Goal: Task Accomplishment & Management: Manage account settings

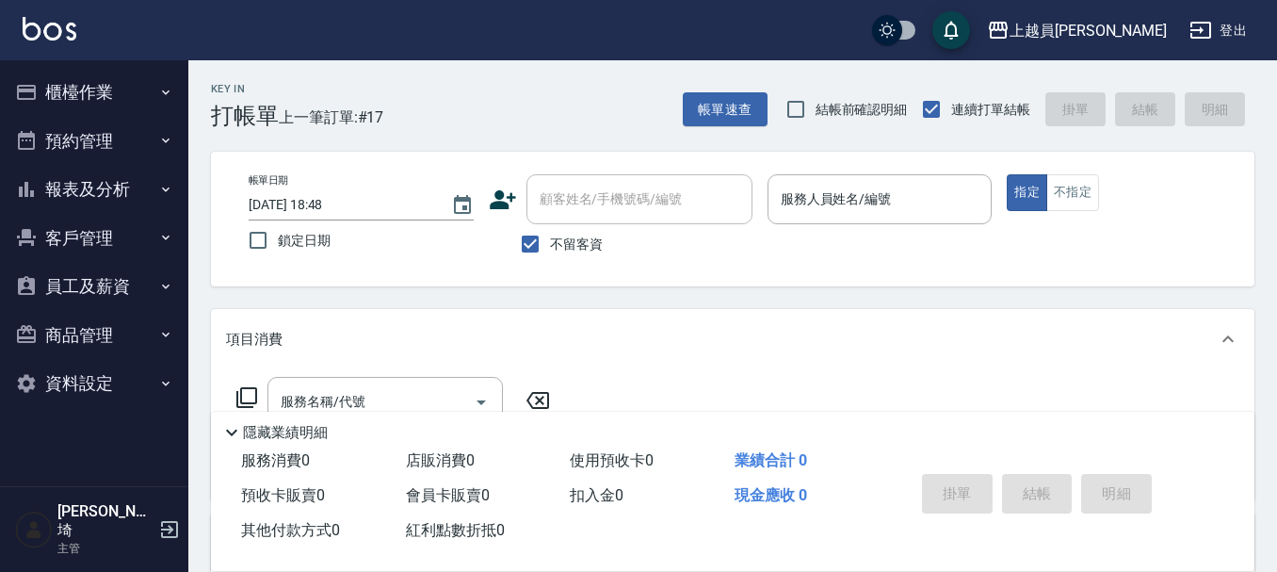
click at [850, 173] on div "帳單日期 [DATE] 18:48 鎖定日期 顧客姓名/手機號碼/編號 顧客姓名/手機號碼/編號 不留客資 服務人員姓名/編號 服務人員姓名/編號 指定 不指定" at bounding box center [733, 219] width 1044 height 135
click at [851, 199] on input "服務人員姓名/編號" at bounding box center [880, 199] width 208 height 33
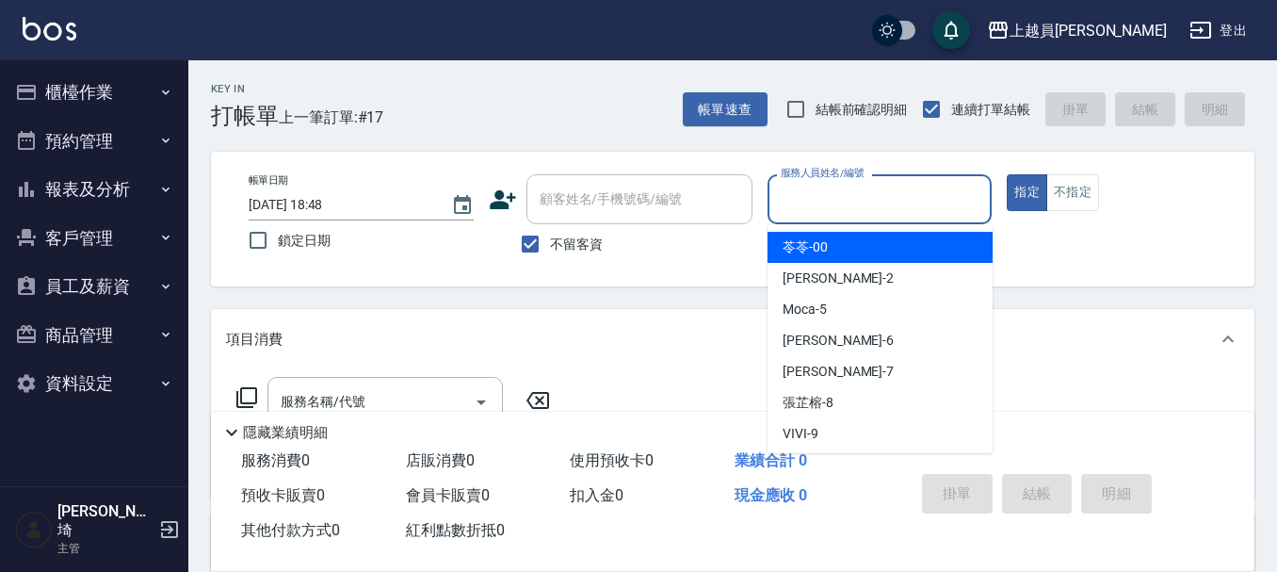
type input "k"
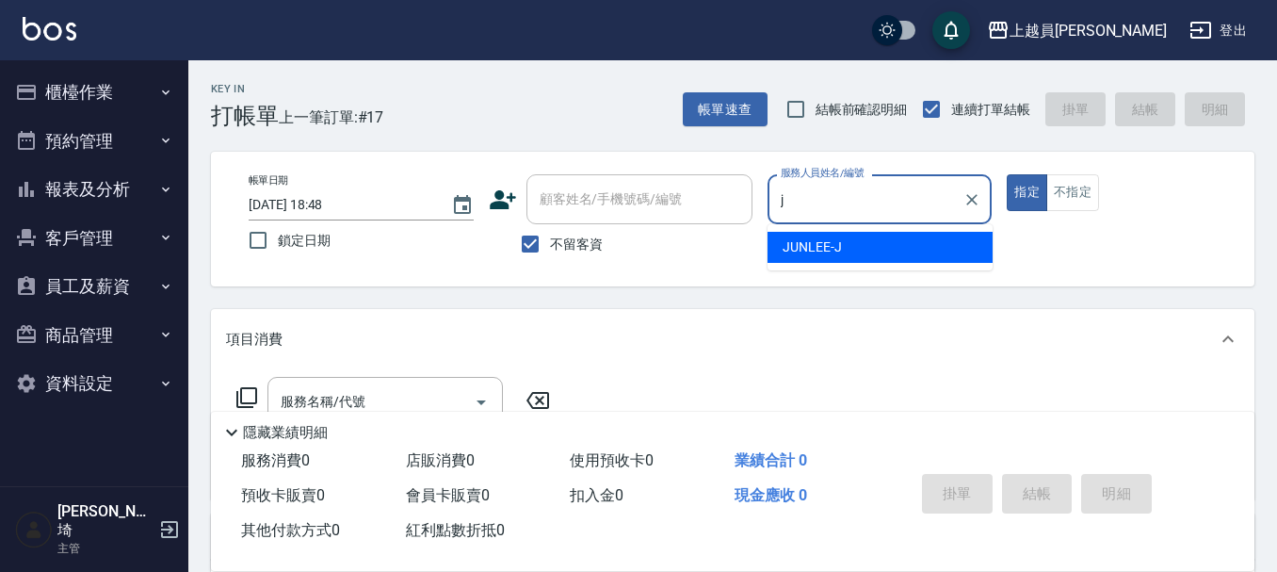
type input "[PERSON_NAME]"
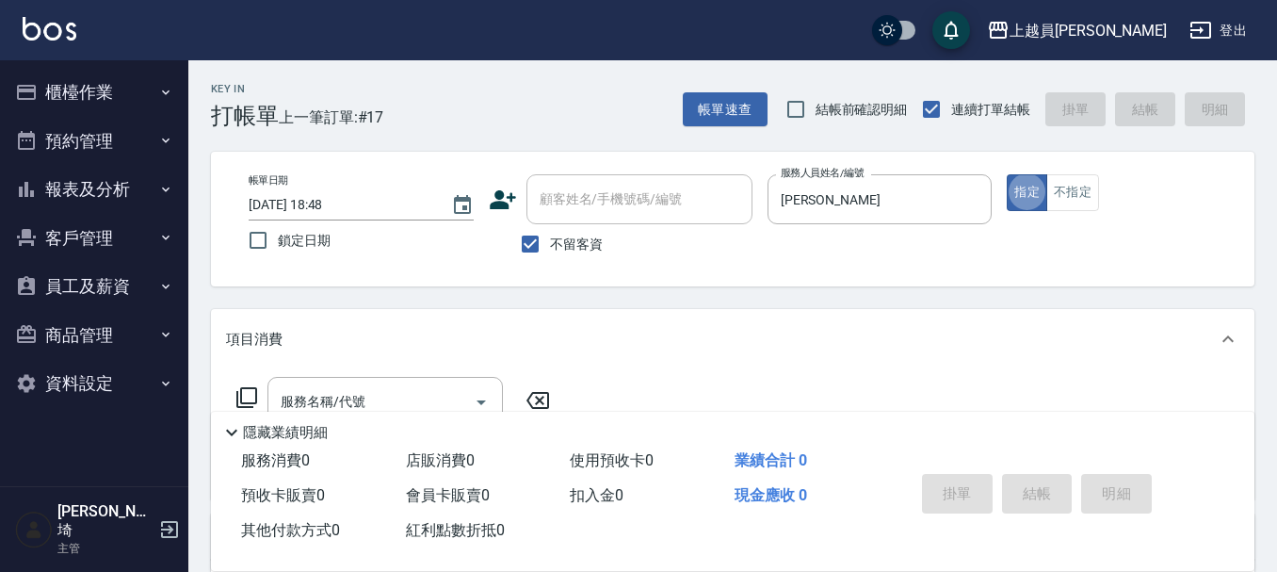
type button "true"
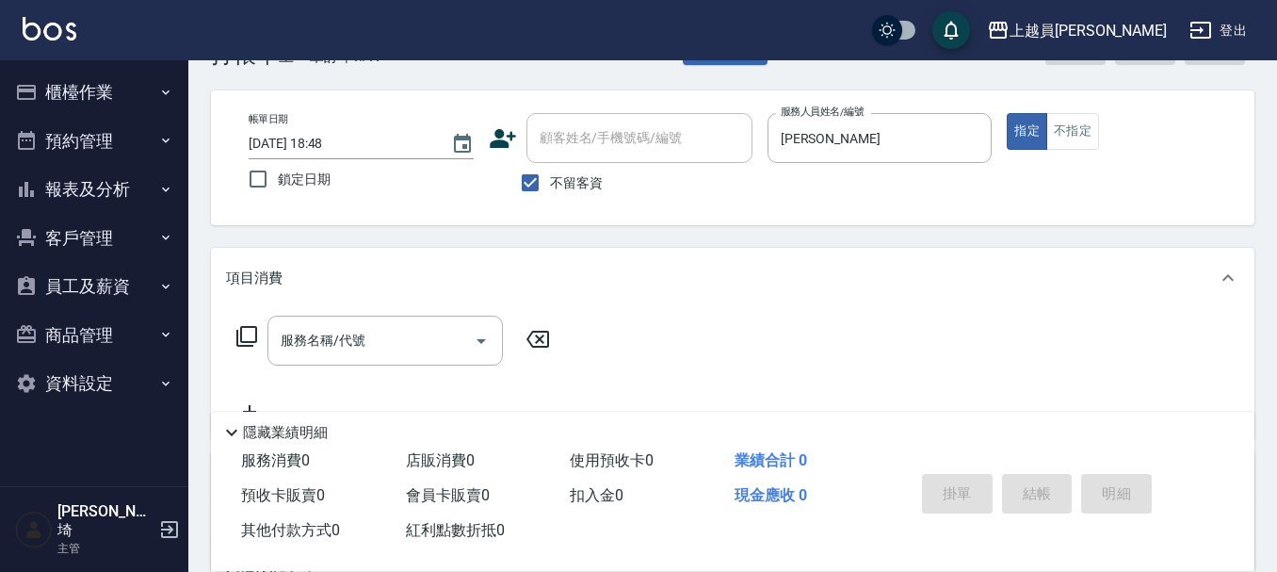
scroll to position [94, 0]
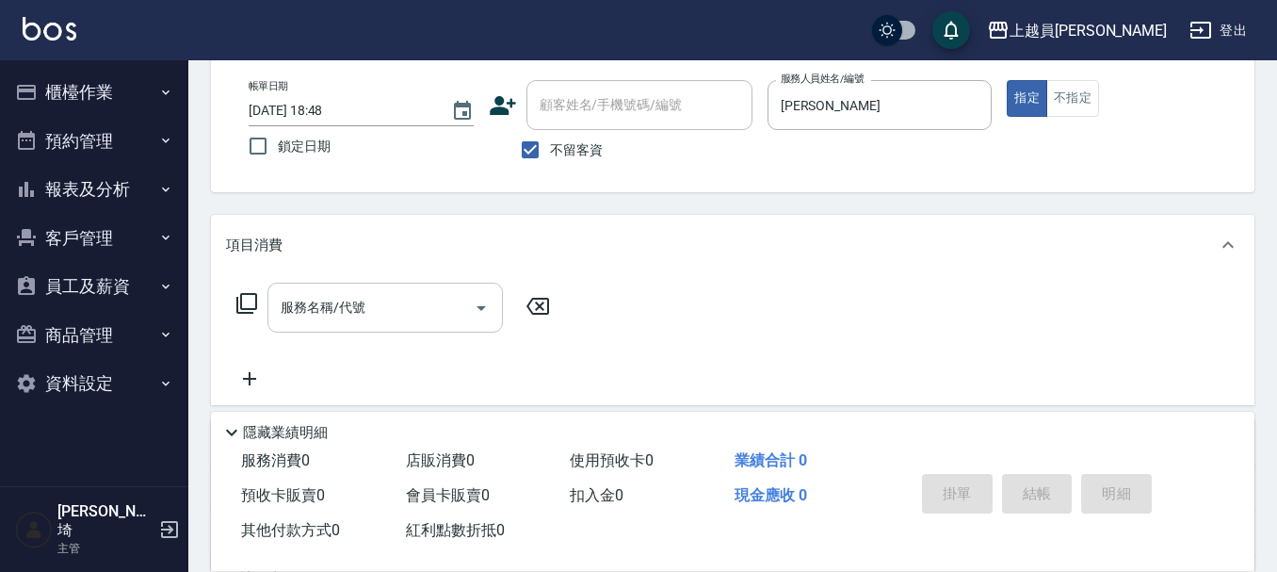
click at [381, 293] on input "服務名稱/代號" at bounding box center [371, 307] width 190 height 33
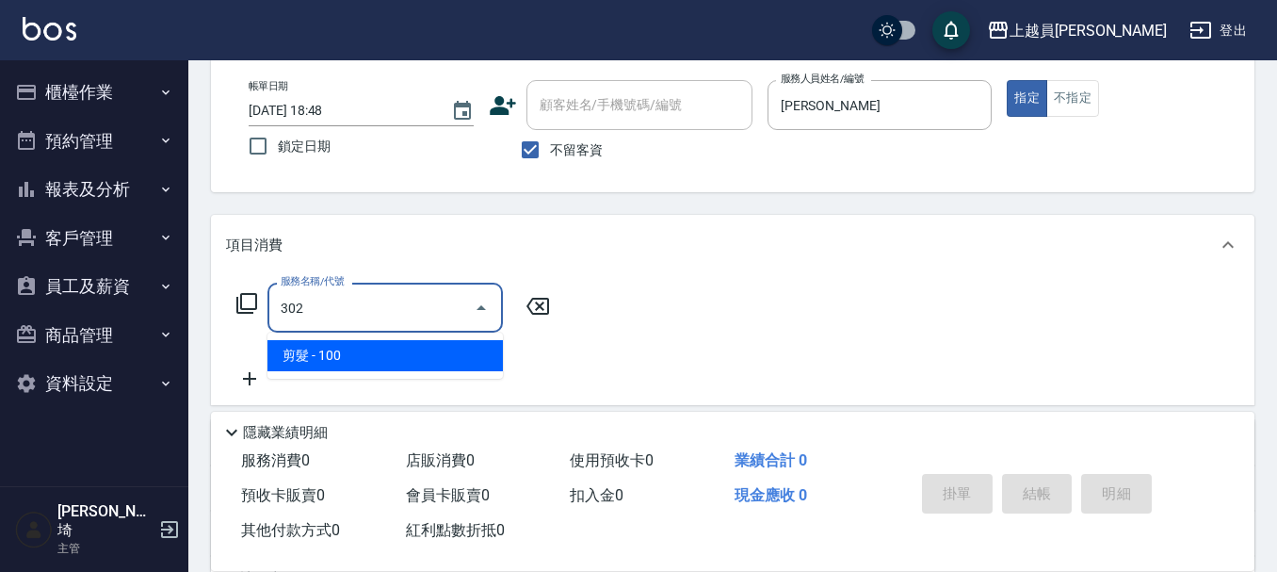
type input "剪髮(302)"
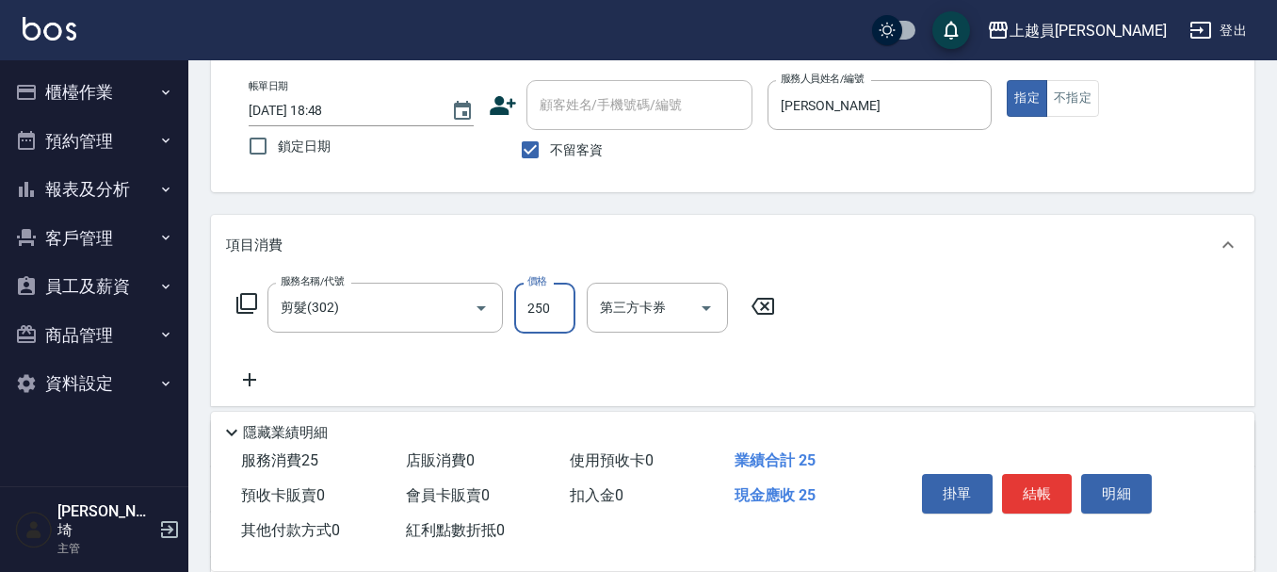
type input "250"
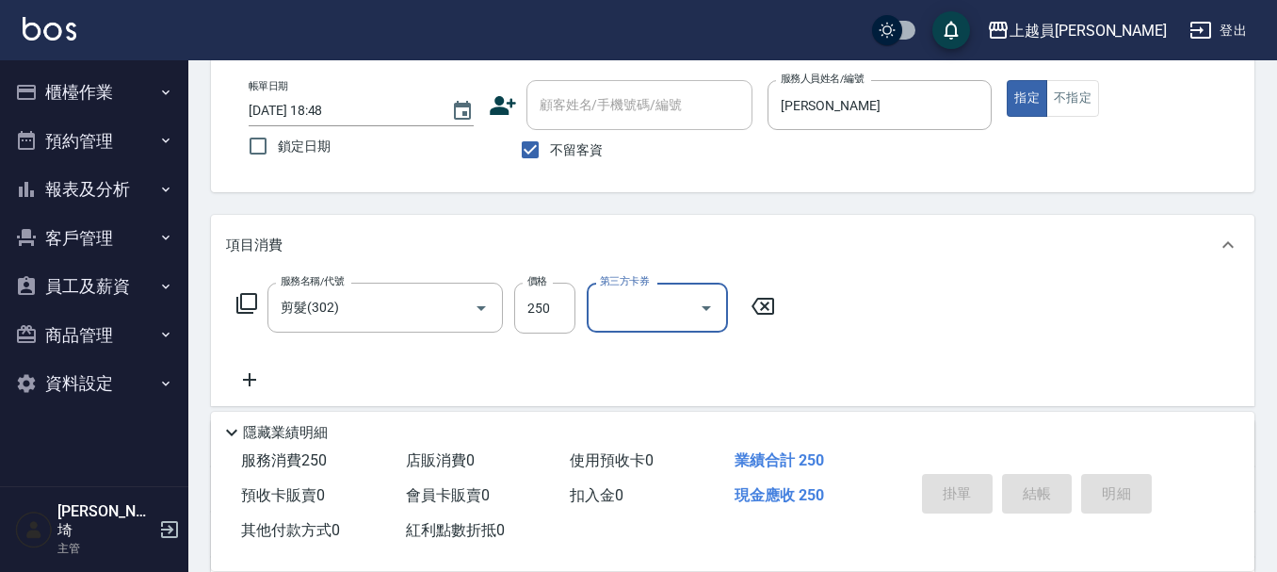
type input "[DATE] 20:07"
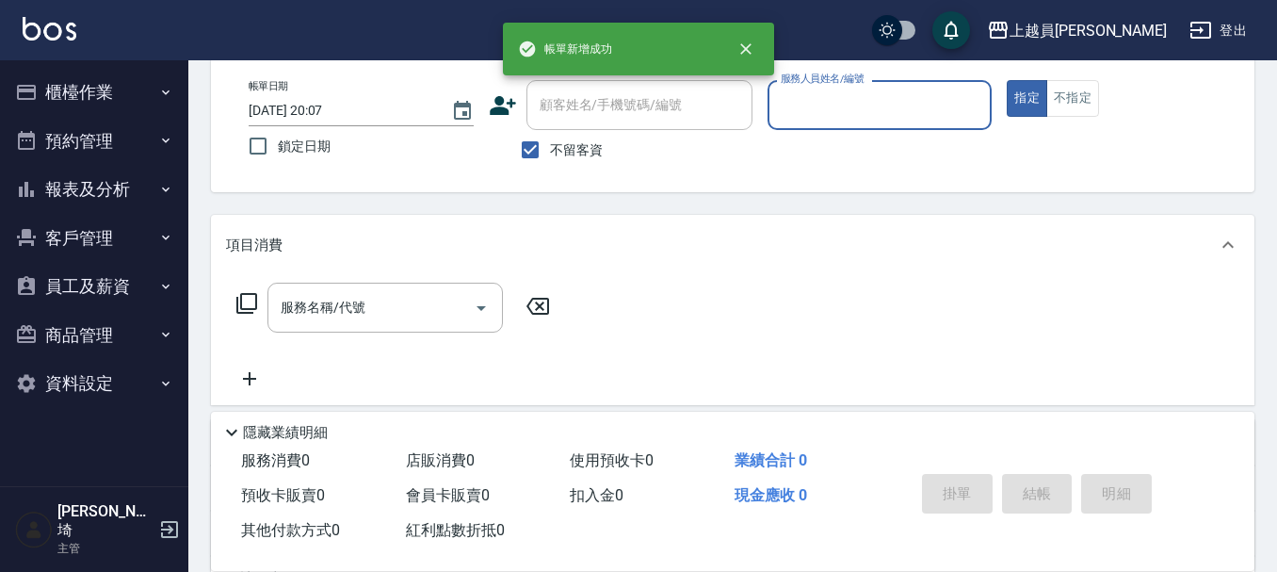
scroll to position [0, 0]
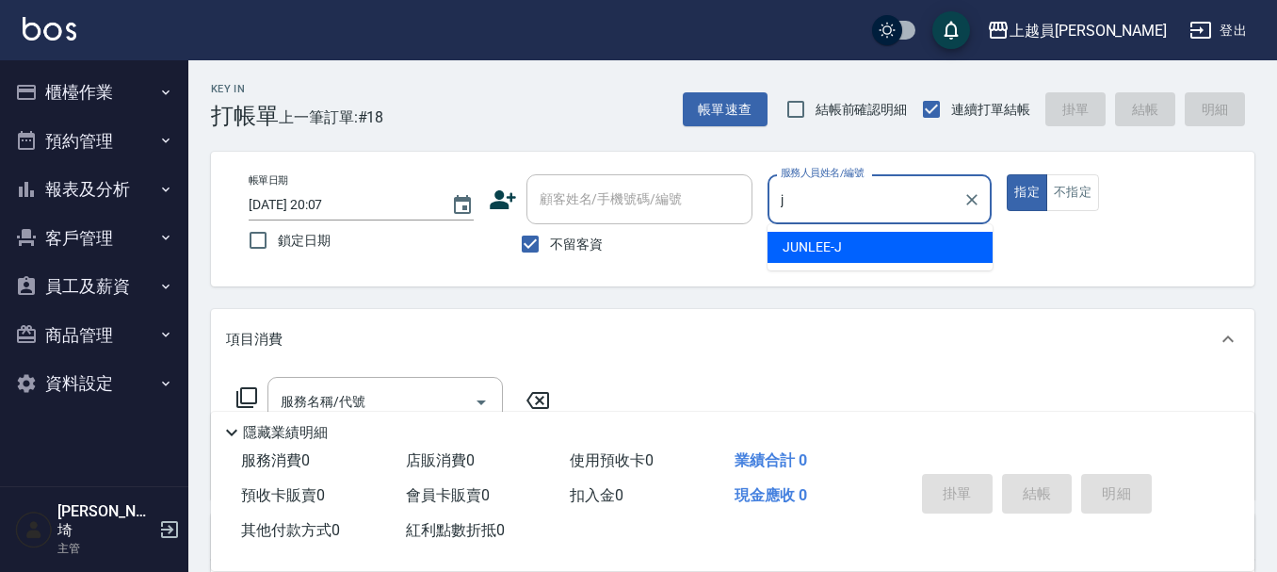
type input "[PERSON_NAME]"
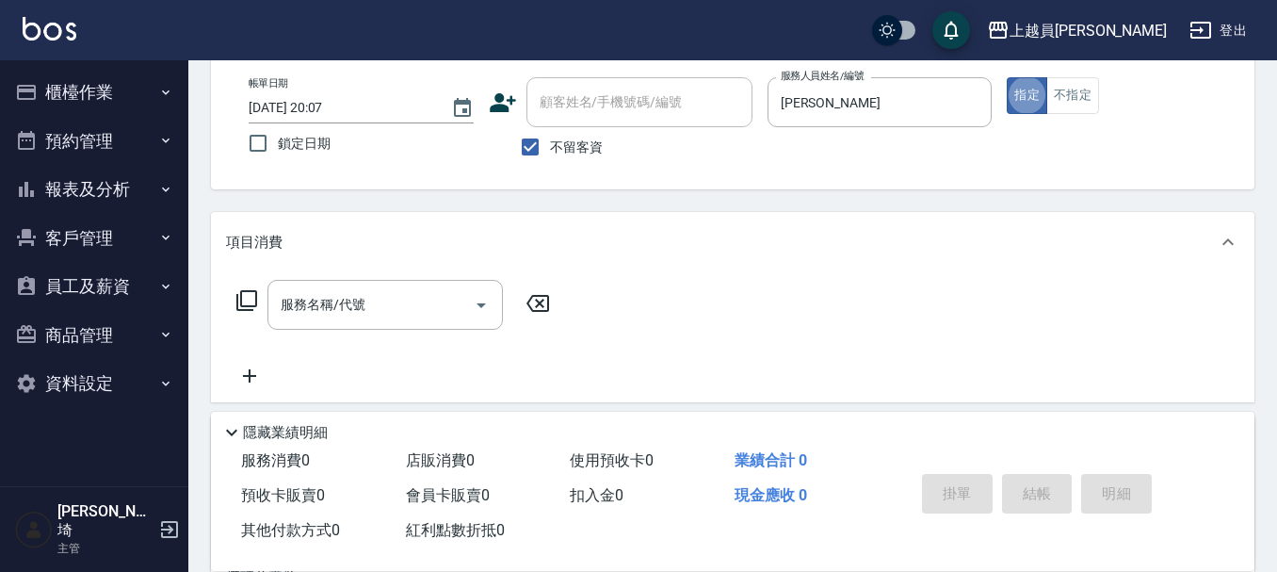
scroll to position [188, 0]
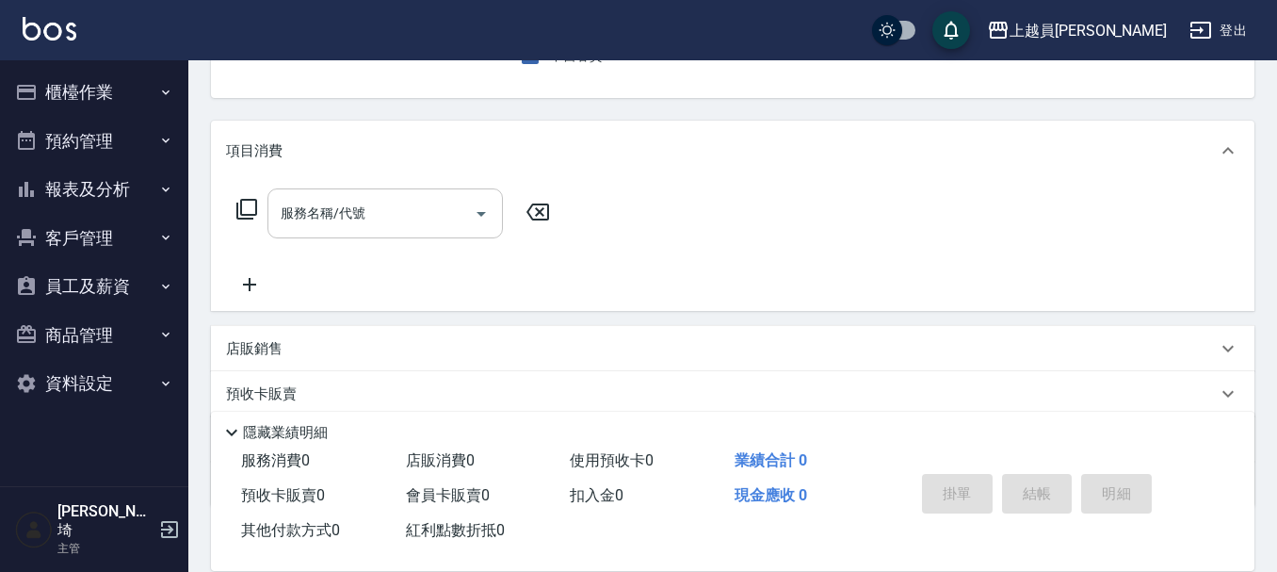
click at [384, 206] on input "服務名稱/代號" at bounding box center [371, 213] width 190 height 33
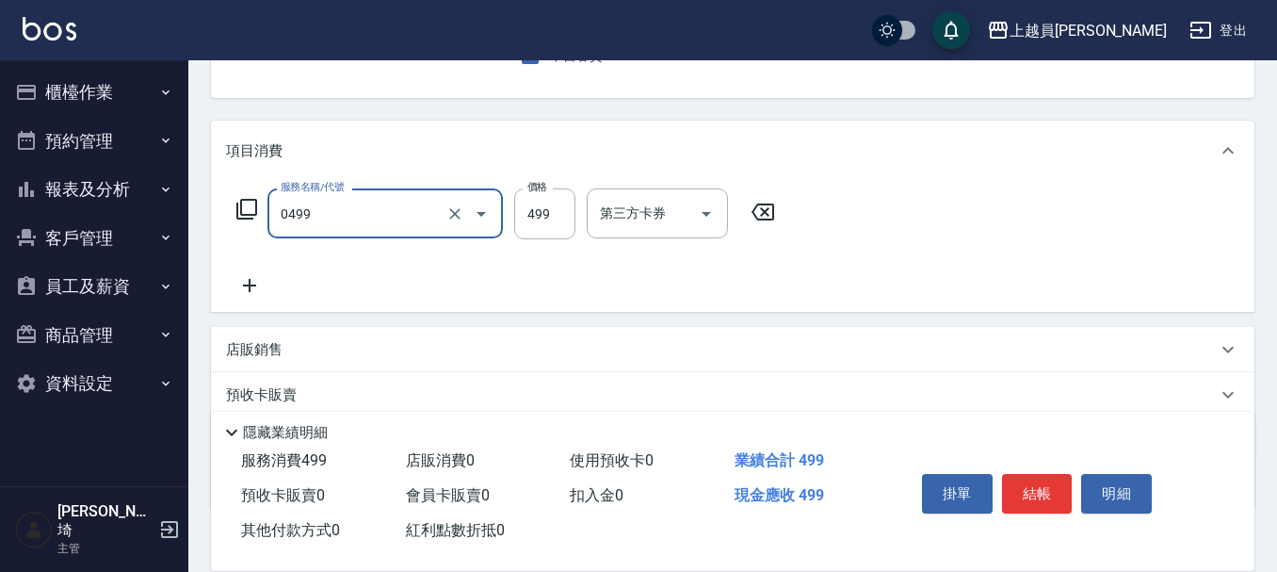
type input "去角質洗髮(0499)"
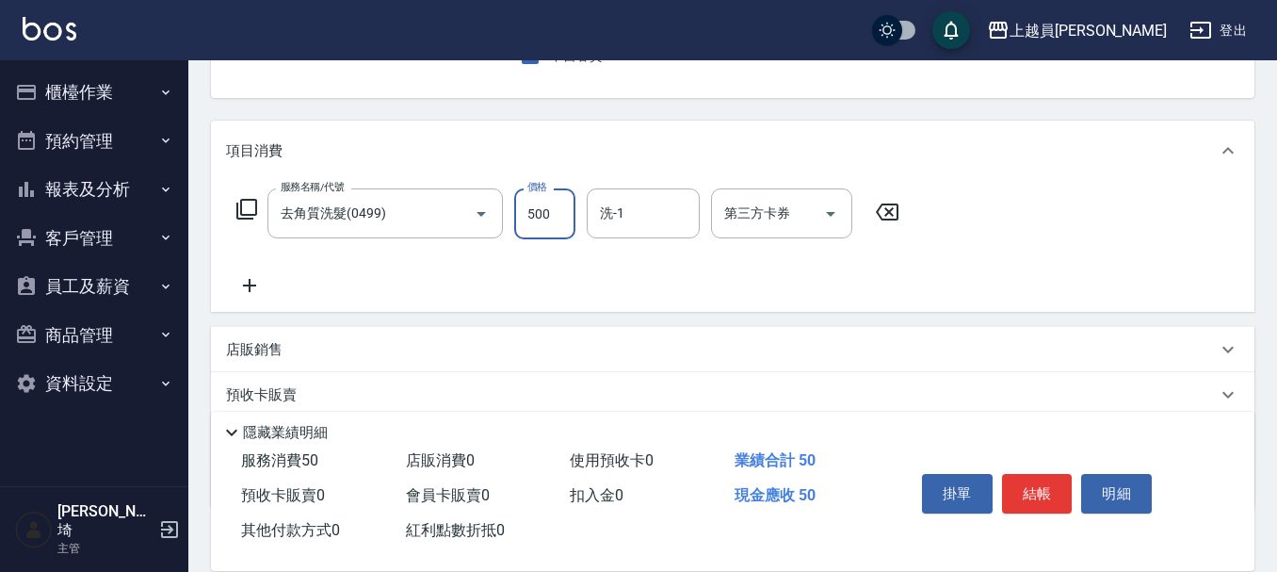
type input "500"
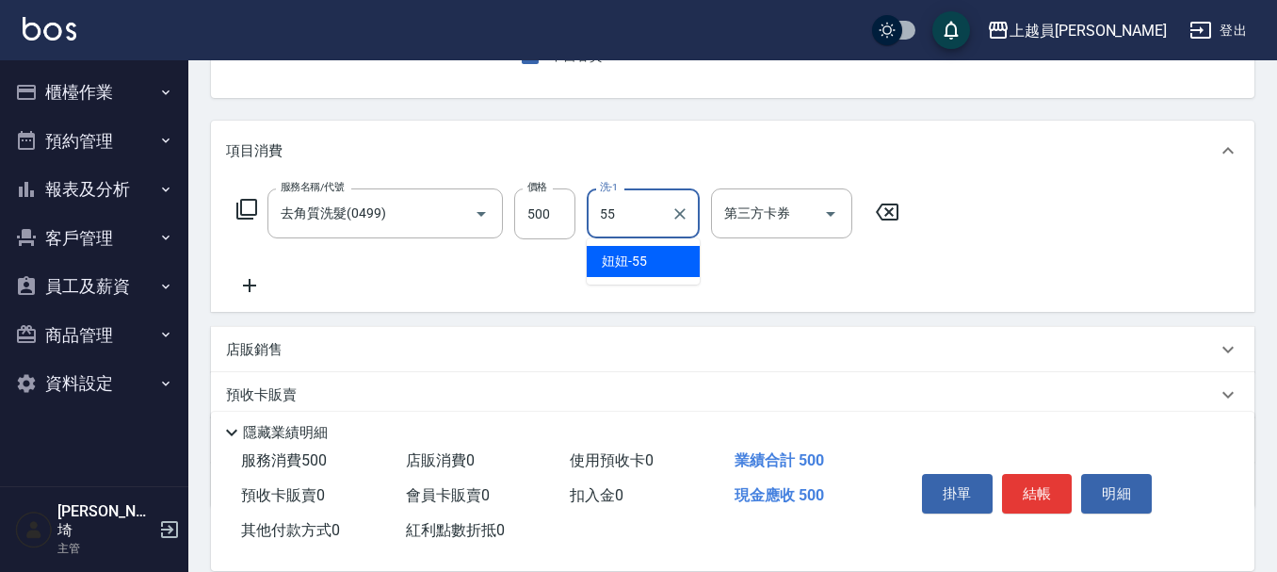
type input "妞妞-55"
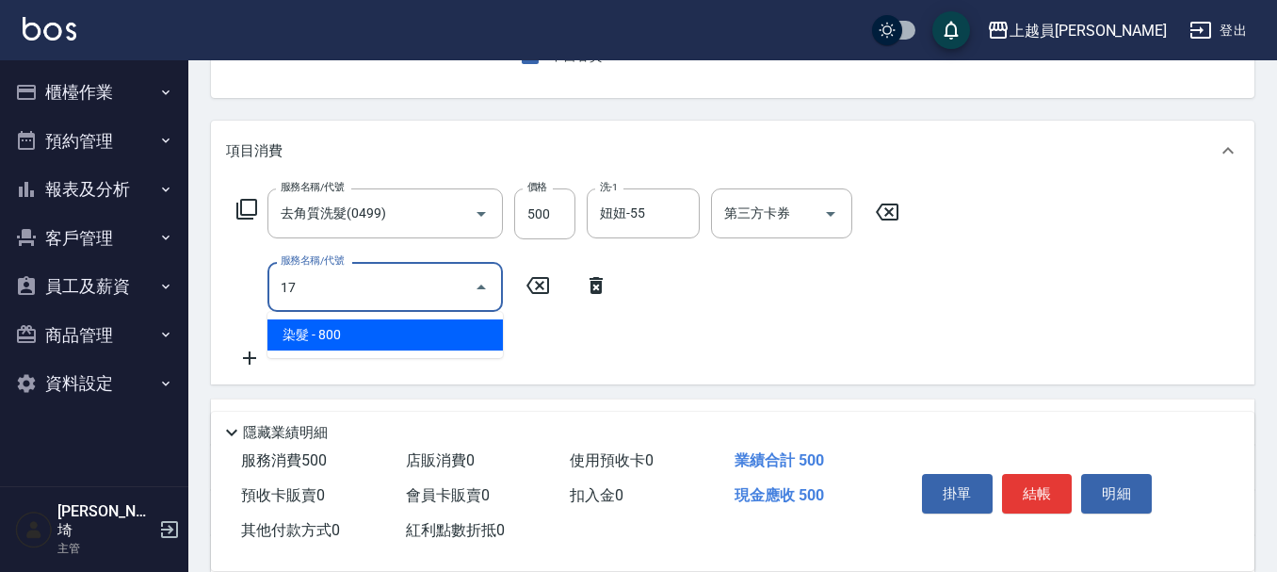
type input "染髮(17)"
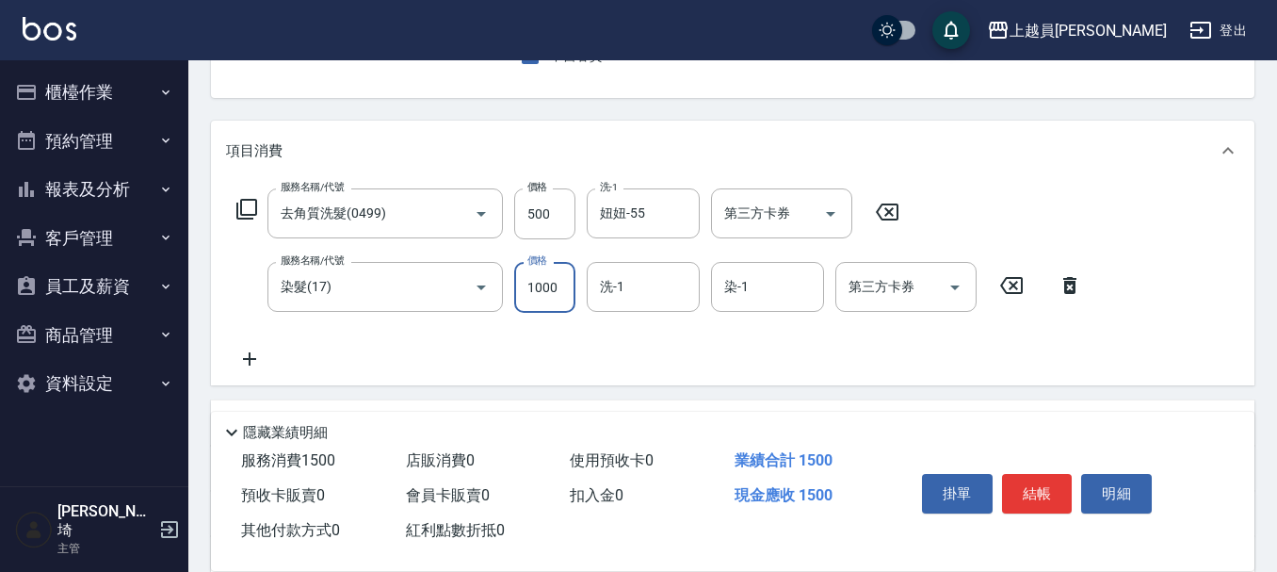
type input "1000"
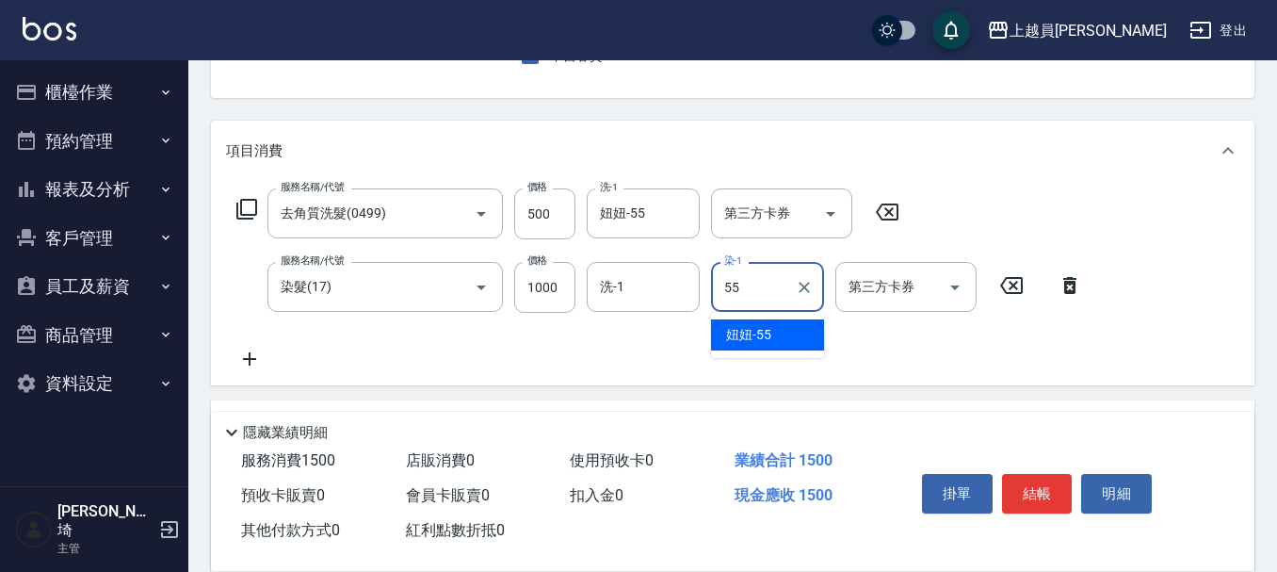
type input "妞妞-55"
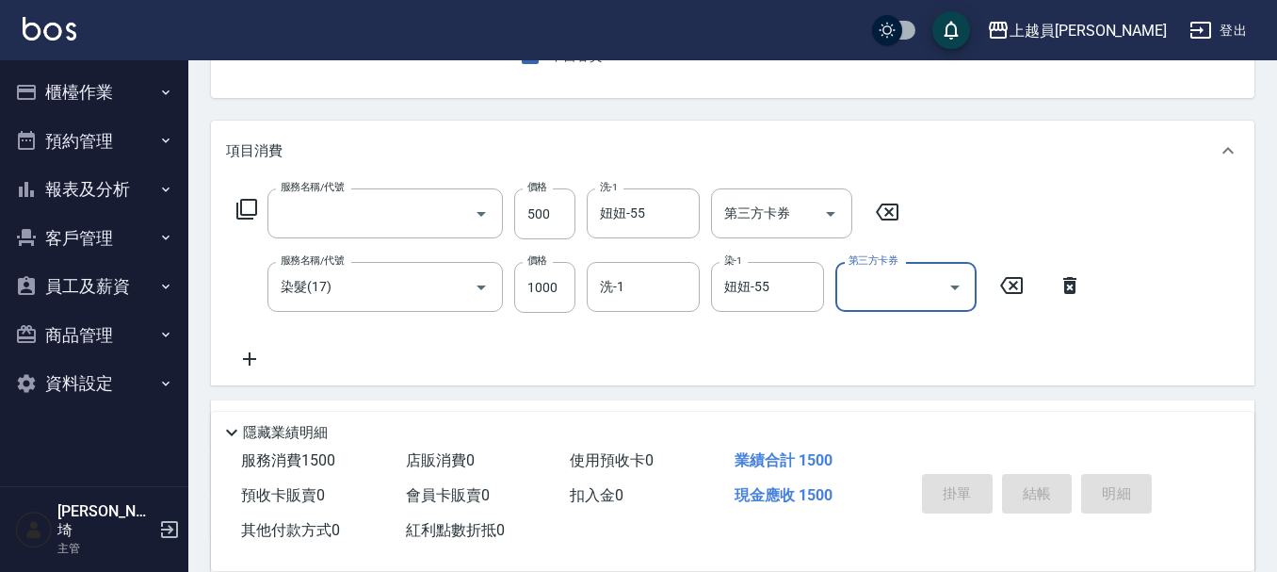
scroll to position [183, 0]
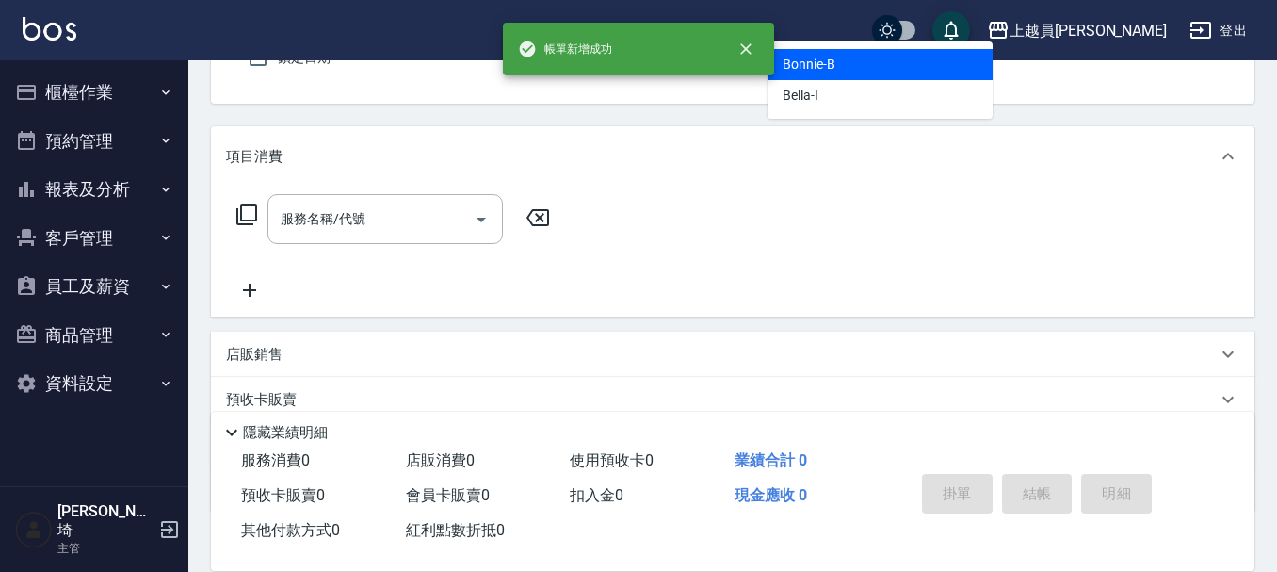
type input "Bonnie-B"
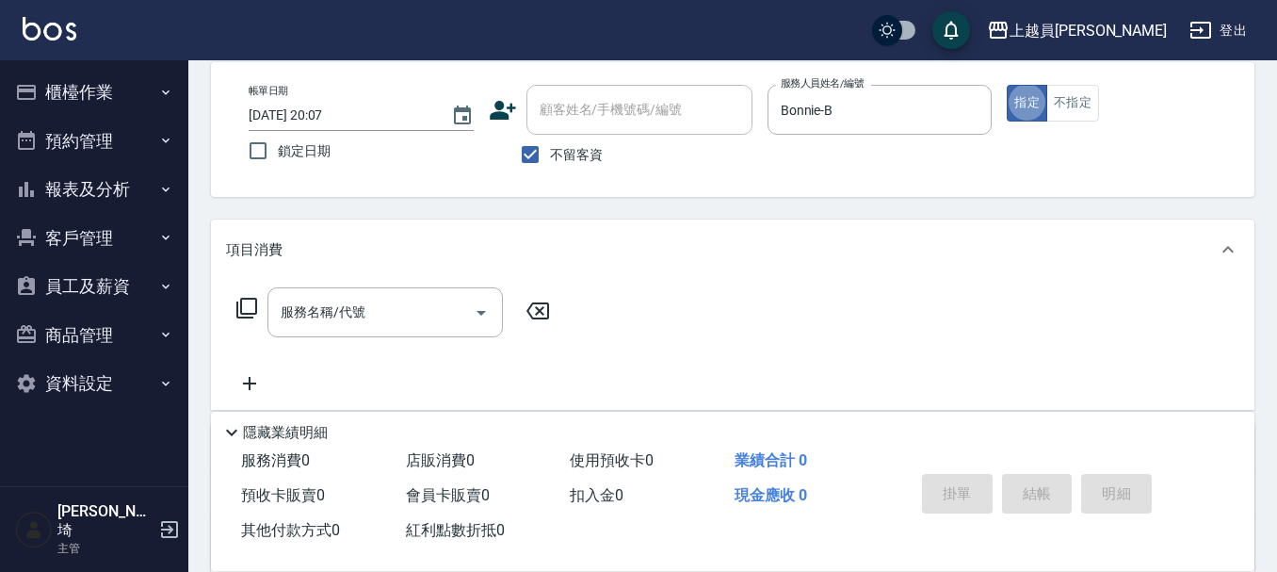
scroll to position [94, 0]
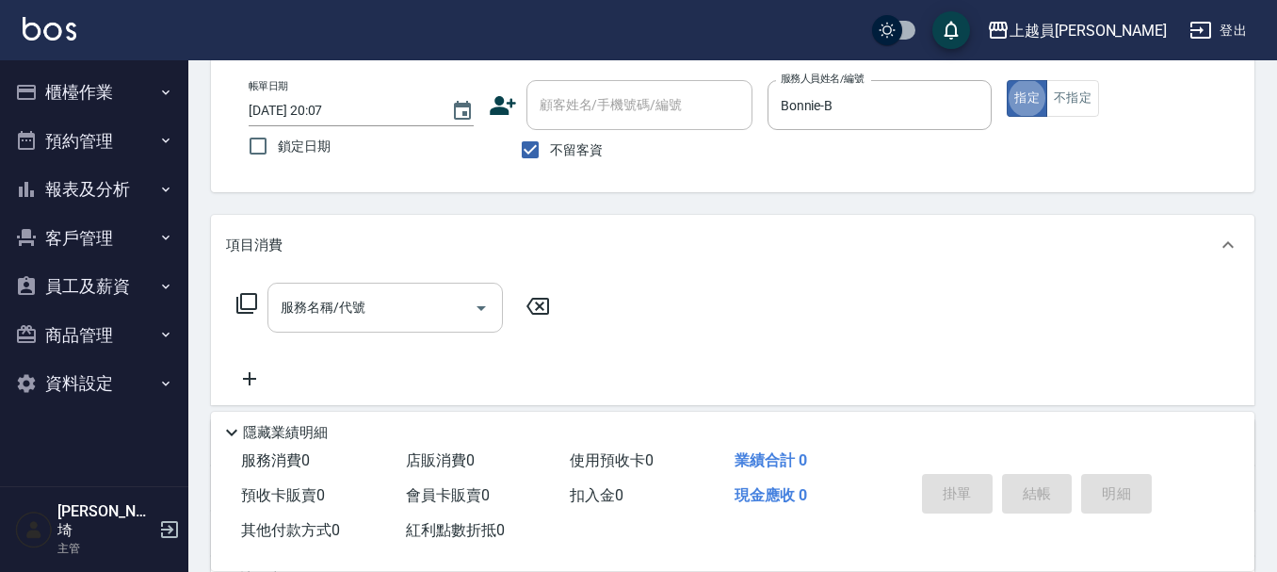
drag, startPoint x: 350, startPoint y: 321, endPoint x: 368, endPoint y: 313, distance: 19.8
click at [350, 320] on input "服務名稱/代號" at bounding box center [371, 307] width 190 height 33
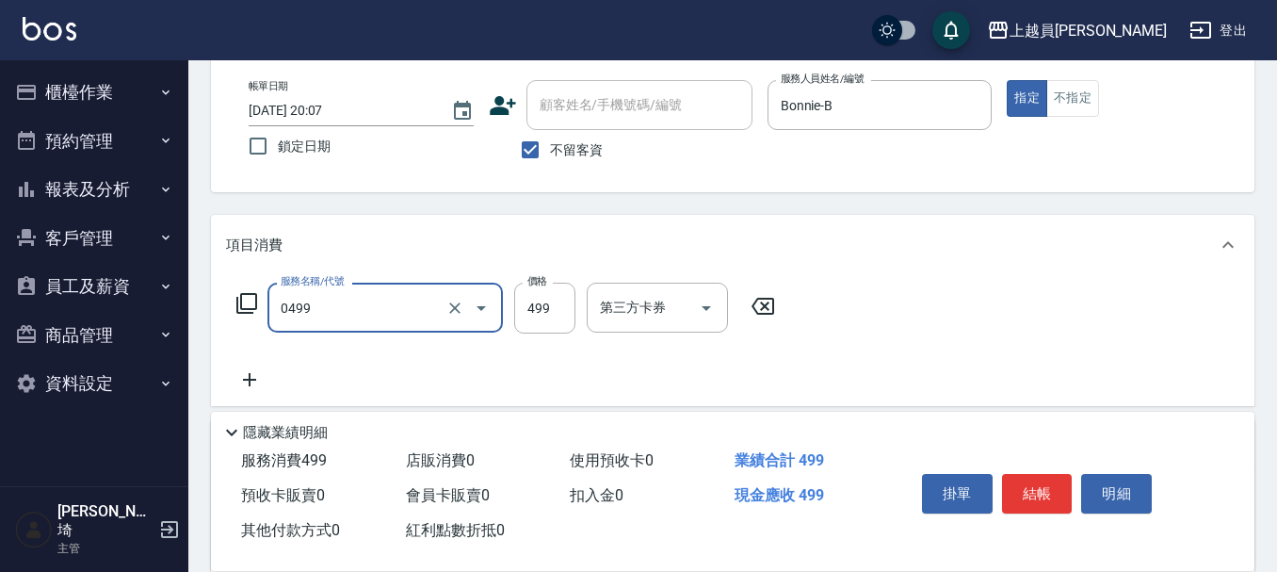
type input "去角質洗髮(0499)"
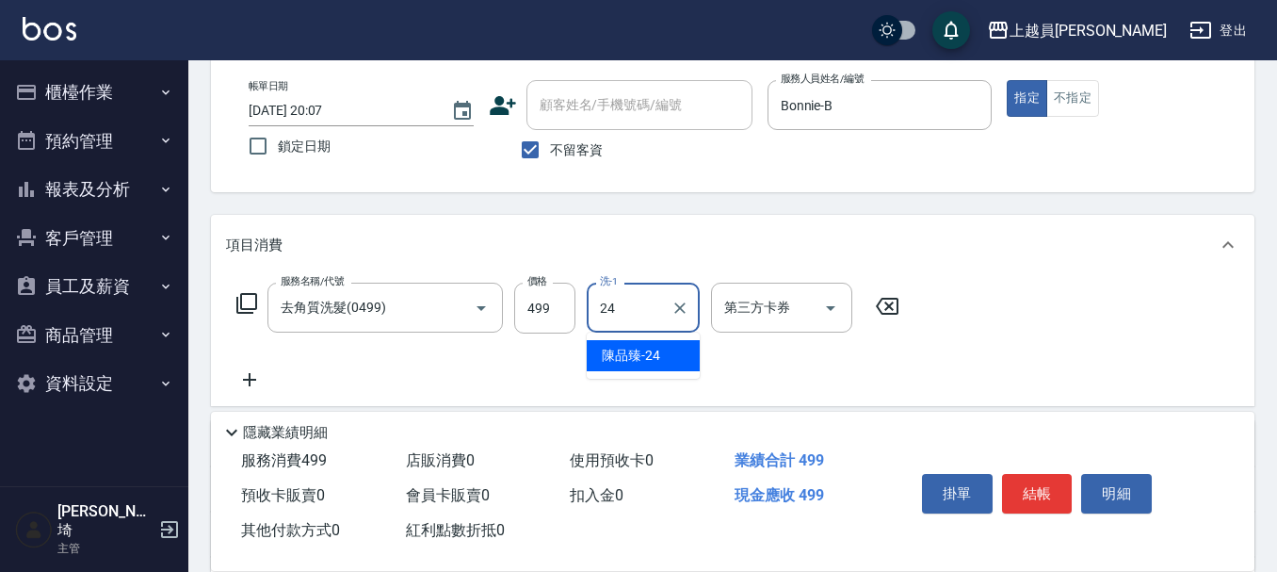
type input "[PERSON_NAME]-24"
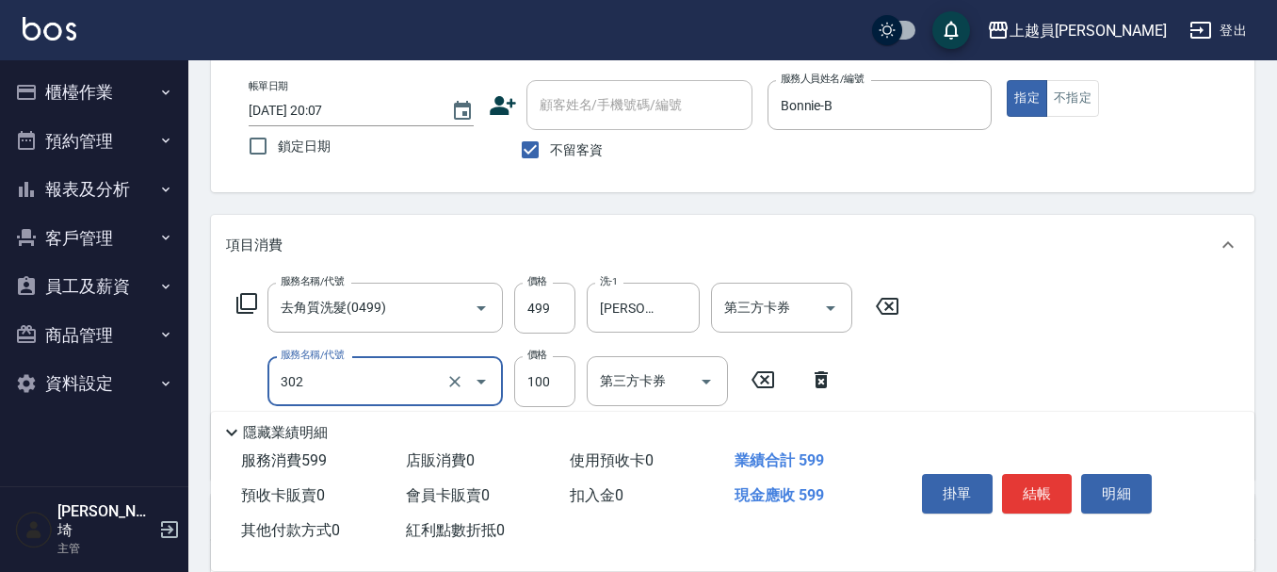
type input "剪髮(302)"
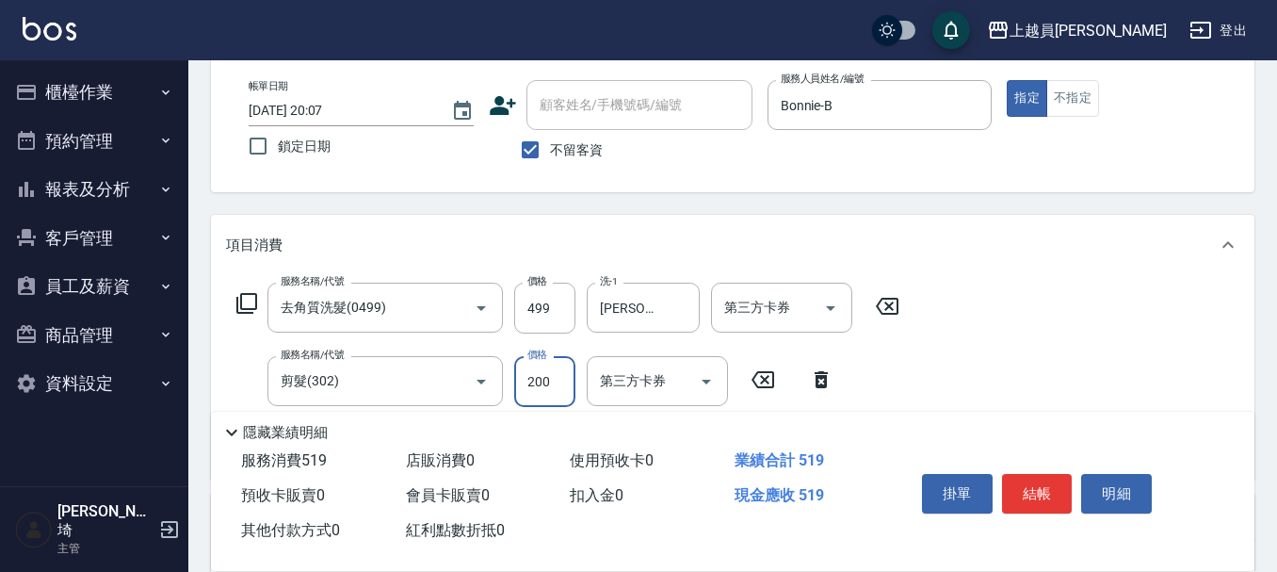
type input "200"
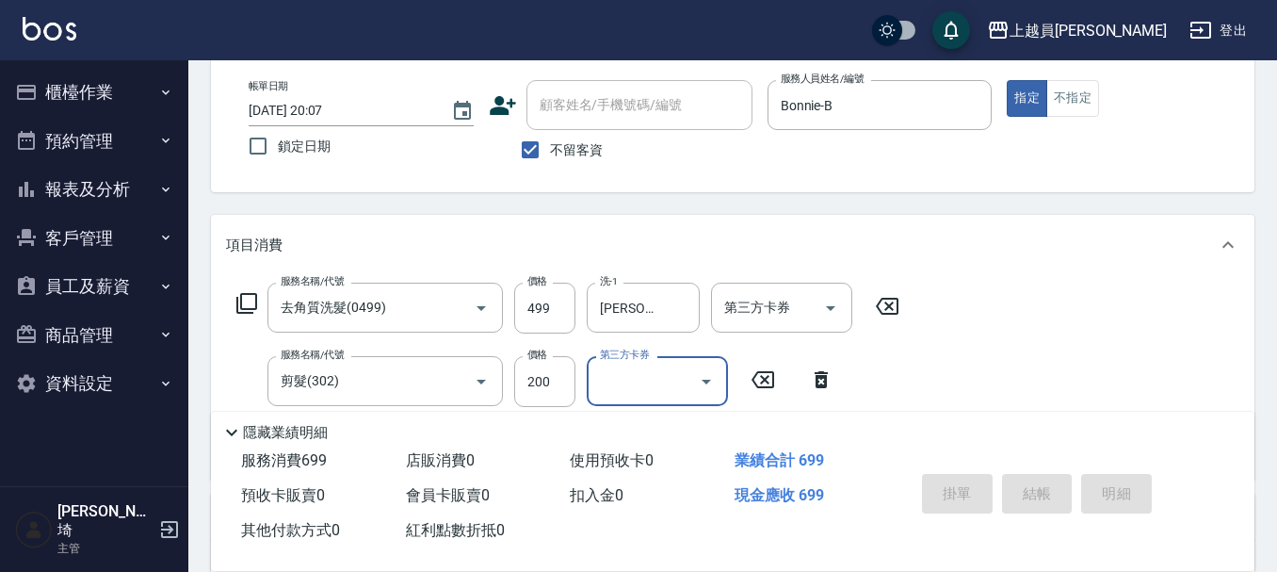
type input "[DATE] 20:08"
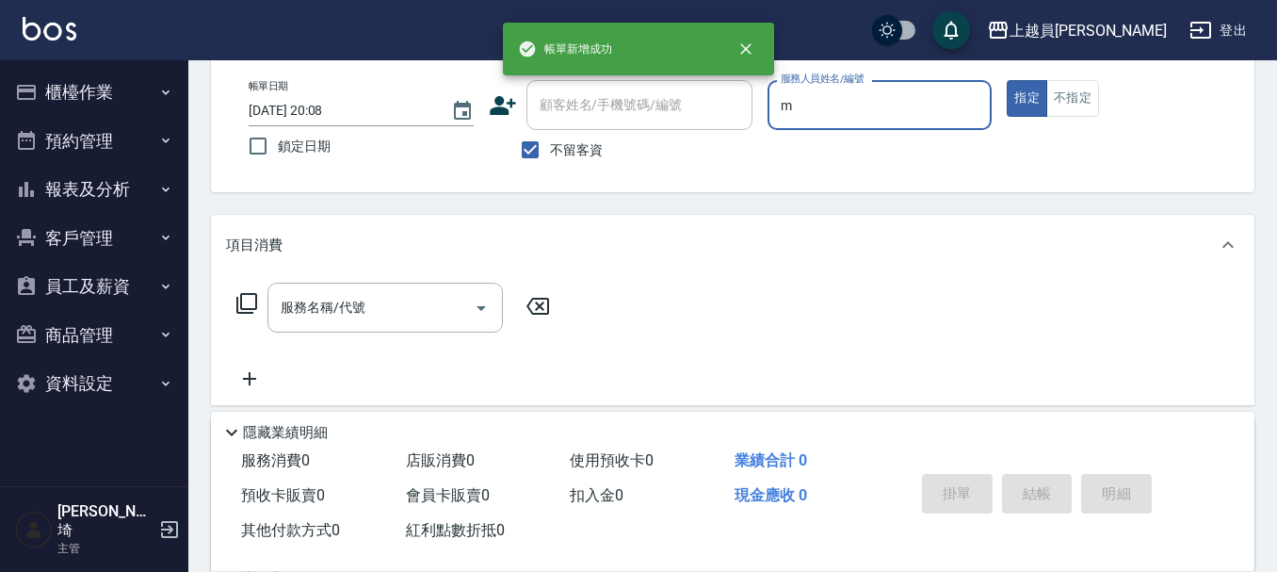
type input "M-M"
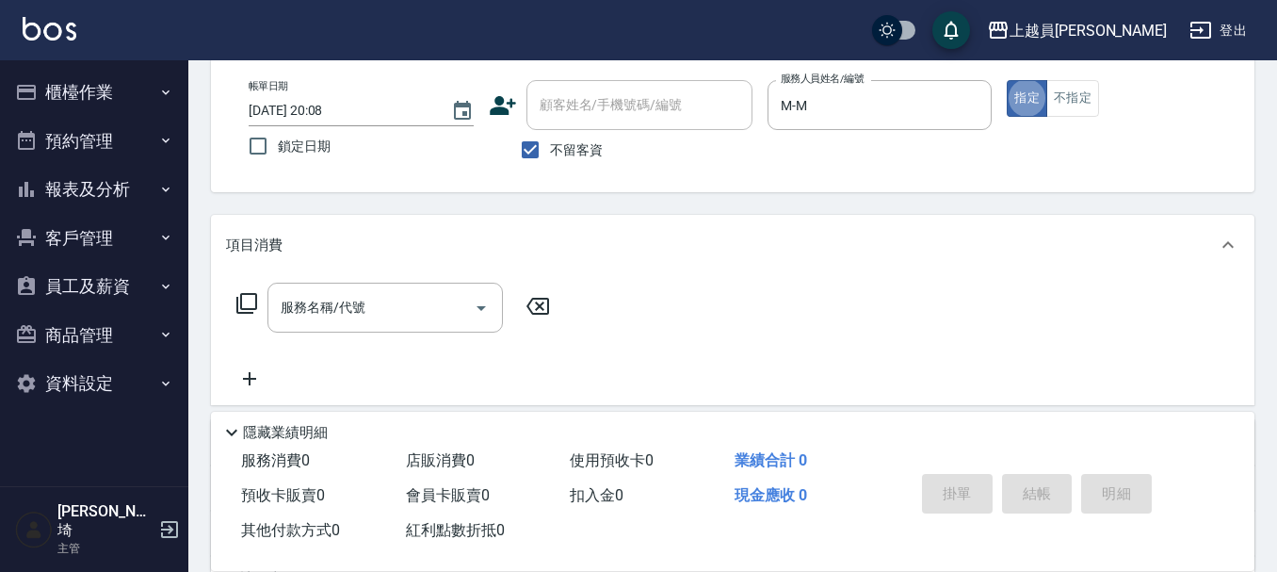
drag, startPoint x: 339, startPoint y: 305, endPoint x: 1286, endPoint y: 90, distance: 970.6
click at [339, 303] on div "服務名稱/代號 服務名稱/代號" at bounding box center [384, 308] width 235 height 50
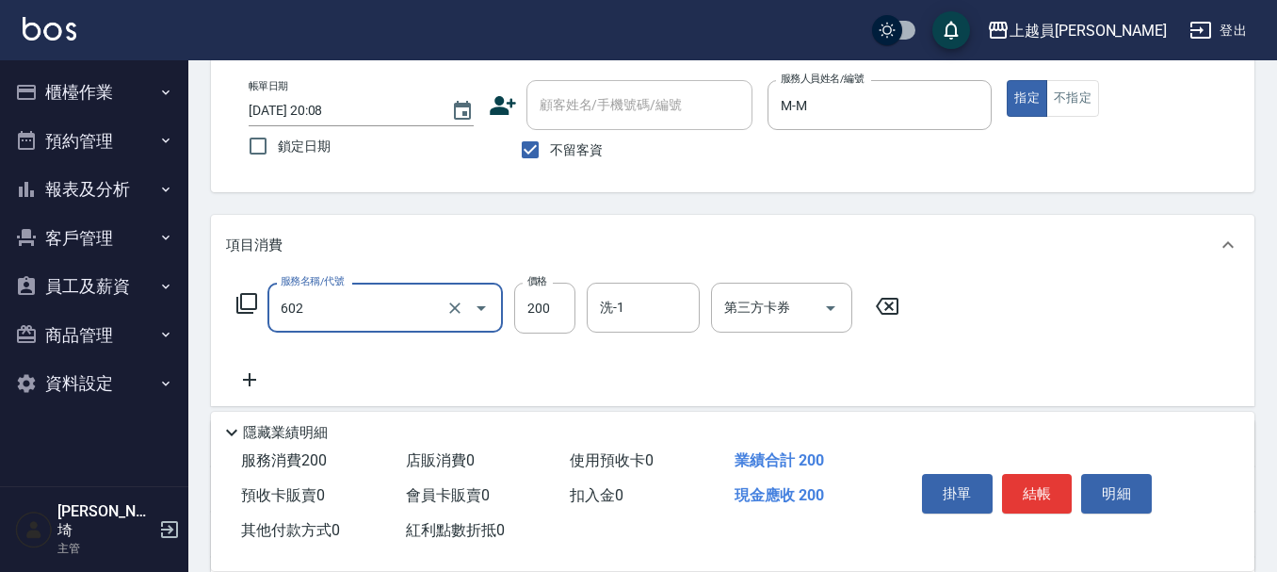
type input "一般洗髮(602)"
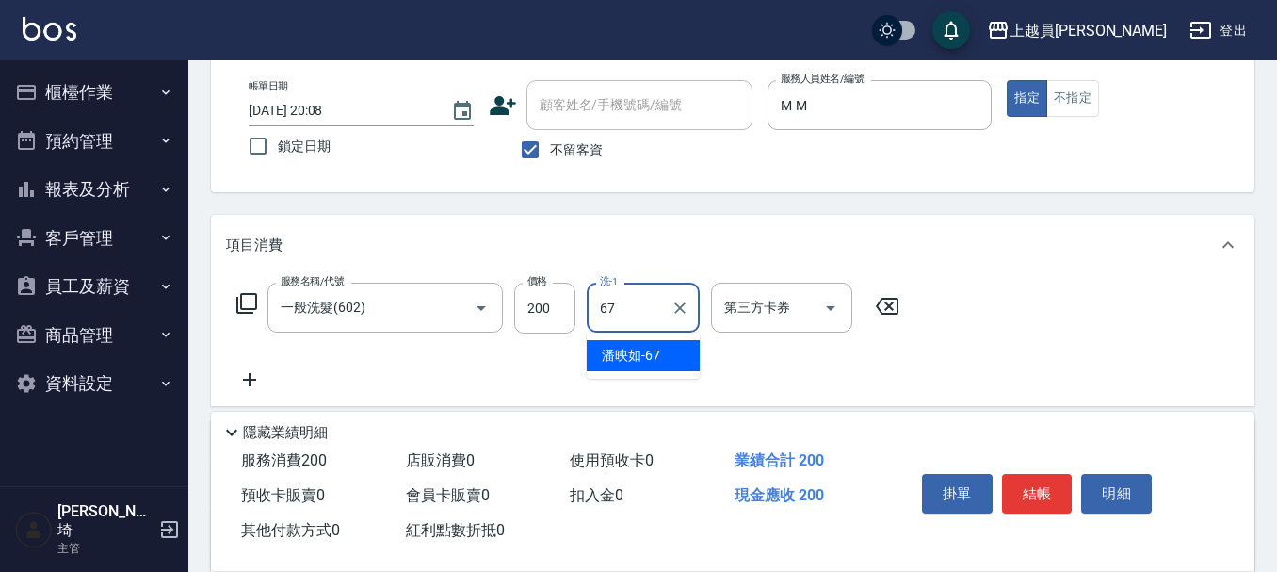
type input "[PERSON_NAME]-67"
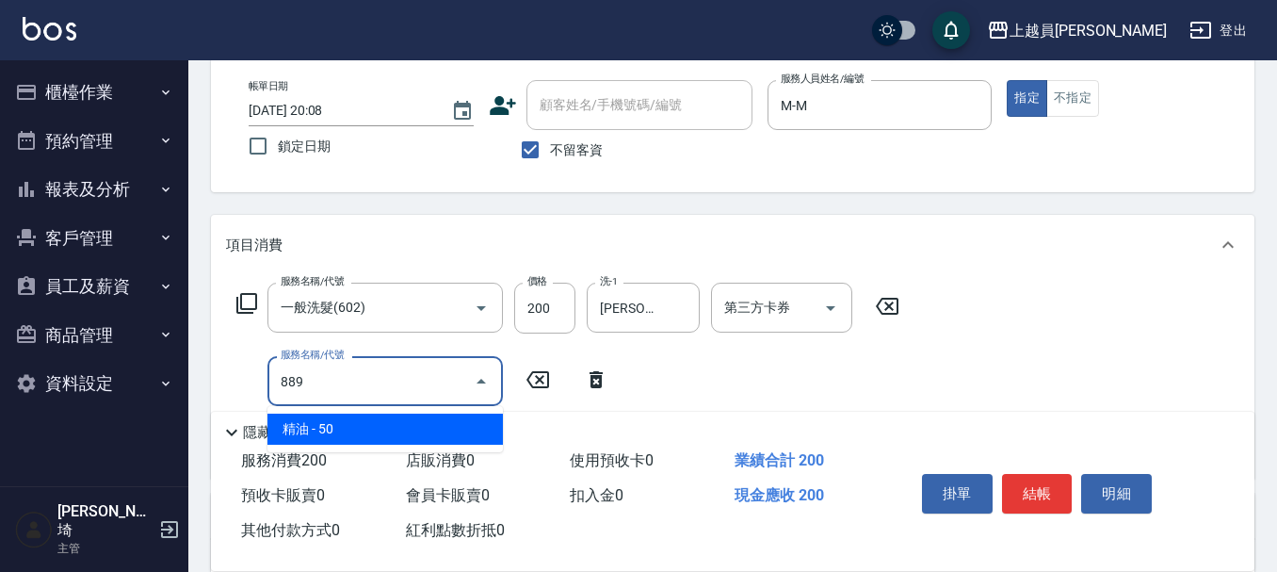
type input "精油(889)"
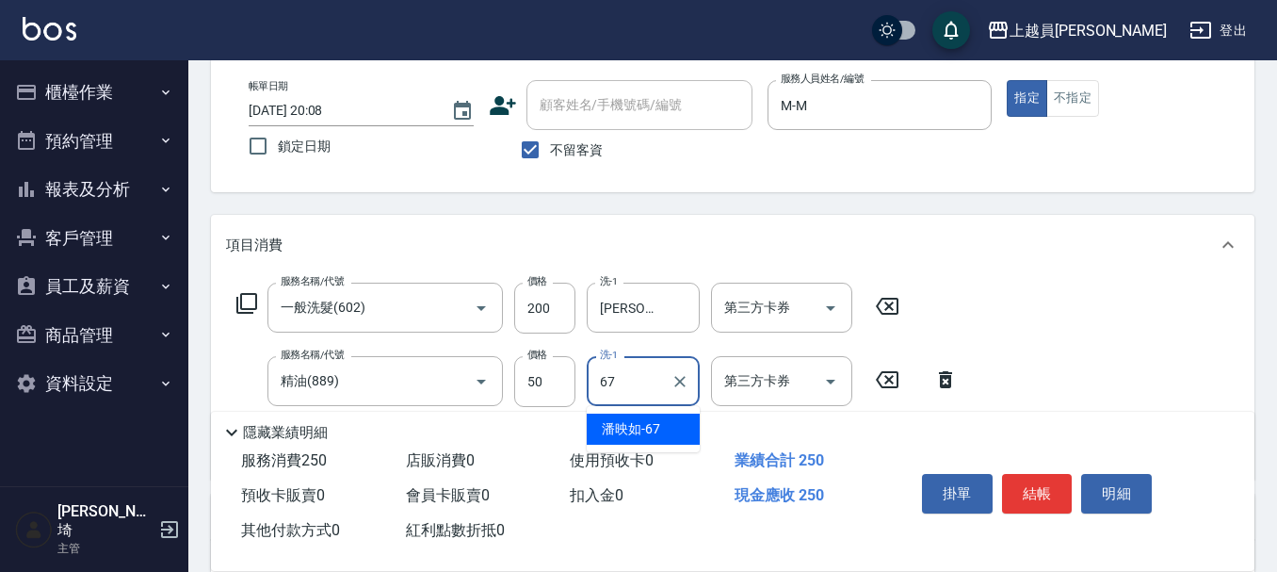
type input "[PERSON_NAME]-67"
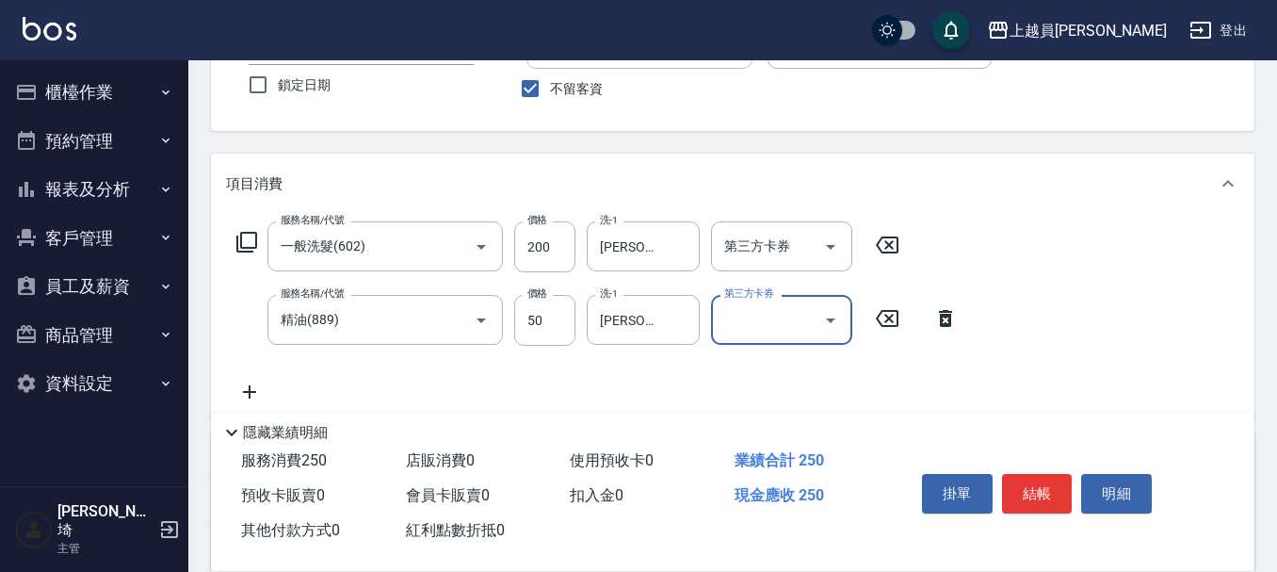
scroll to position [188, 0]
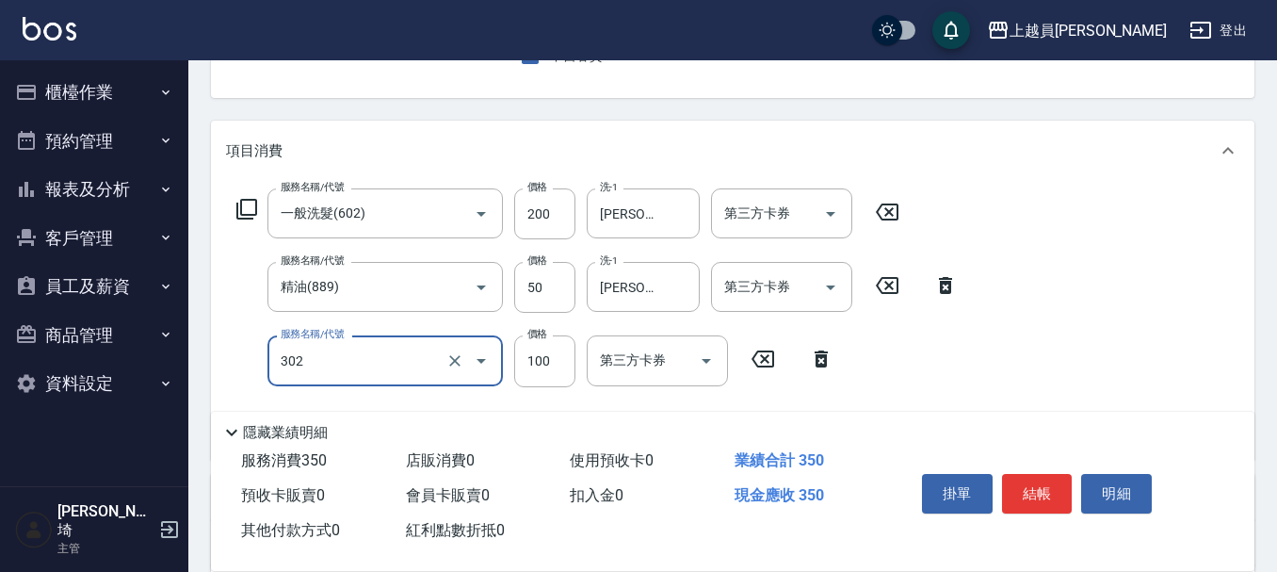
type input "剪髮(302)"
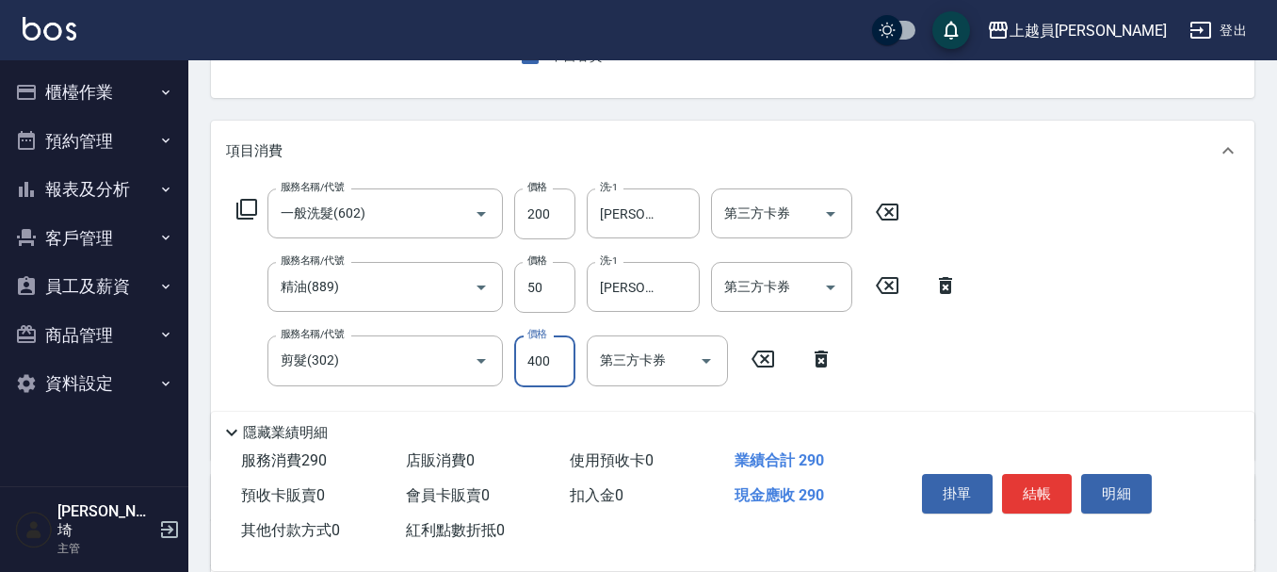
type input "400"
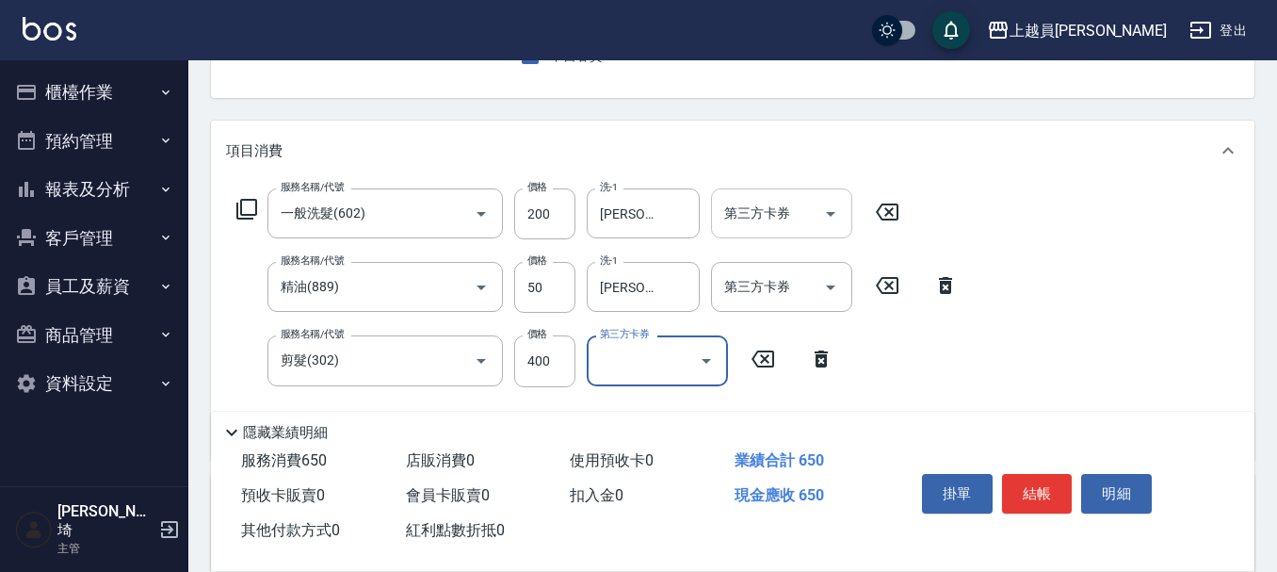
click at [806, 233] on div "第三方卡券" at bounding box center [781, 213] width 141 height 50
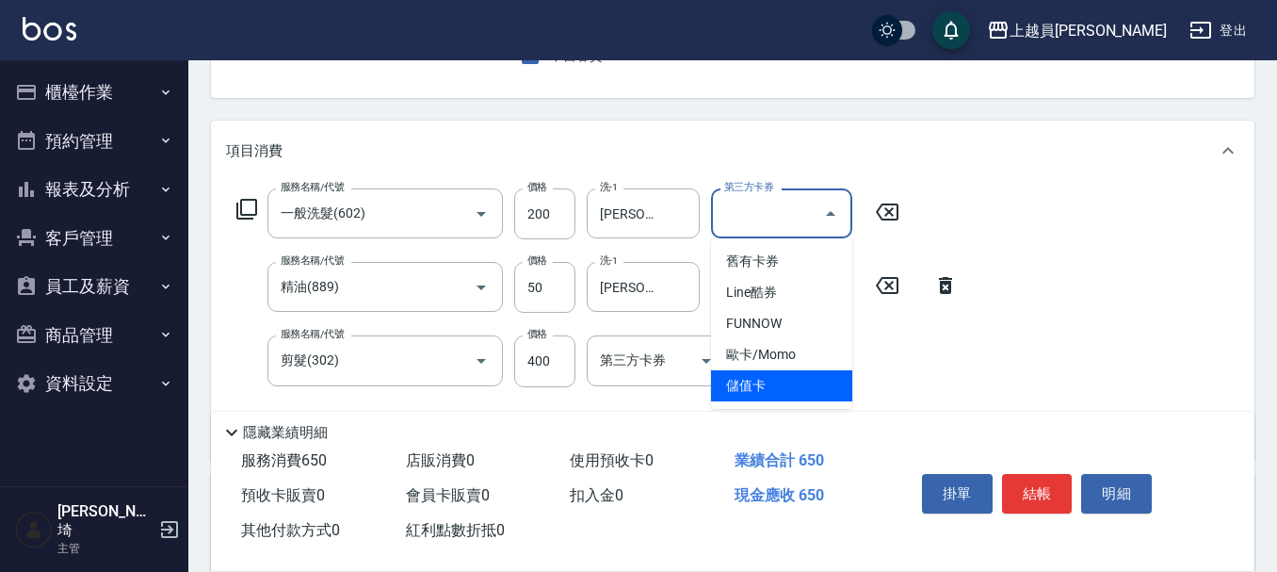
click at [797, 390] on span "儲值卡" at bounding box center [781, 385] width 141 height 31
type input "儲值卡"
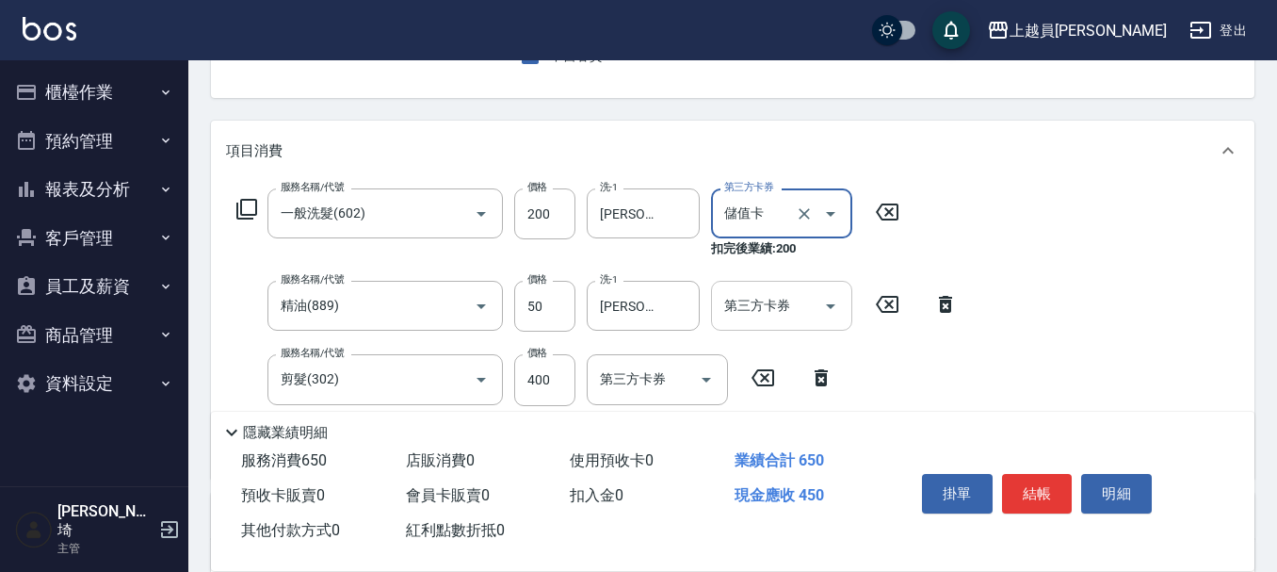
click at [821, 305] on icon "Open" at bounding box center [830, 306] width 23 height 23
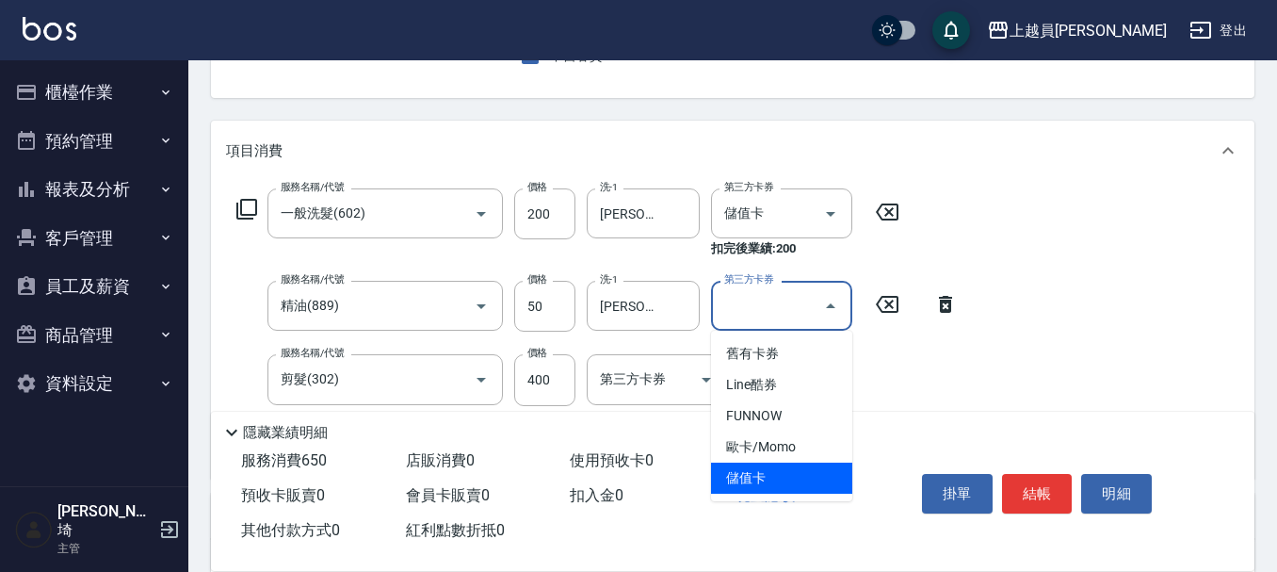
click at [786, 467] on span "儲值卡" at bounding box center [781, 477] width 141 height 31
type input "儲值卡"
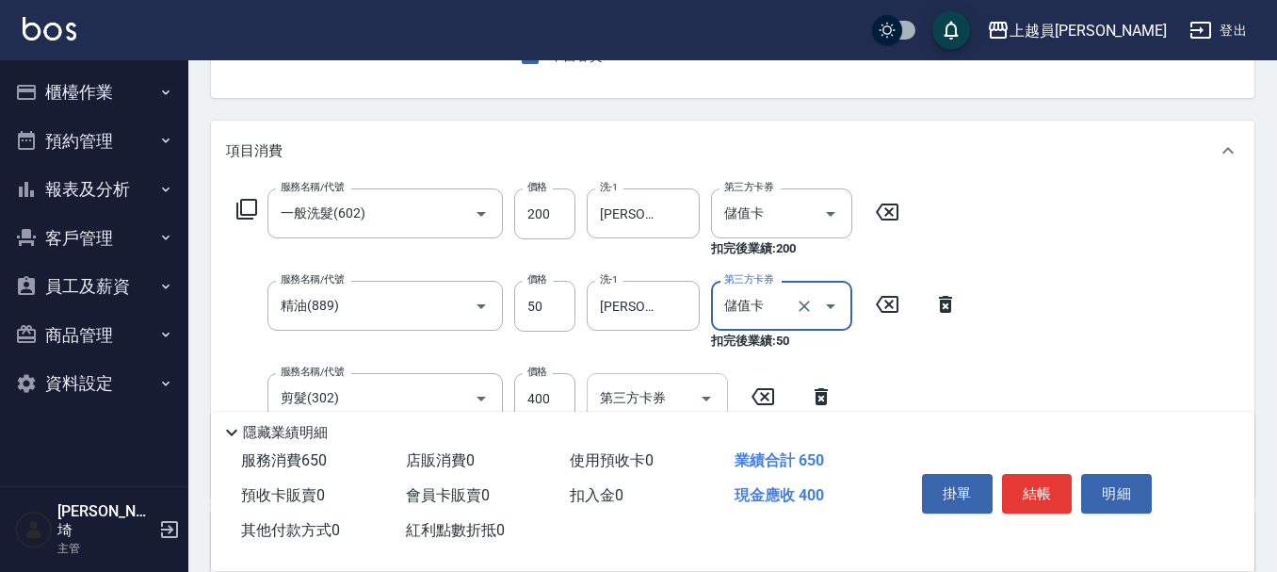
drag, startPoint x: 675, startPoint y: 368, endPoint x: 690, endPoint y: 382, distance: 20.7
click at [679, 370] on div "服務名稱/代號 一般洗髮(602) 服務名稱/代號 價格 200 價格 洗-1 [PERSON_NAME]-67 洗-1 第三方卡券 儲值卡 第三方卡券 扣完…" at bounding box center [597, 334] width 743 height 293
click at [690, 382] on input "第三方卡券" at bounding box center [643, 397] width 96 height 33
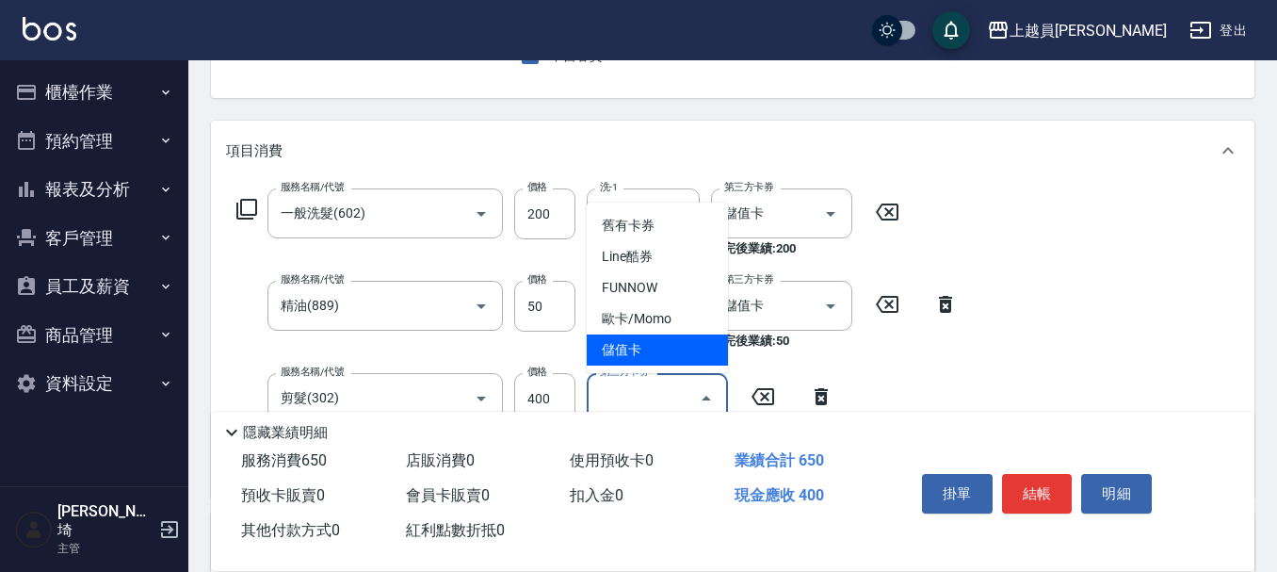
click at [670, 352] on span "儲值卡" at bounding box center [657, 349] width 141 height 31
type input "儲值卡"
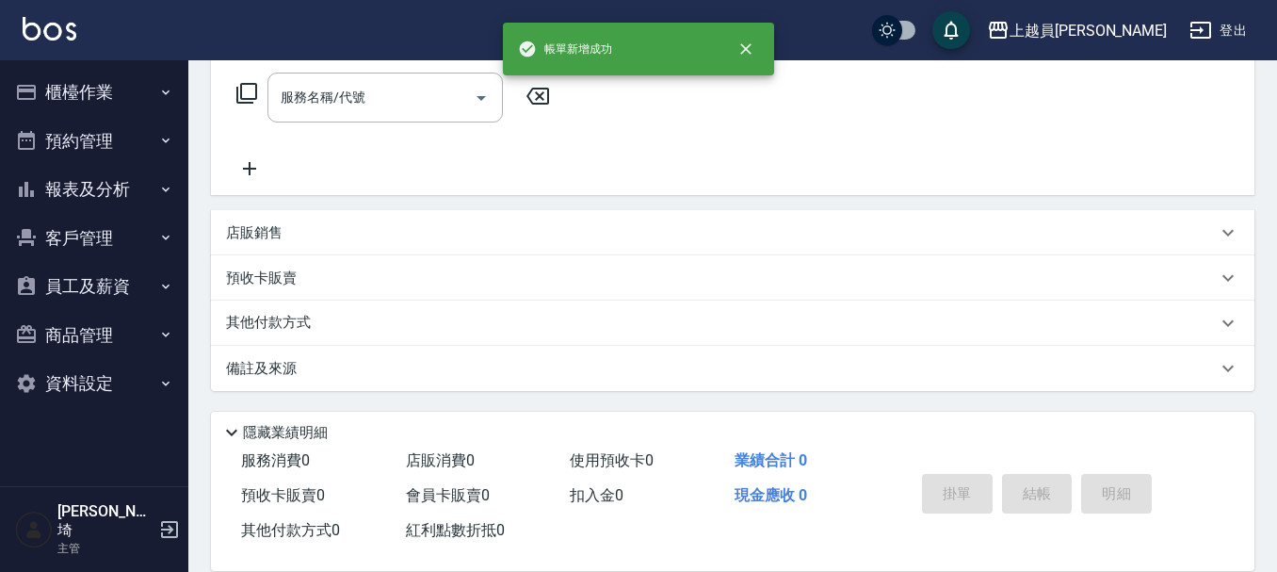
scroll to position [0, 0]
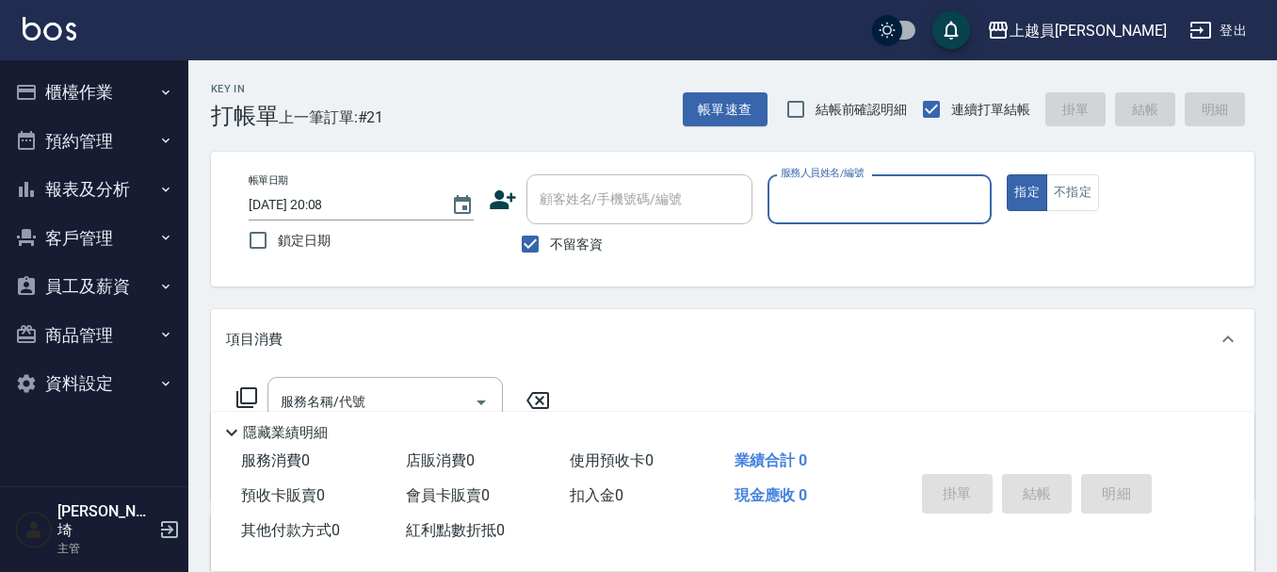
click at [1007, 174] on button "指定" at bounding box center [1027, 192] width 40 height 37
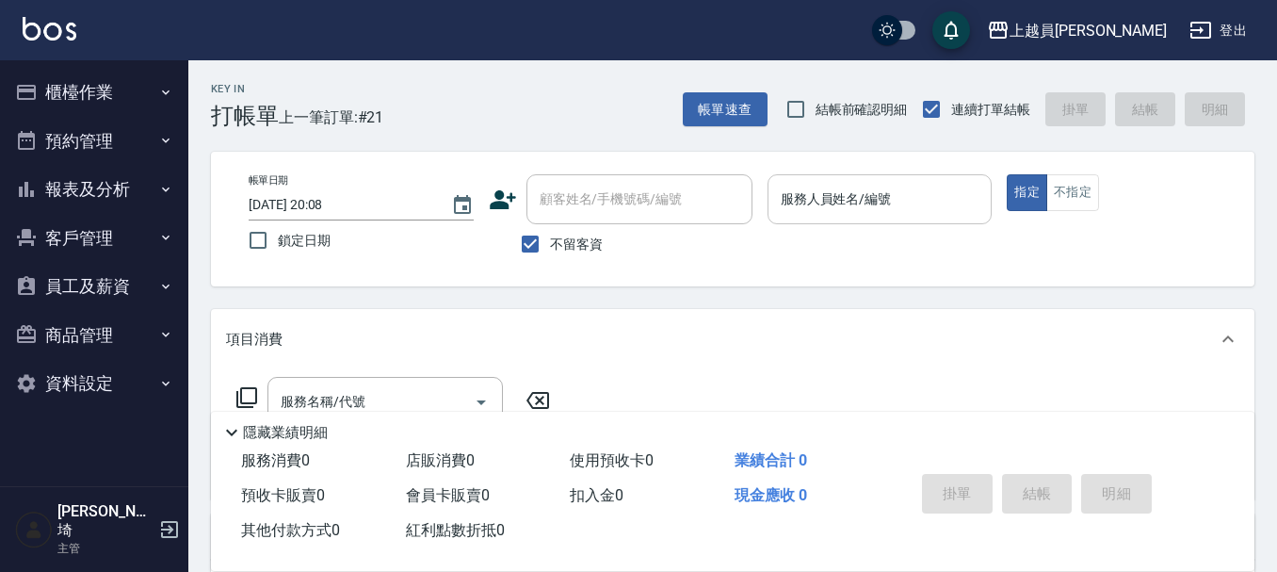
click at [882, 214] on input "服務人員姓名/編號" at bounding box center [880, 199] width 208 height 33
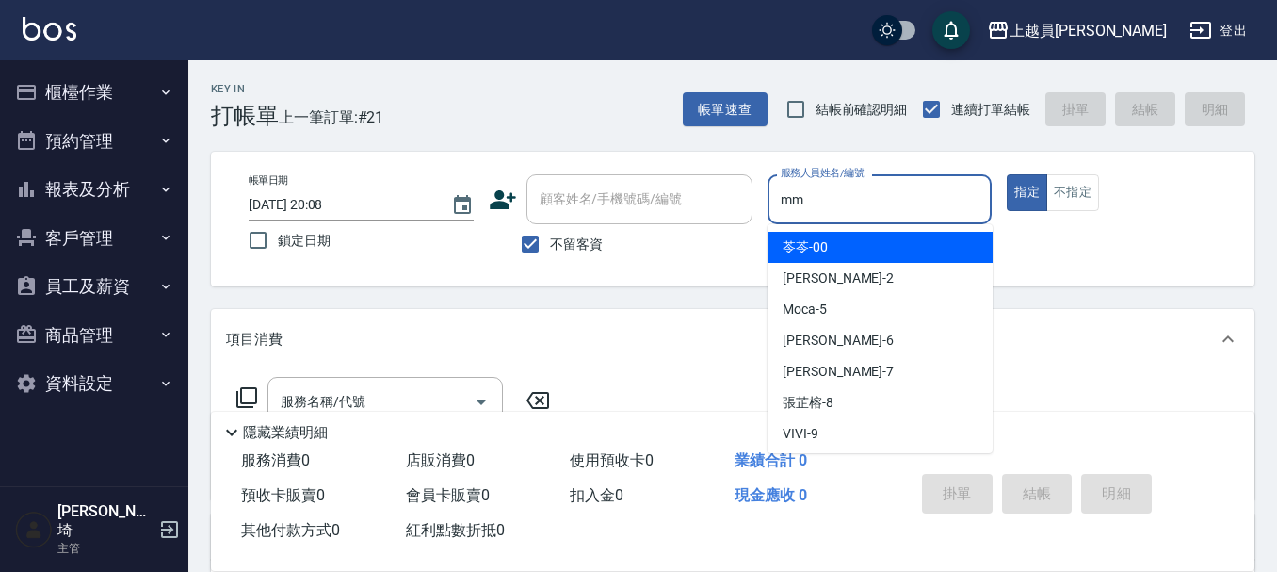
type input "mm"
click at [1007, 174] on button "指定" at bounding box center [1027, 192] width 40 height 37
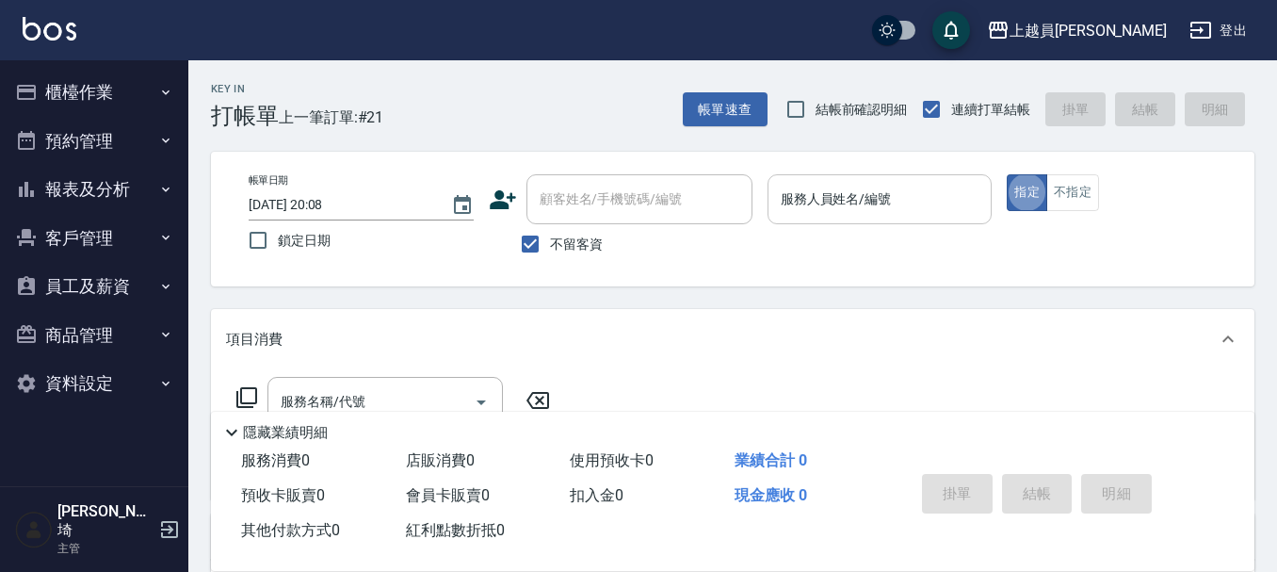
click at [880, 210] on input "服務人員姓名/編號" at bounding box center [880, 199] width 208 height 33
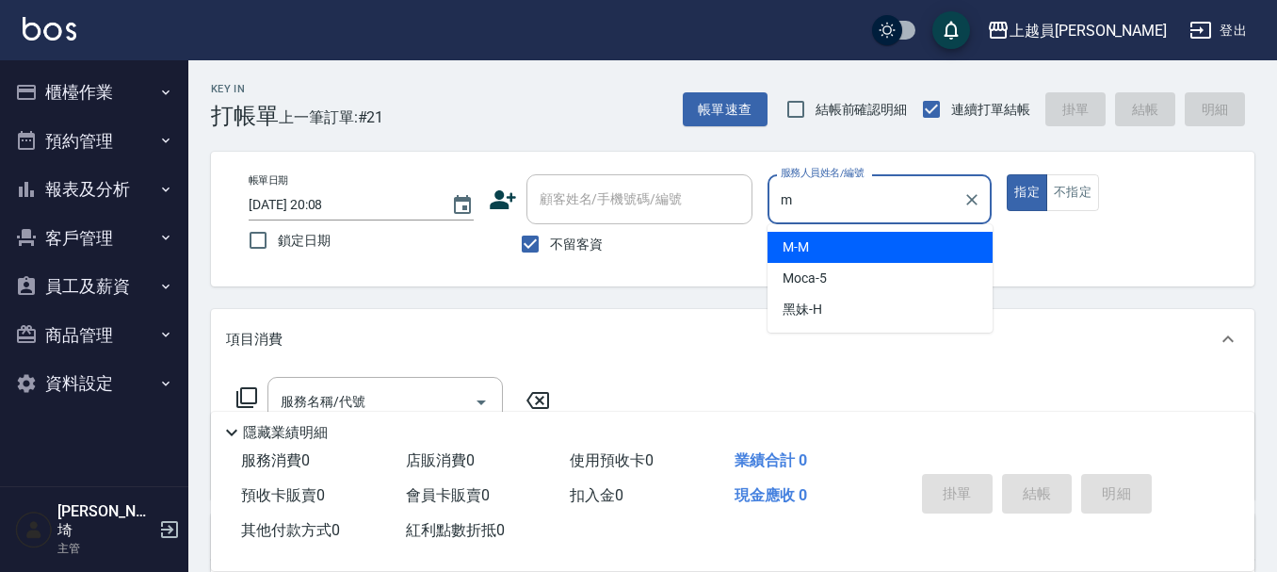
type input "M-M"
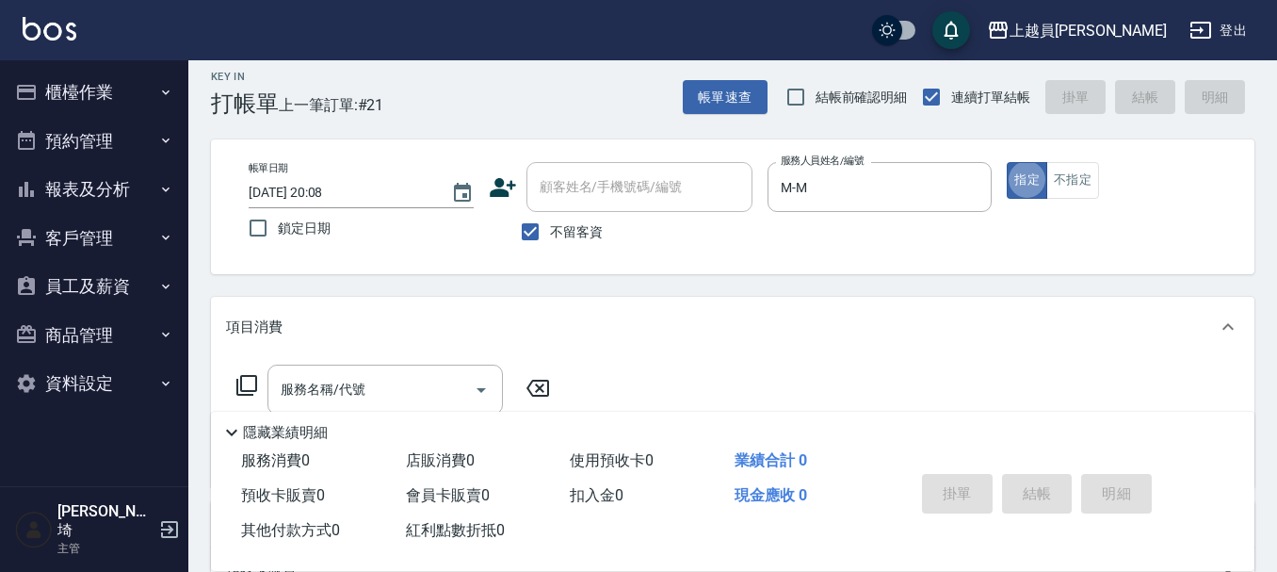
scroll to position [94, 0]
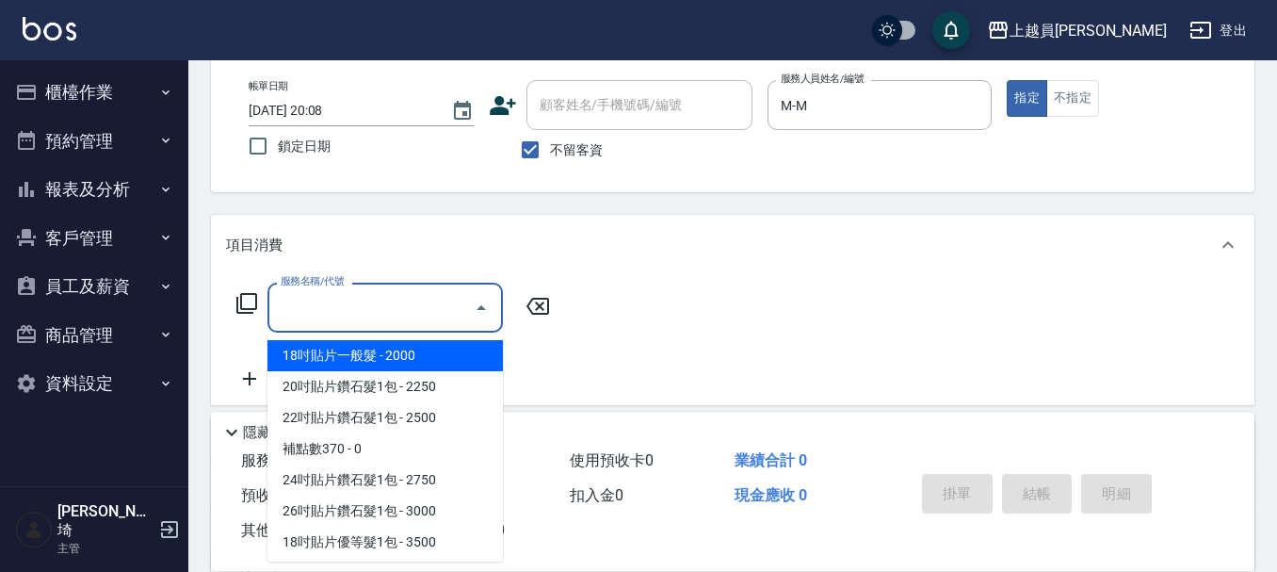
click at [379, 319] on input "服務名稱/代號" at bounding box center [371, 307] width 190 height 33
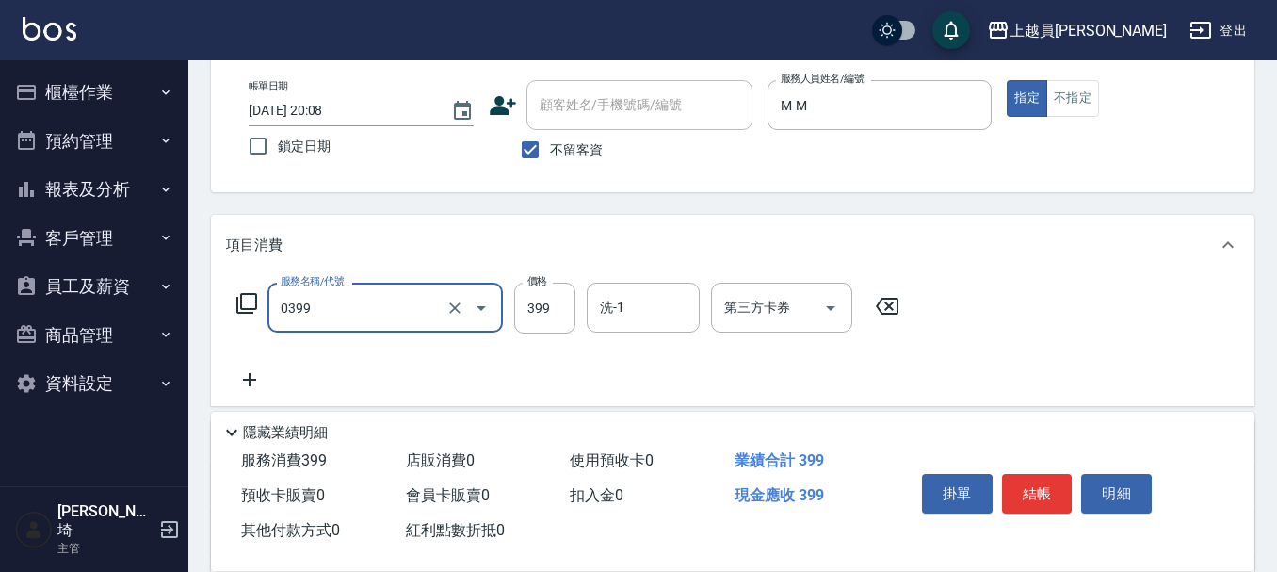
type input "海鹽SPA(0399)"
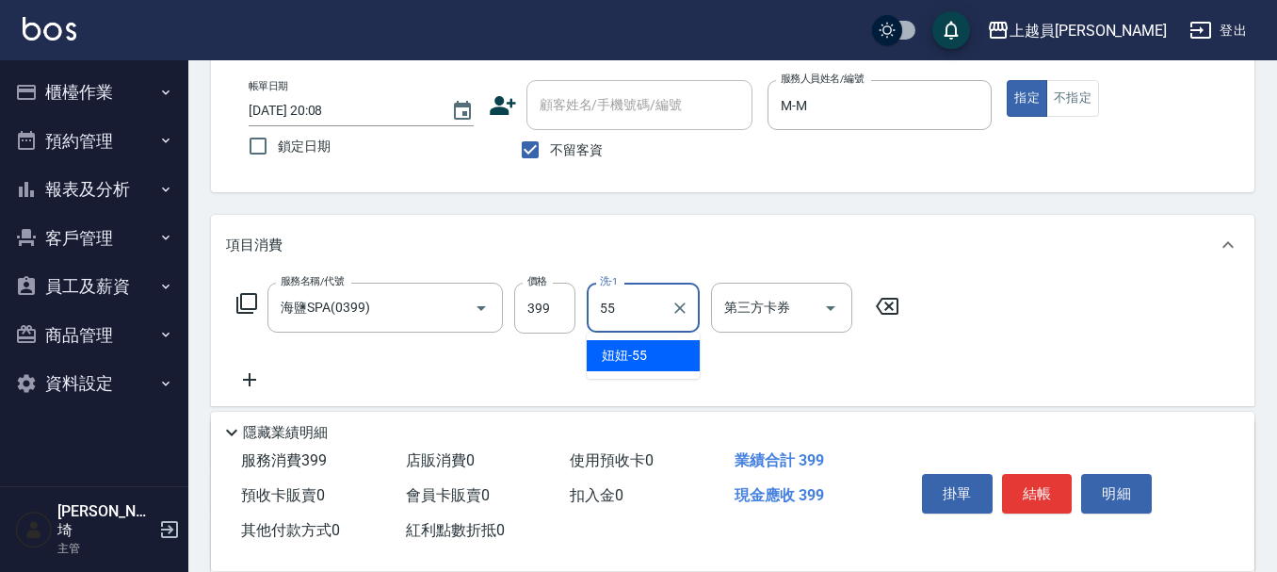
type input "妞妞-55"
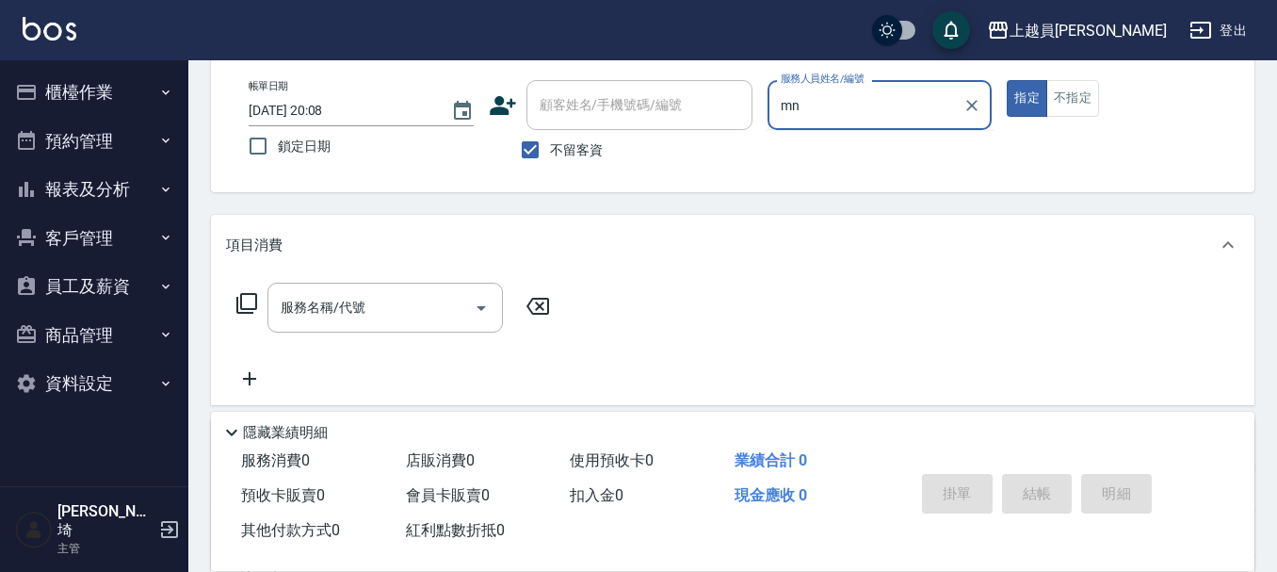
type input "mn"
click at [1007, 80] on button "指定" at bounding box center [1027, 98] width 40 height 37
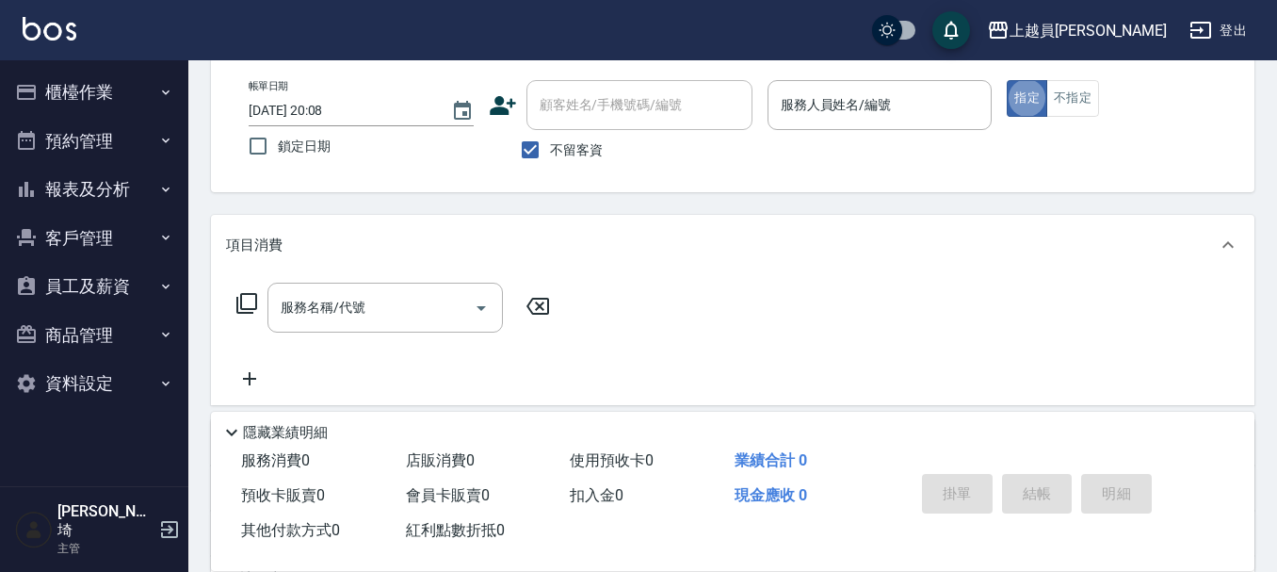
click at [894, 70] on div "帳單日期 [DATE] 20:08 鎖定日期 顧客姓名/手機號碼/編號 顧客姓名/手機號碼/編號 不留客資 服務人員姓名/編號 服務人員姓名/編號 指定 不指定" at bounding box center [733, 124] width 1044 height 135
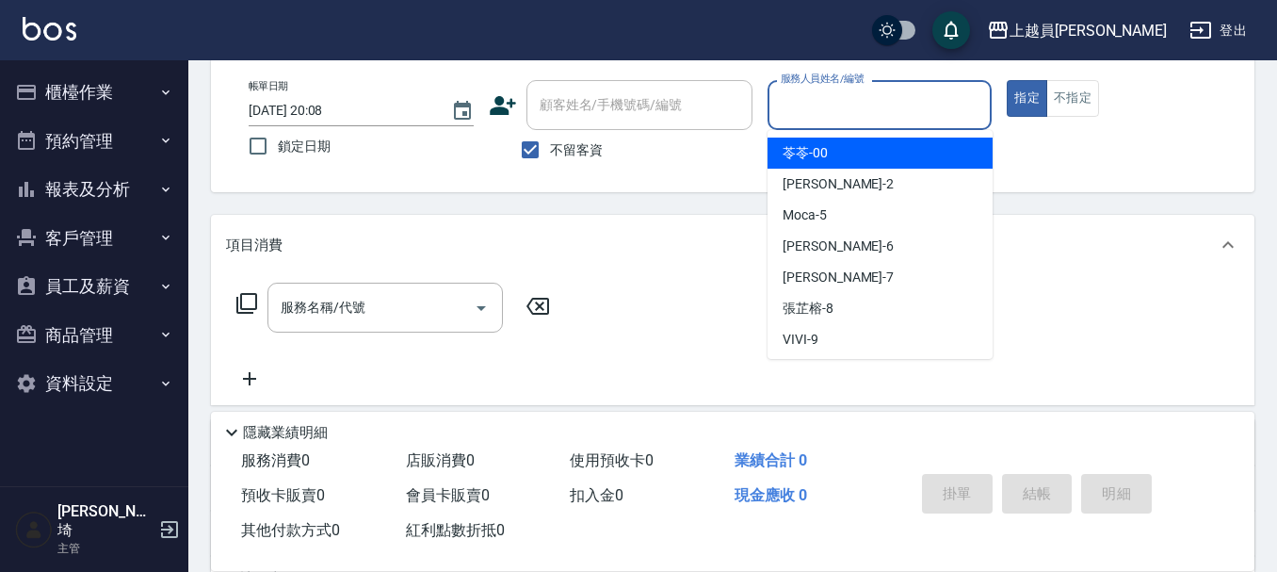
click at [887, 93] on input "服務人員姓名/編號" at bounding box center [880, 105] width 208 height 33
type input "M-M"
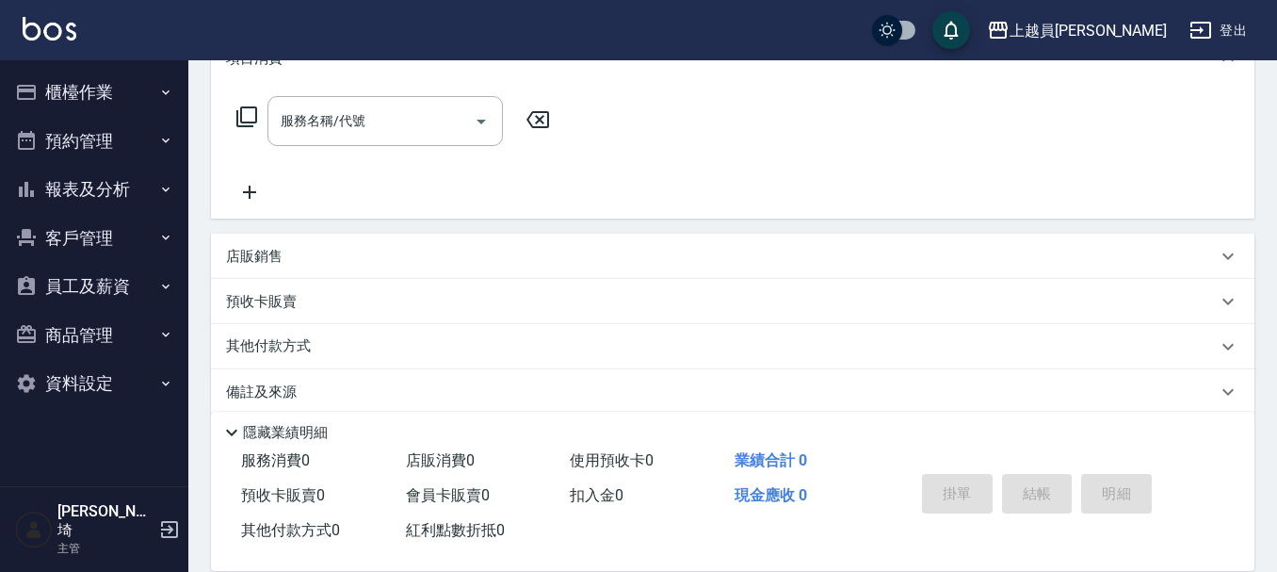
scroll to position [283, 0]
click at [404, 145] on div "服務名稱/代號 服務名稱/代號" at bounding box center [393, 147] width 335 height 107
click at [401, 135] on input "服務名稱/代號" at bounding box center [371, 119] width 190 height 33
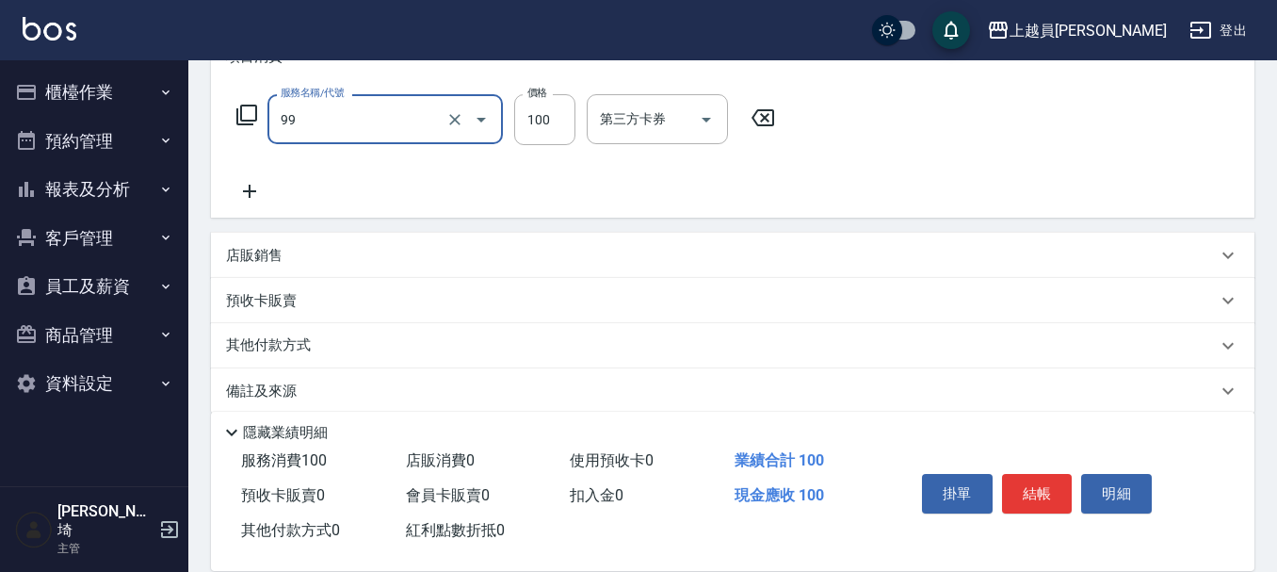
type input "VIP儲值(99)"
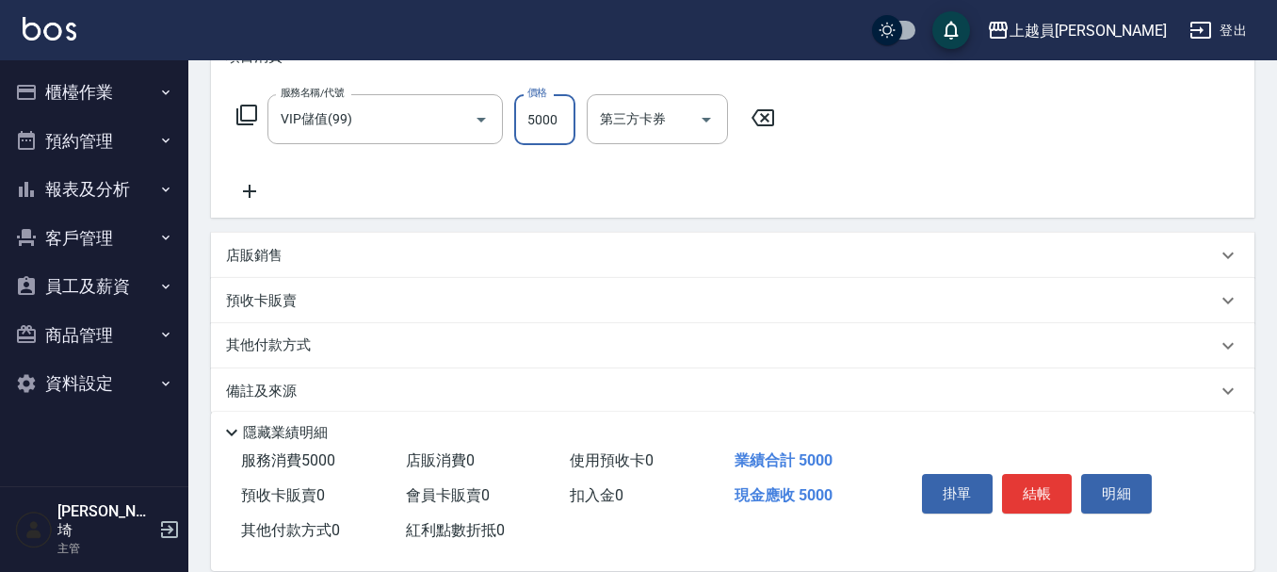
type input "5000"
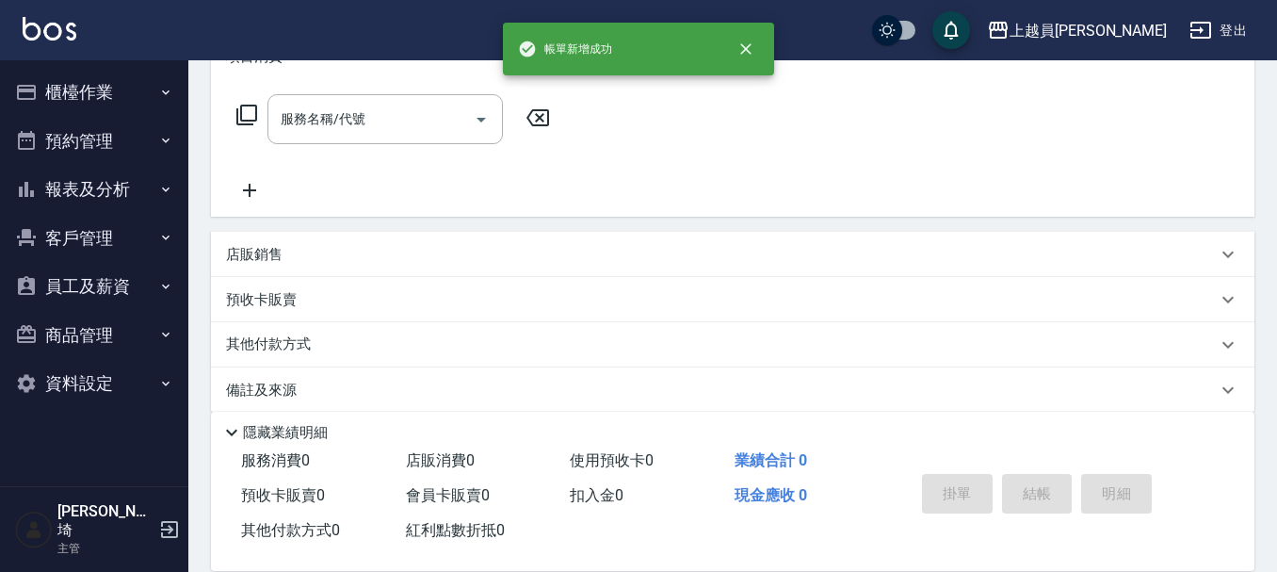
scroll to position [0, 0]
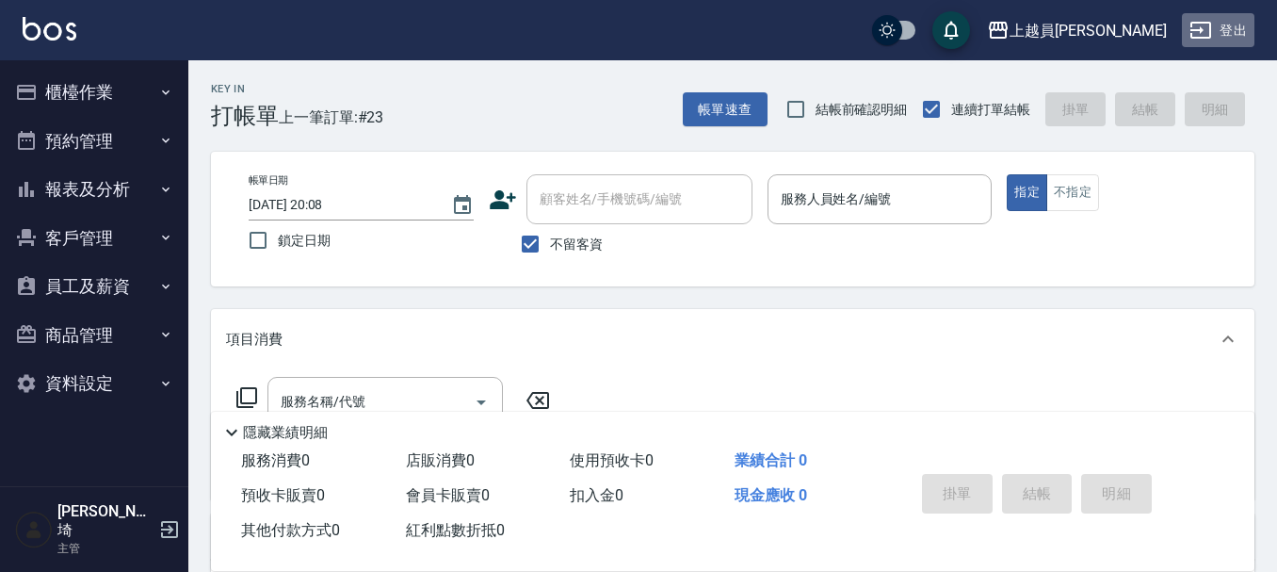
click at [1216, 26] on button "登出" at bounding box center [1218, 30] width 73 height 35
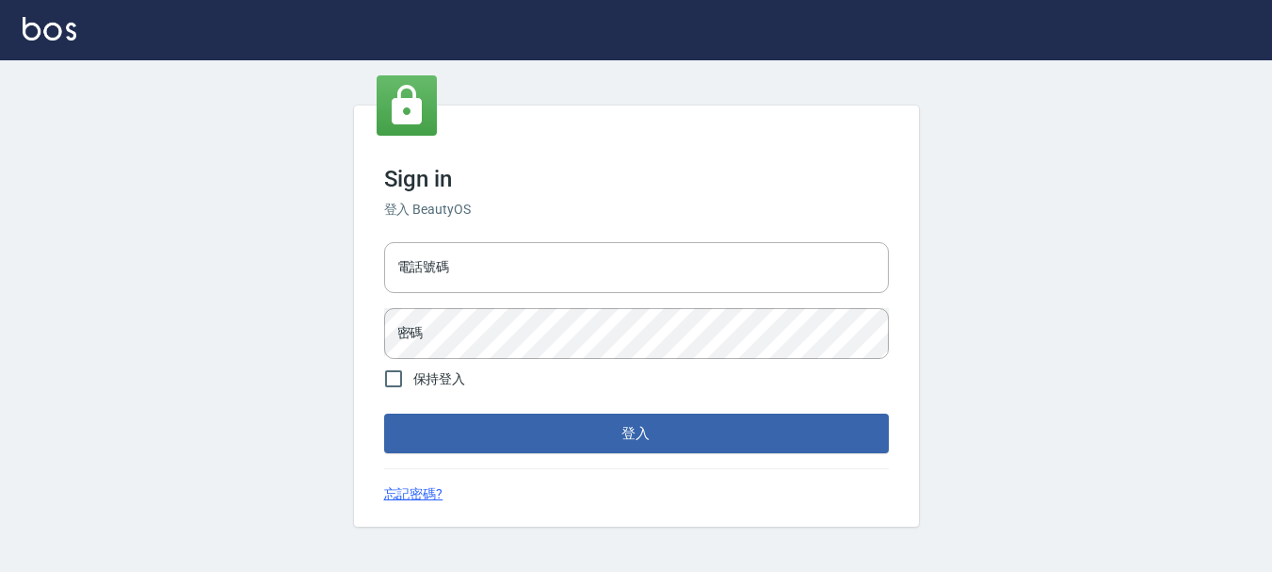
click at [518, 296] on div "電話號碼 電話號碼 密碼 密碼" at bounding box center [637, 301] width 520 height 132
click at [528, 276] on input "電話號碼" at bounding box center [636, 267] width 505 height 51
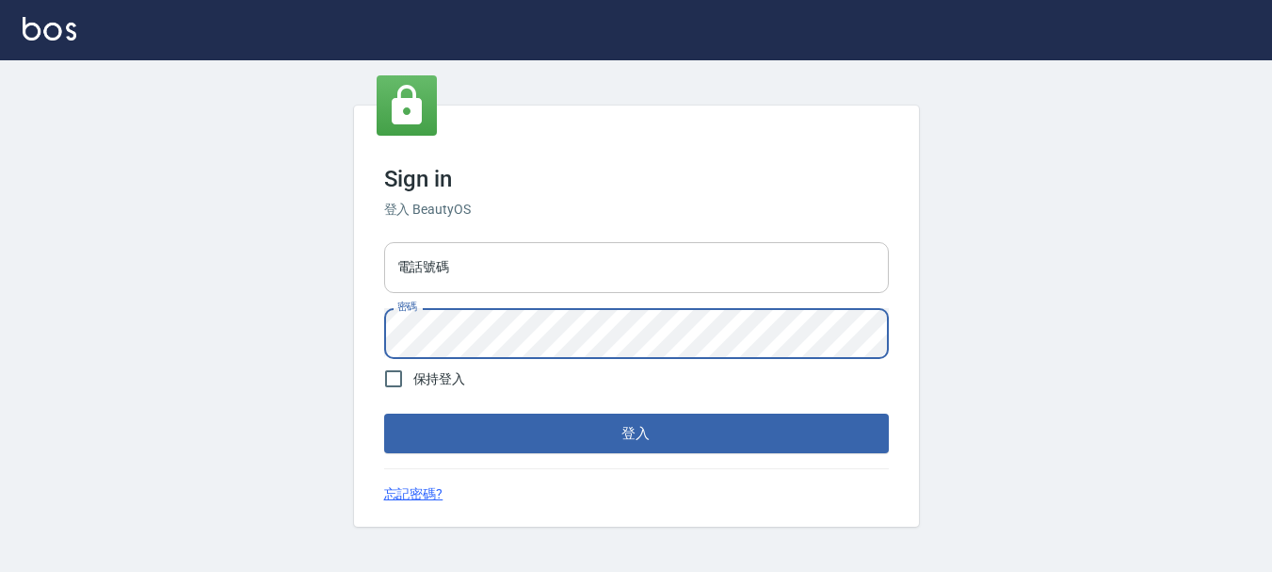
click at [454, 261] on input "電話號碼" at bounding box center [636, 267] width 505 height 51
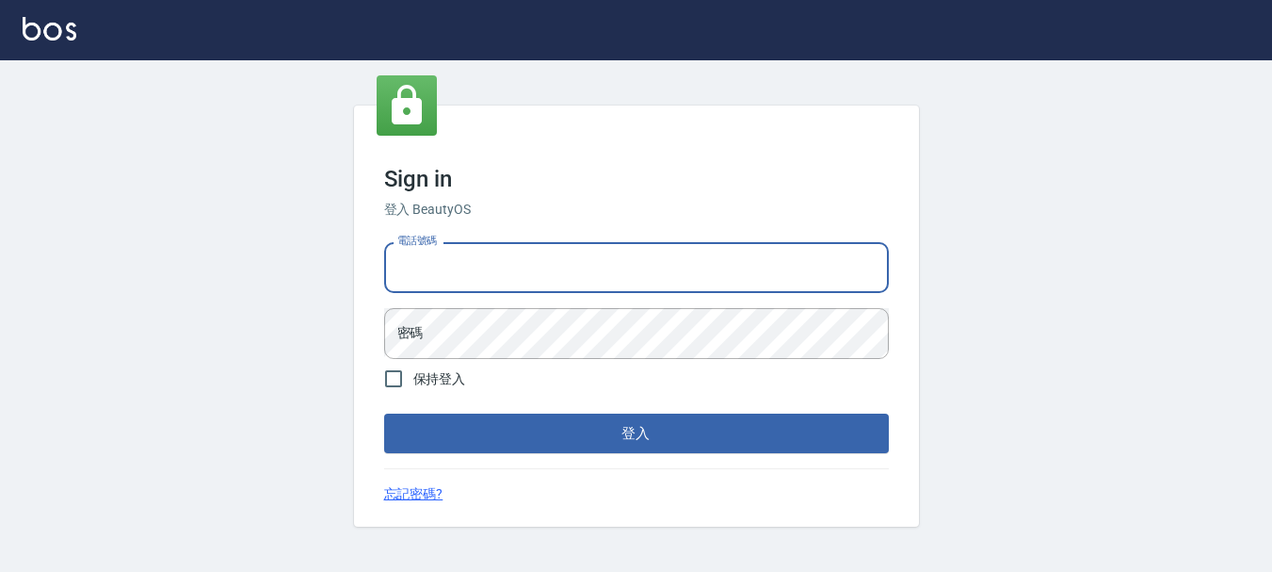
type input "0985335300"
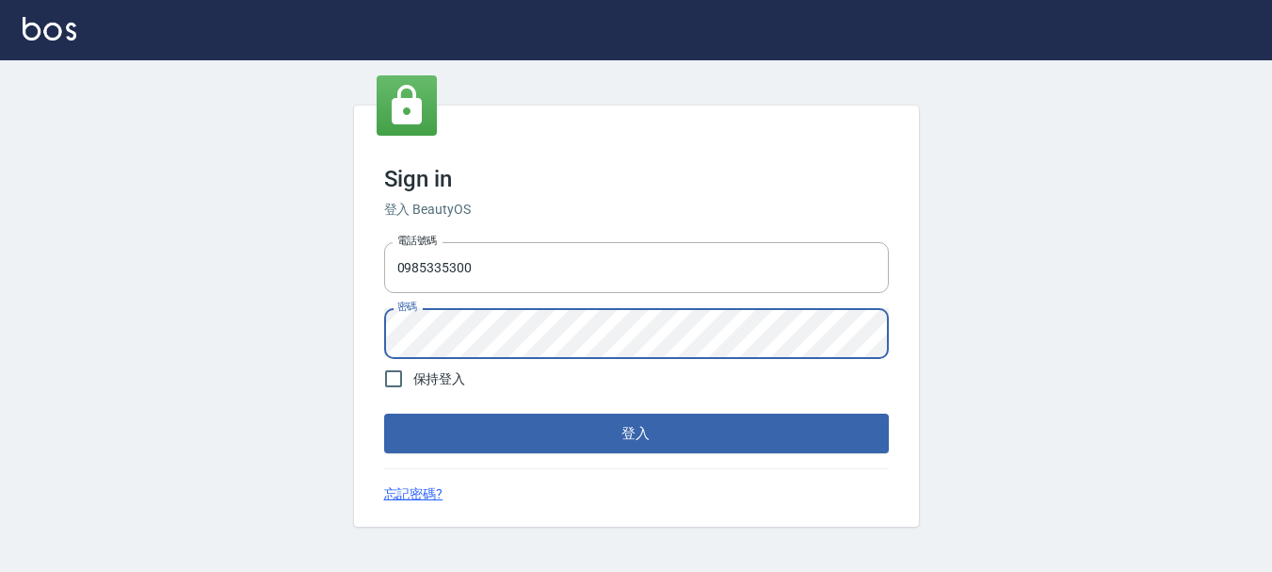
click at [384, 413] on button "登入" at bounding box center [636, 433] width 505 height 40
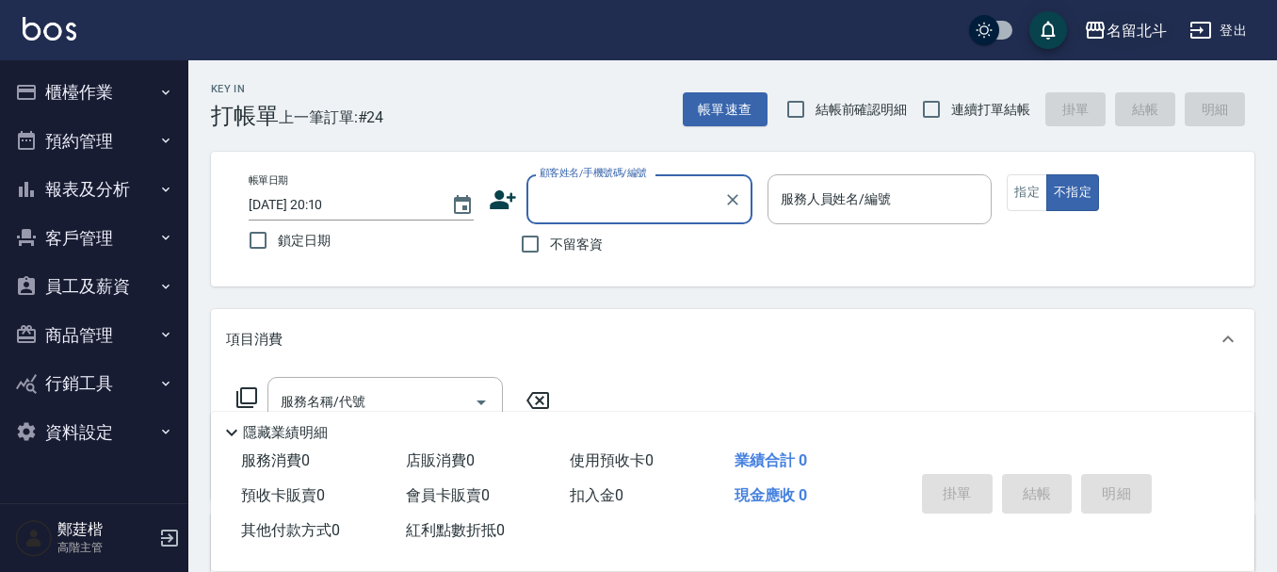
click at [1158, 24] on div "名留北斗" at bounding box center [1137, 31] width 60 height 24
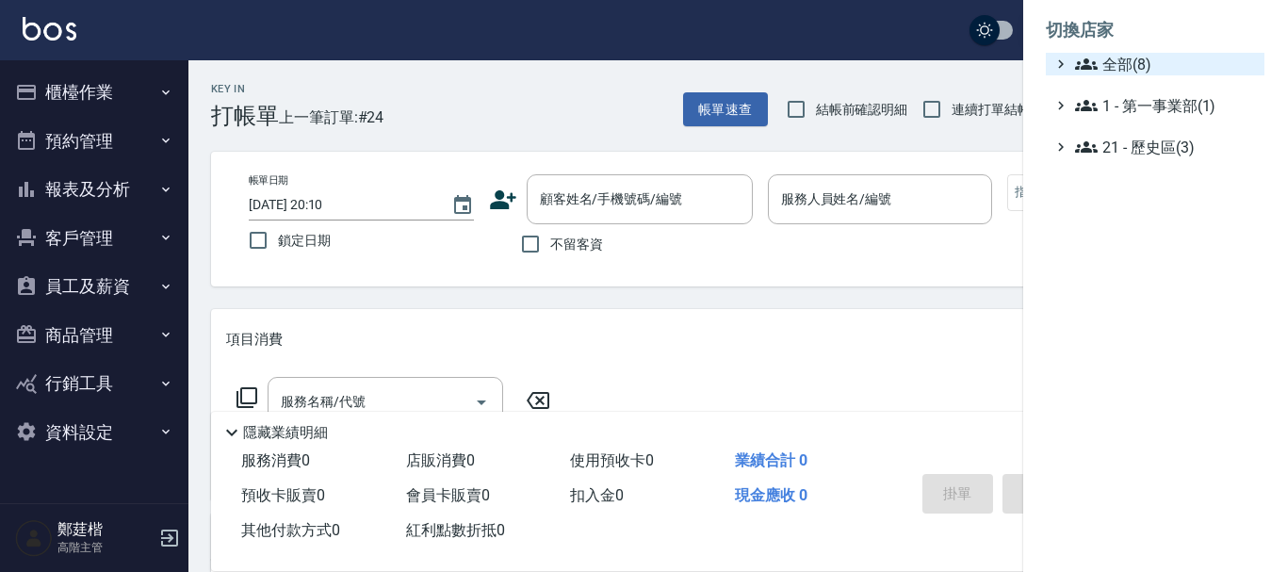
click at [1099, 68] on span "全部(8)" at bounding box center [1166, 64] width 182 height 23
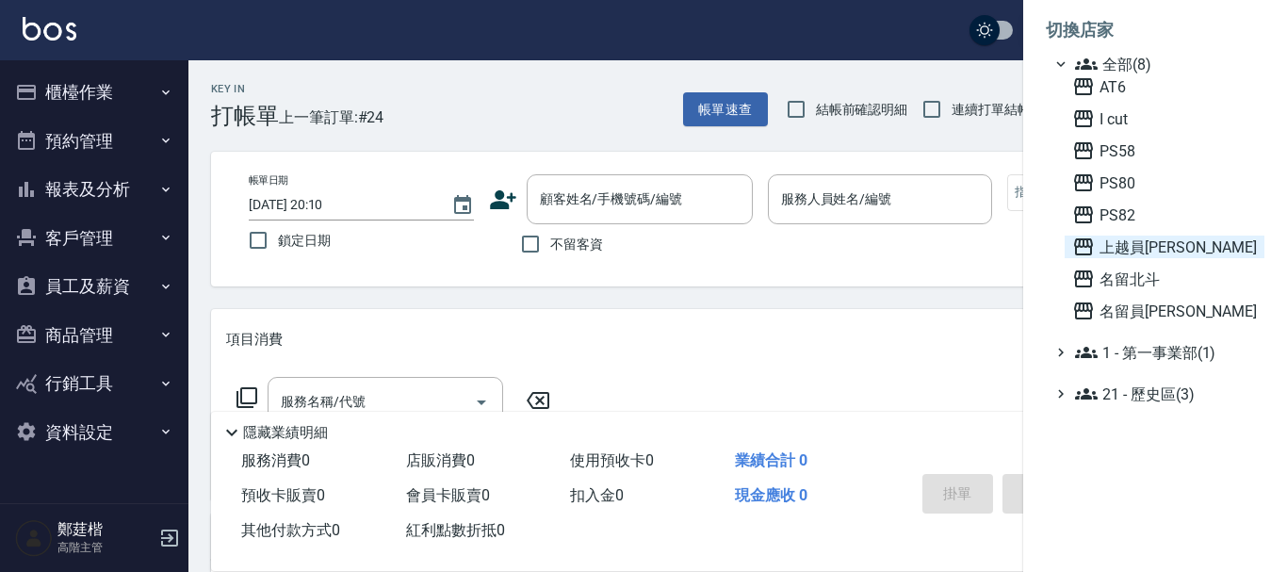
click at [1150, 255] on span "上越員[PERSON_NAME]" at bounding box center [1164, 246] width 185 height 23
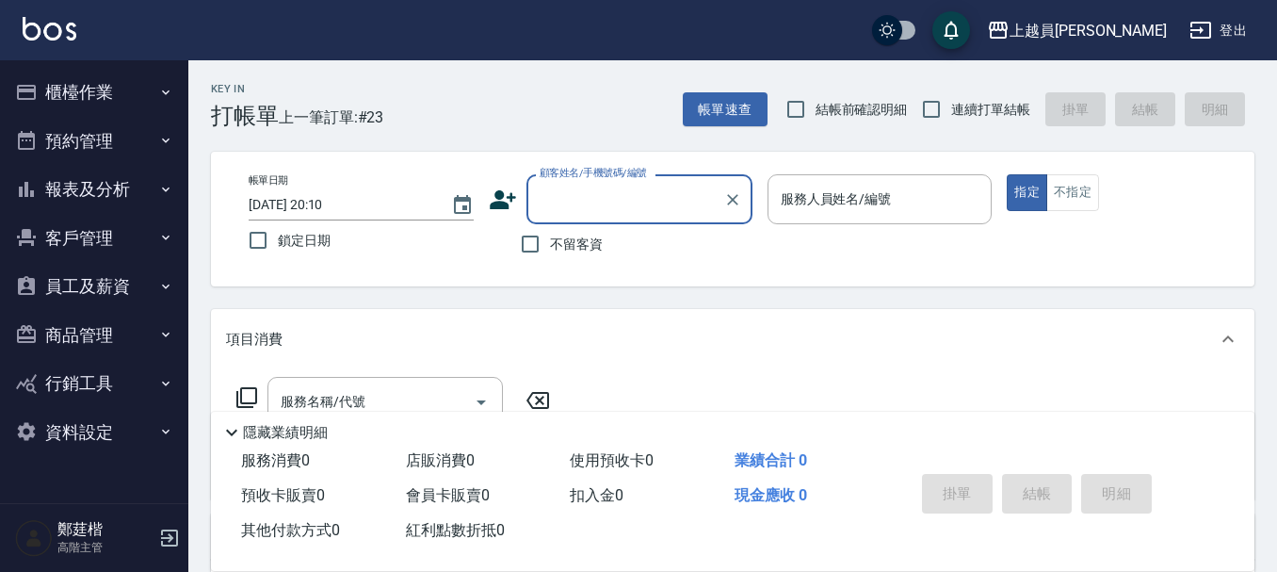
click at [119, 190] on button "報表及分析" at bounding box center [94, 189] width 173 height 49
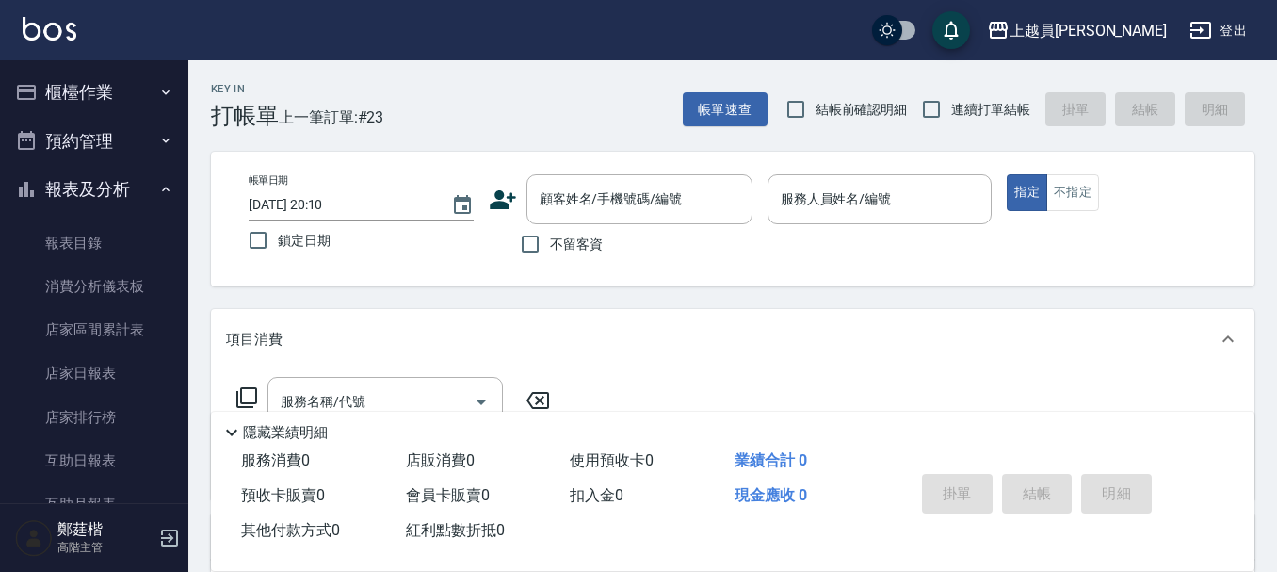
click at [125, 174] on button "報表及分析" at bounding box center [94, 189] width 173 height 49
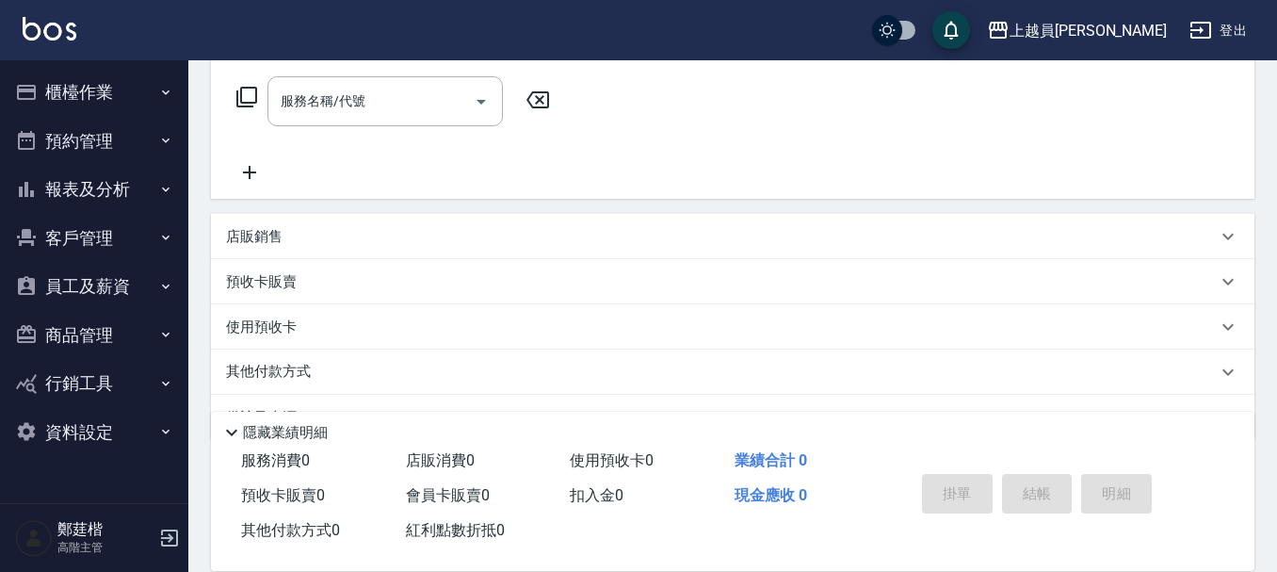
scroll to position [349, 0]
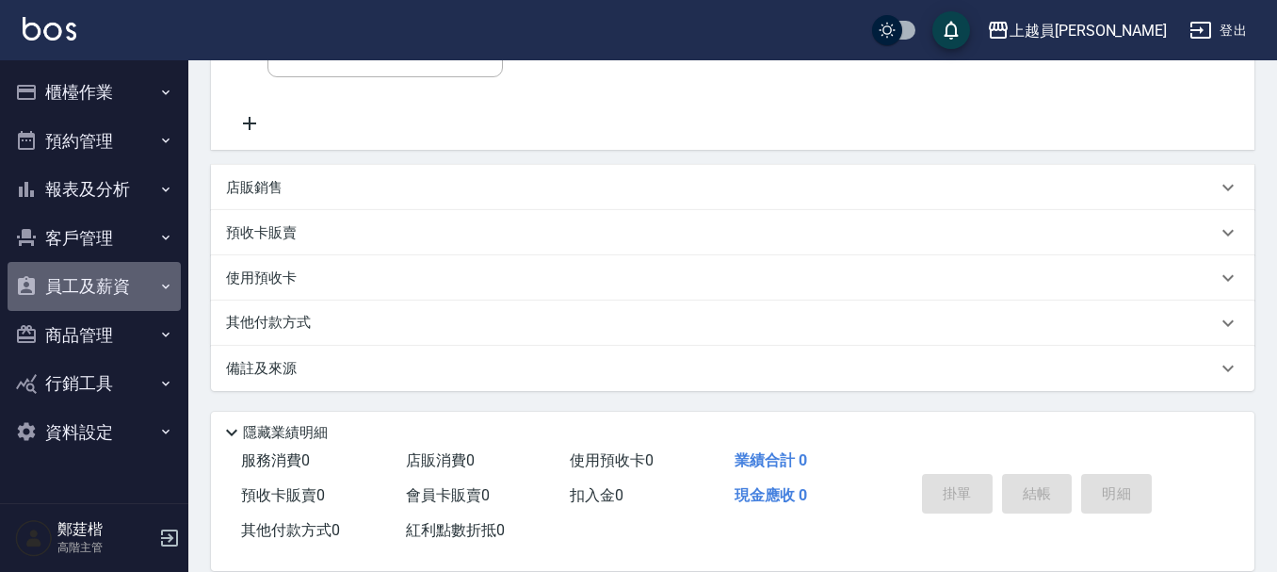
click at [120, 283] on button "員工及薪資" at bounding box center [94, 286] width 173 height 49
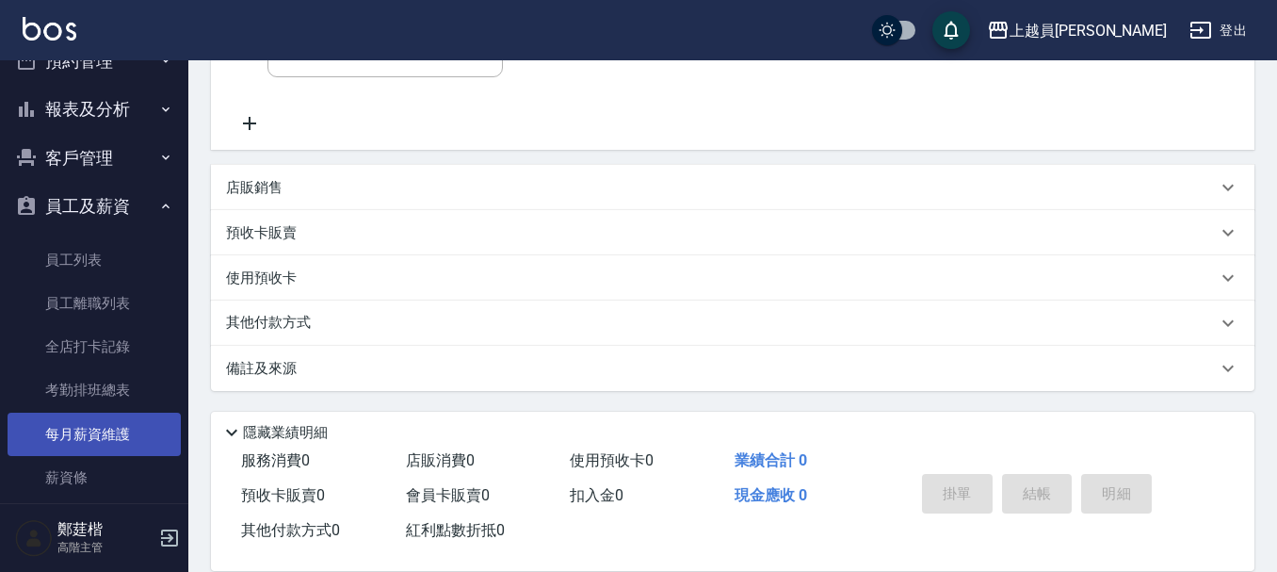
scroll to position [188, 0]
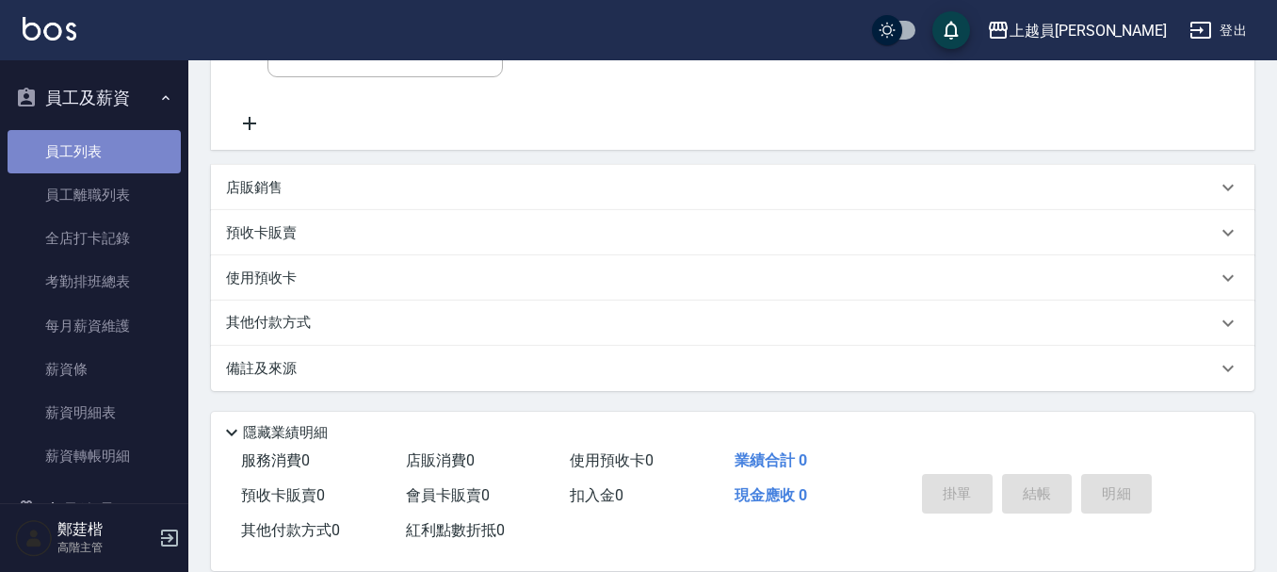
click at [149, 138] on link "員工列表" at bounding box center [94, 151] width 173 height 43
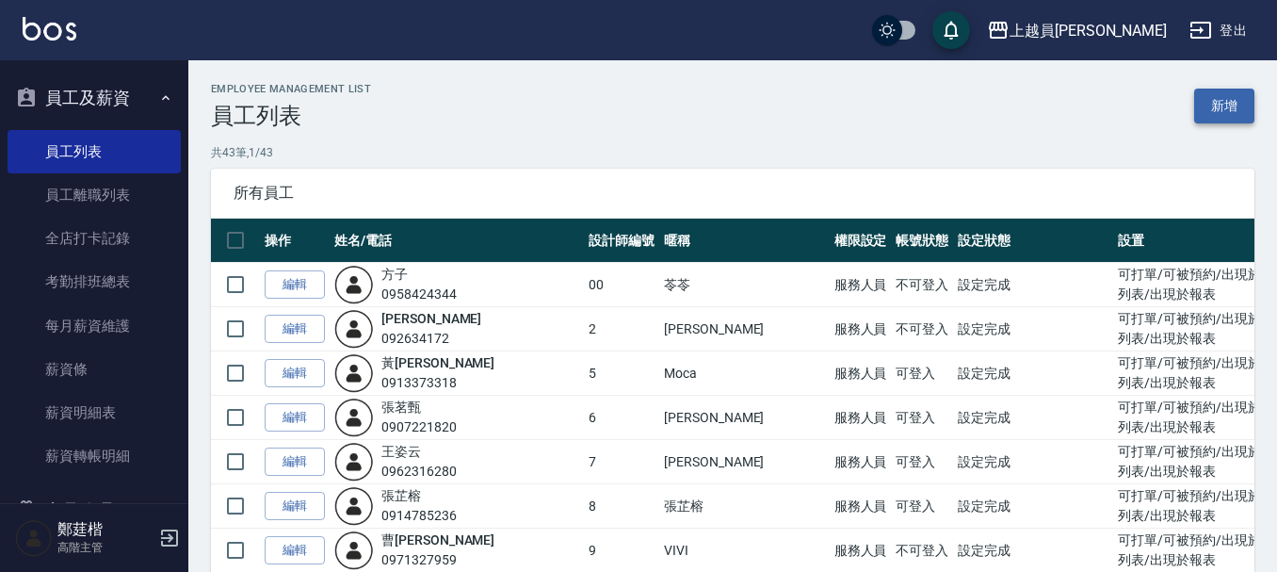
click at [1218, 117] on link "新增" at bounding box center [1224, 106] width 60 height 35
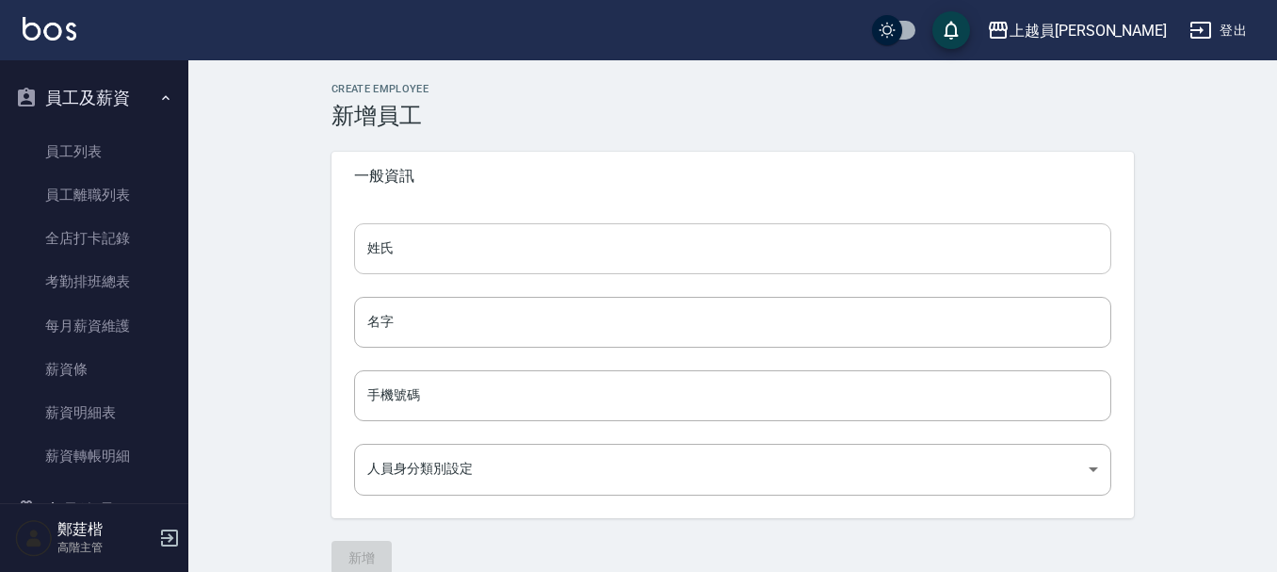
click at [424, 235] on input "姓氏" at bounding box center [732, 248] width 757 height 51
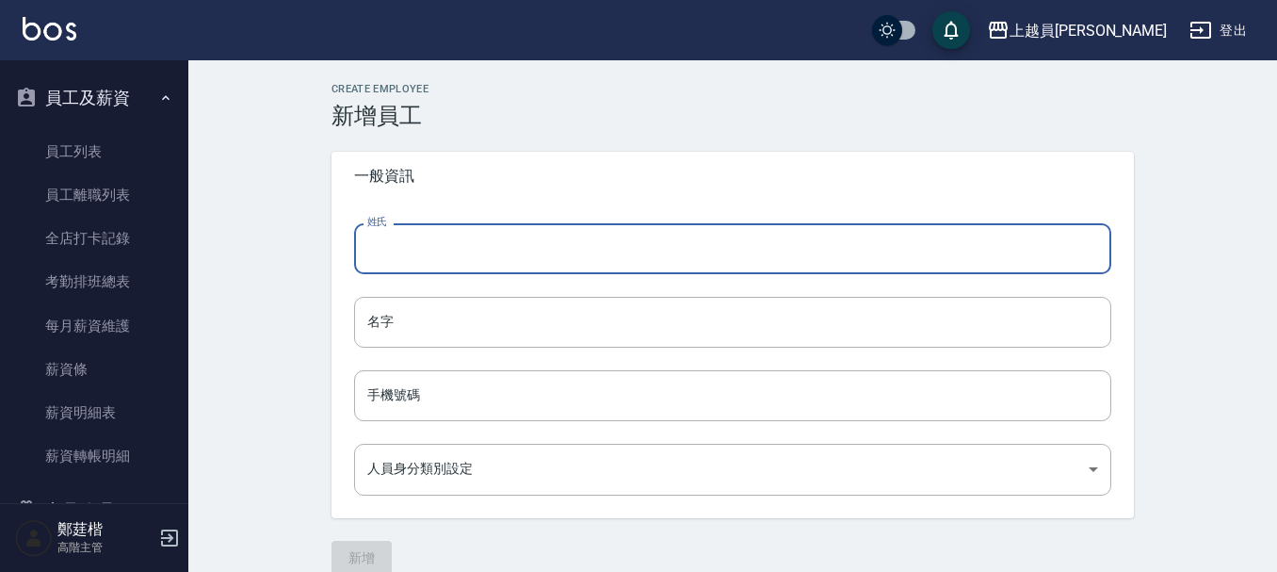
type input "c"
type input "胡"
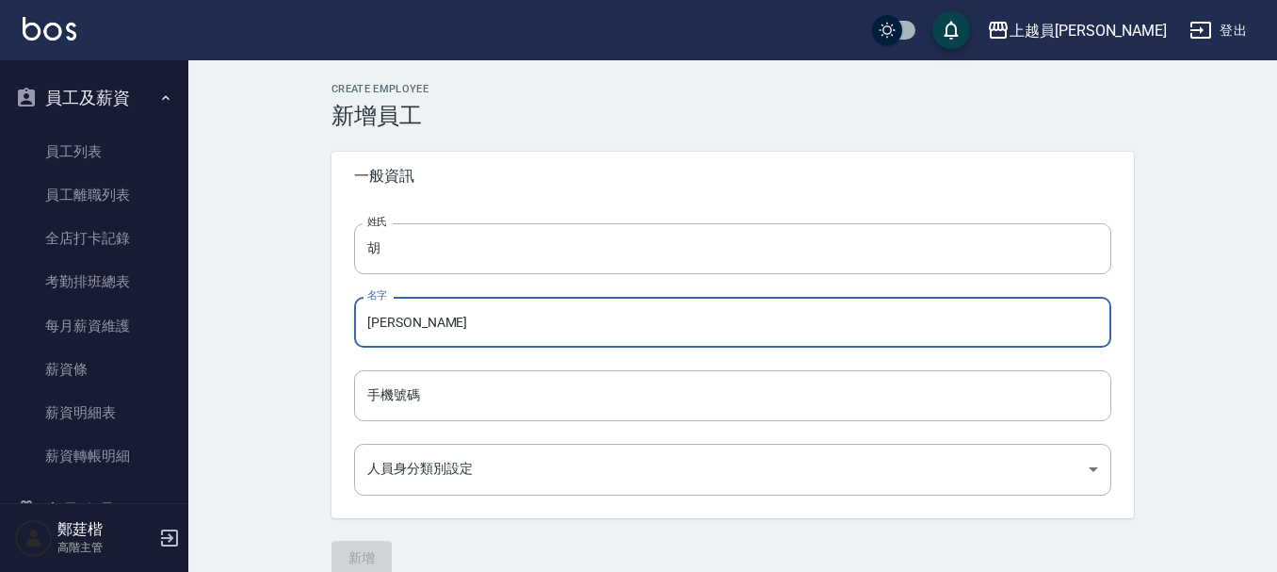
type input "芷綾"
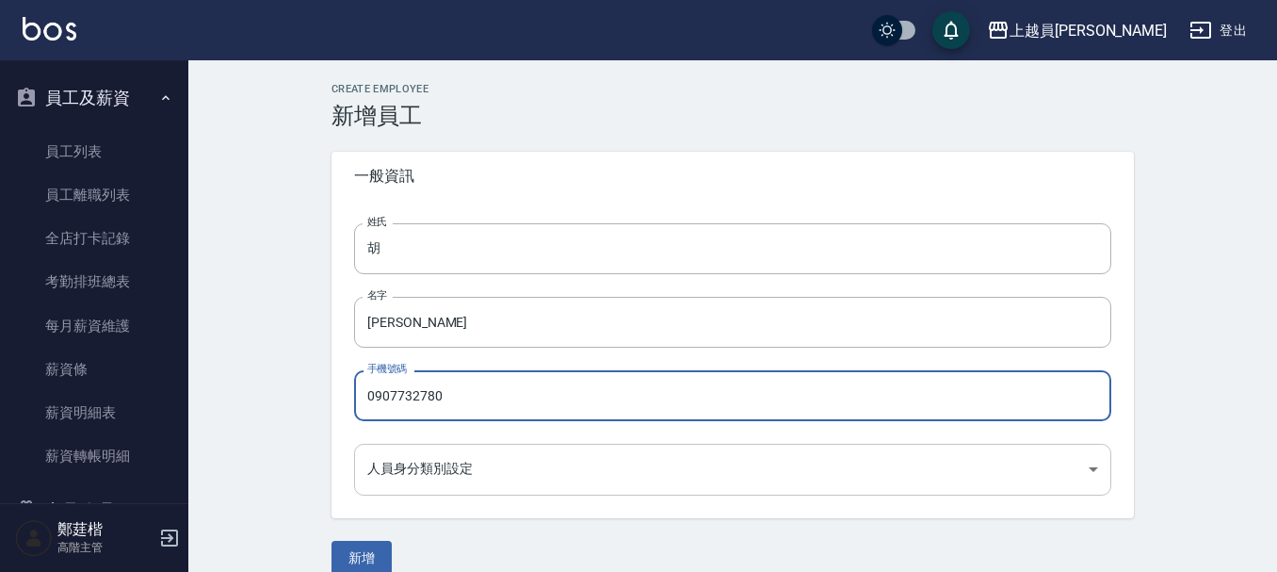
scroll to position [25, 0]
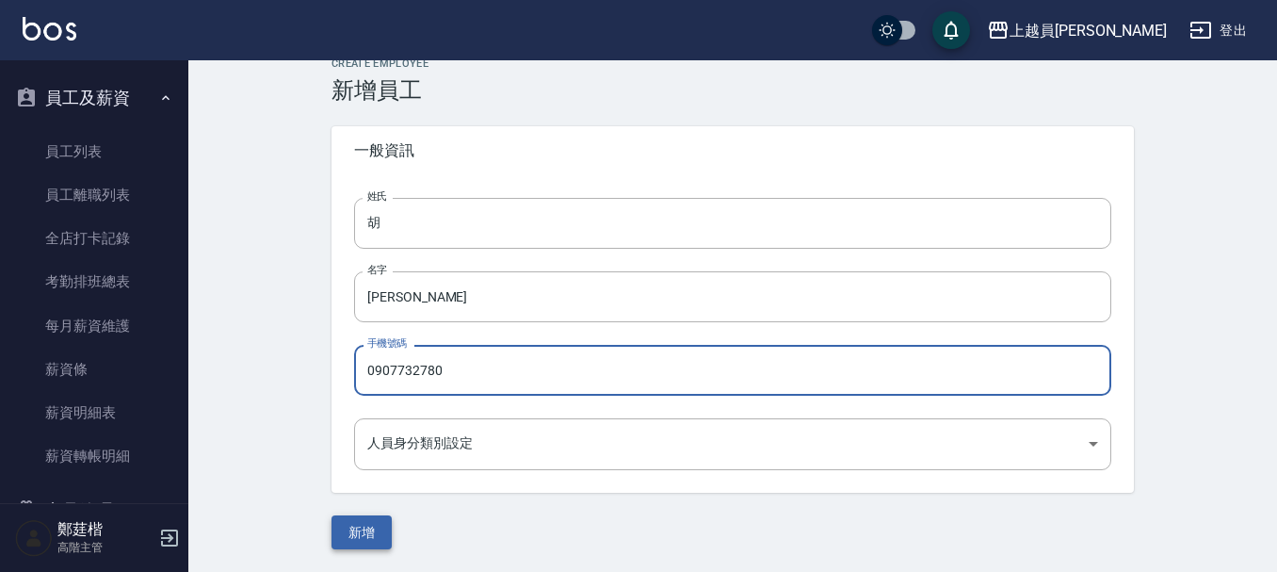
type input "0907732780"
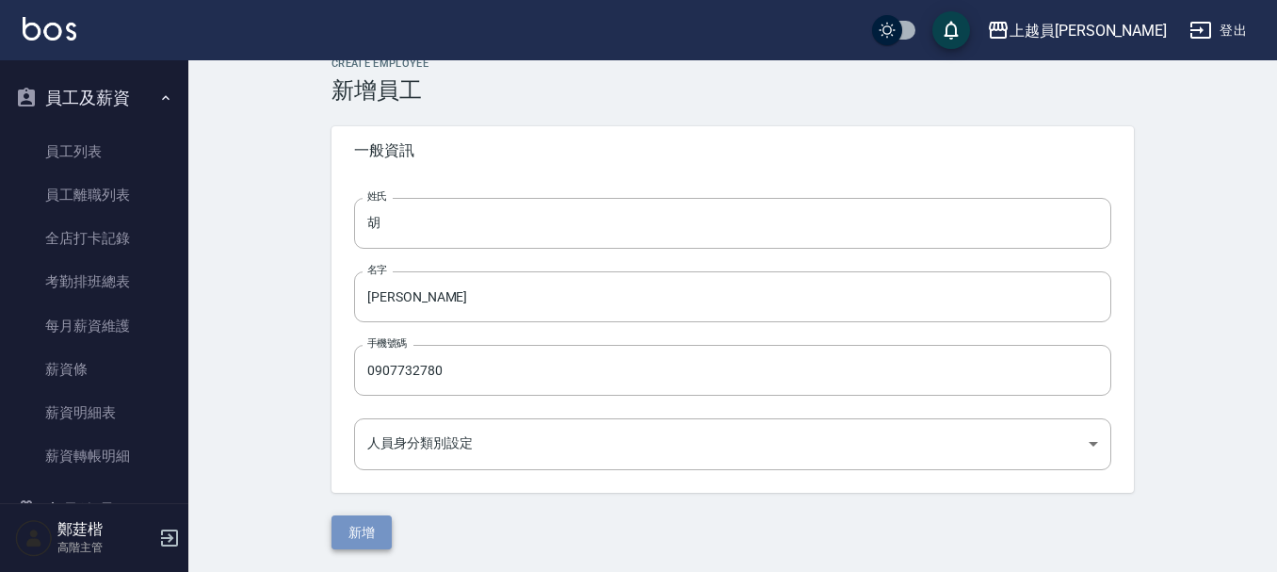
click at [357, 540] on button "新增" at bounding box center [362, 532] width 60 height 35
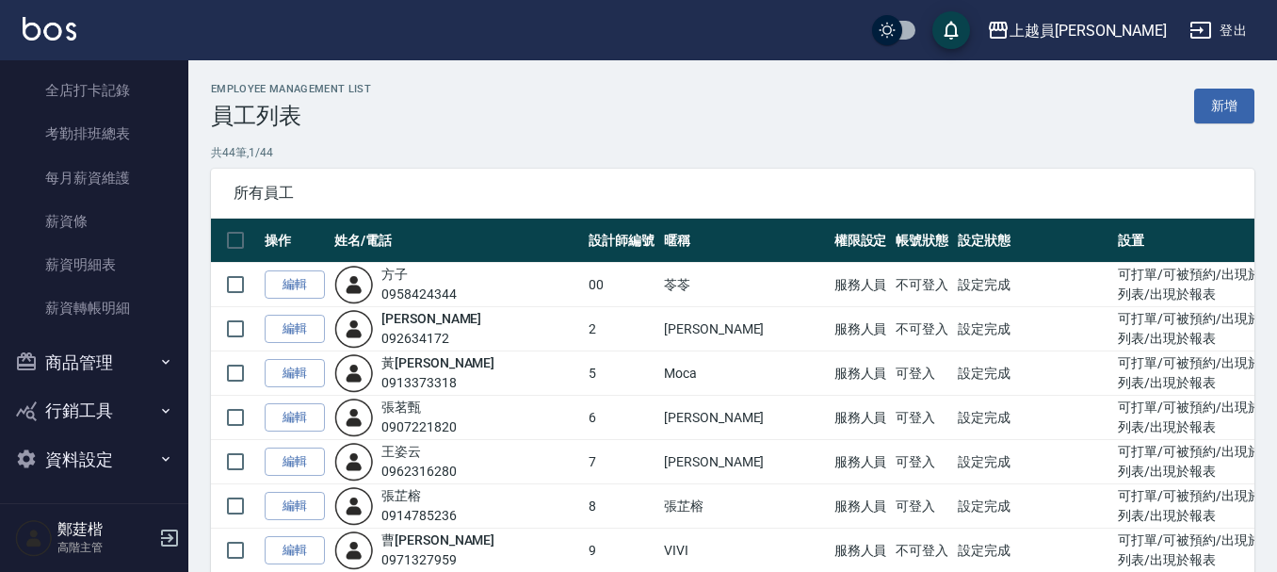
scroll to position [339, 0]
click at [314, 278] on link "編輯" at bounding box center [295, 284] width 60 height 29
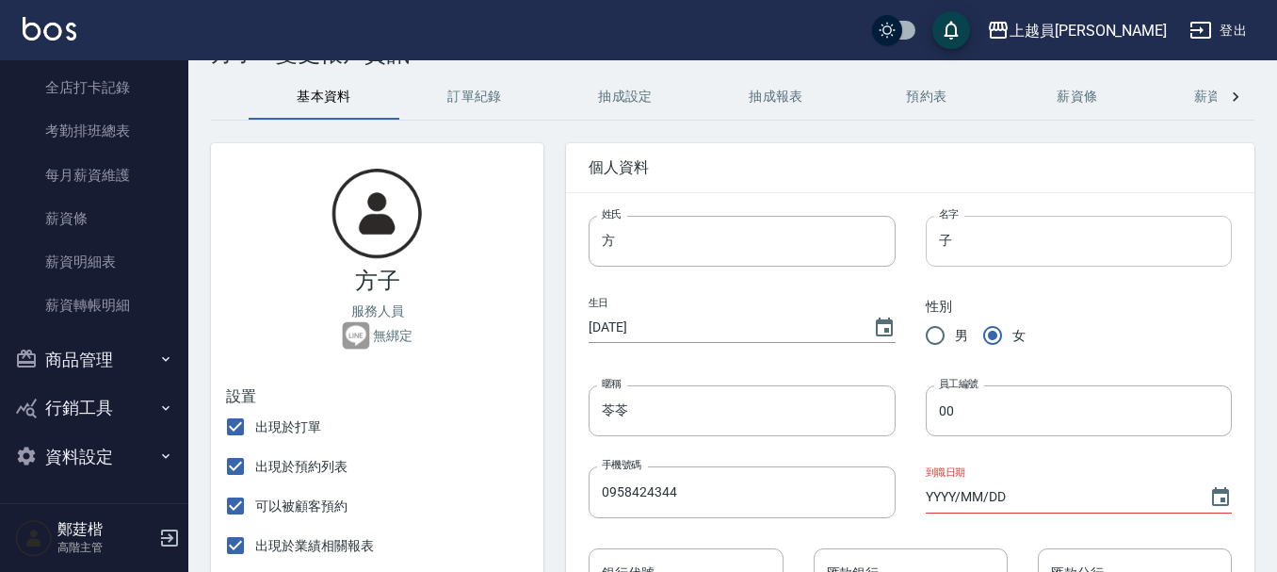
scroll to position [94, 0]
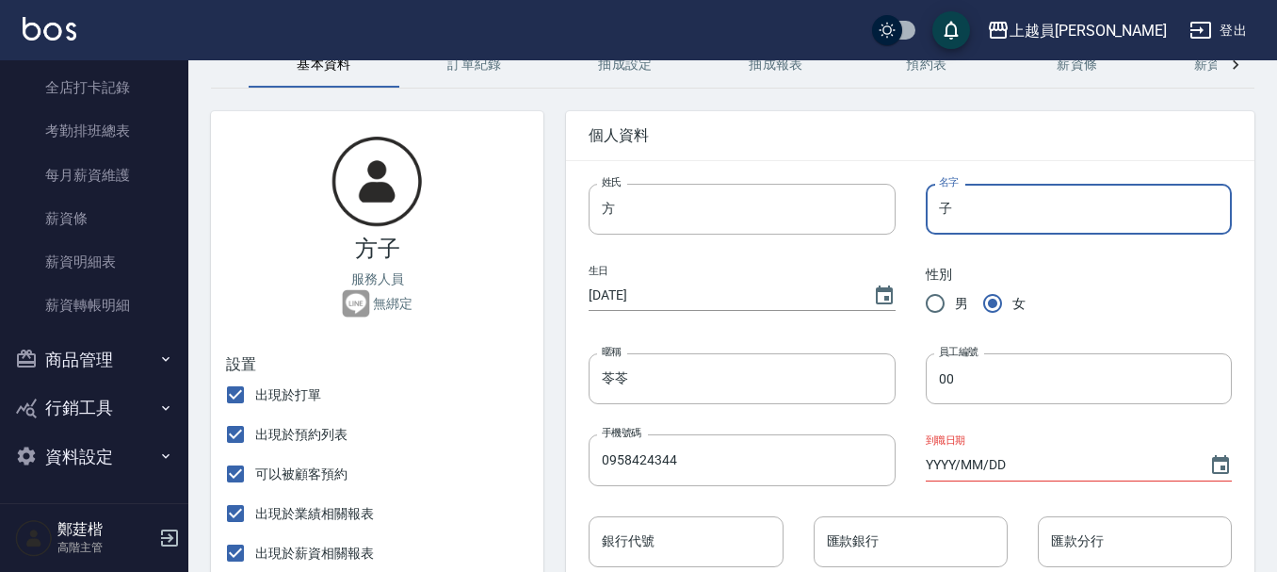
click at [1037, 201] on input "子" at bounding box center [1079, 209] width 306 height 51
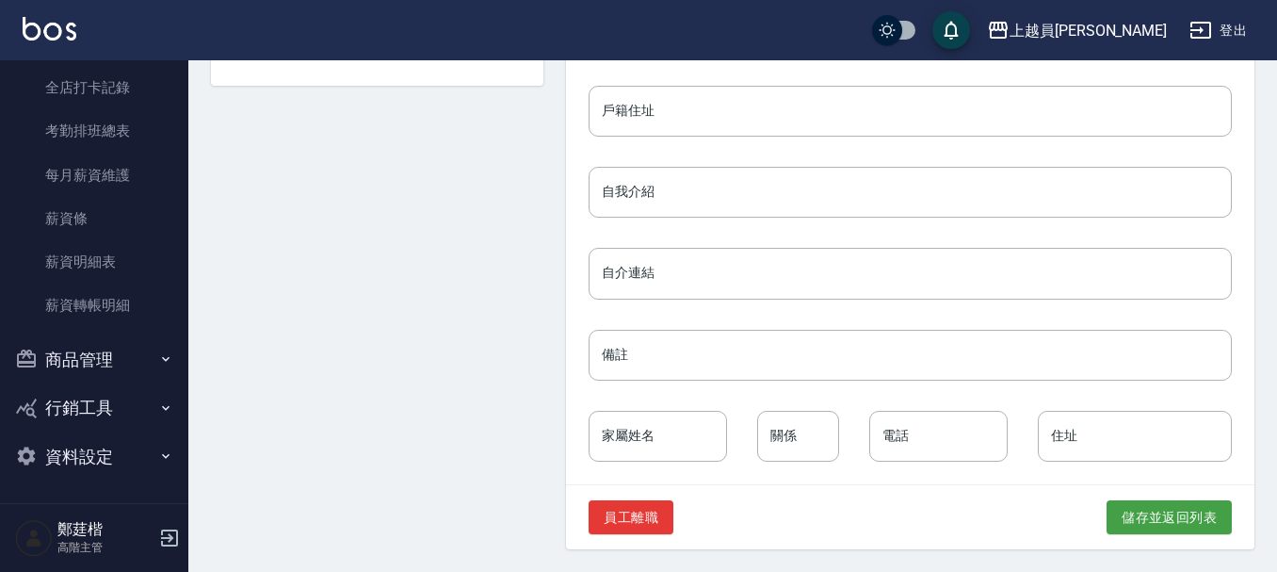
scroll to position [931, 0]
type input "子苓"
click at [1141, 528] on button "儲存並返回列表" at bounding box center [1169, 517] width 125 height 35
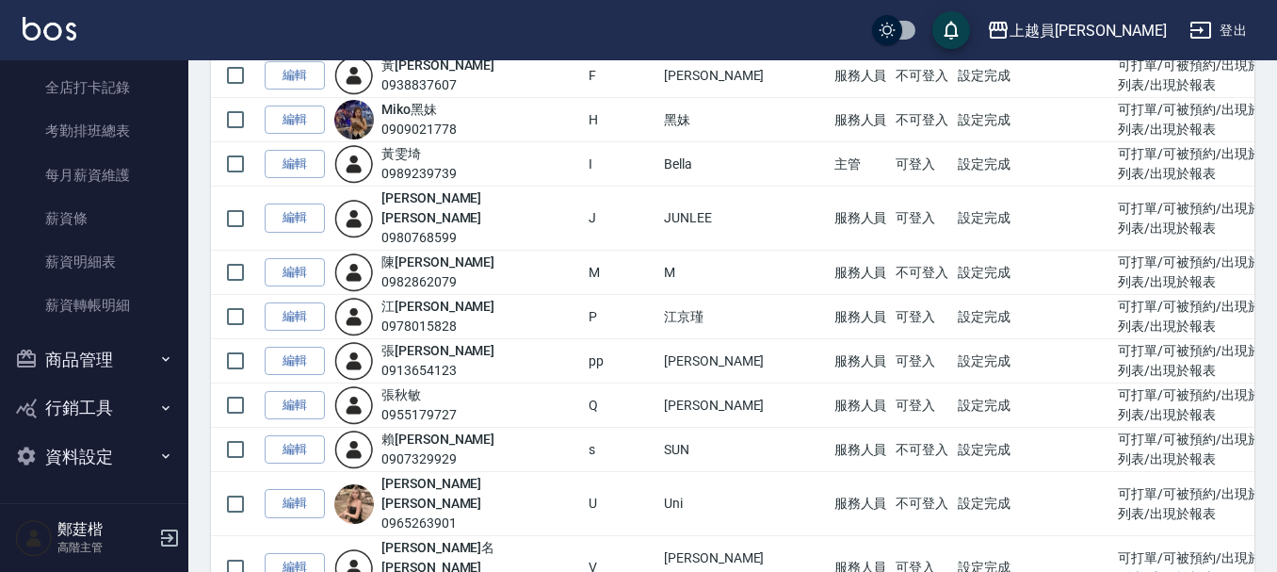
scroll to position [1712, 0]
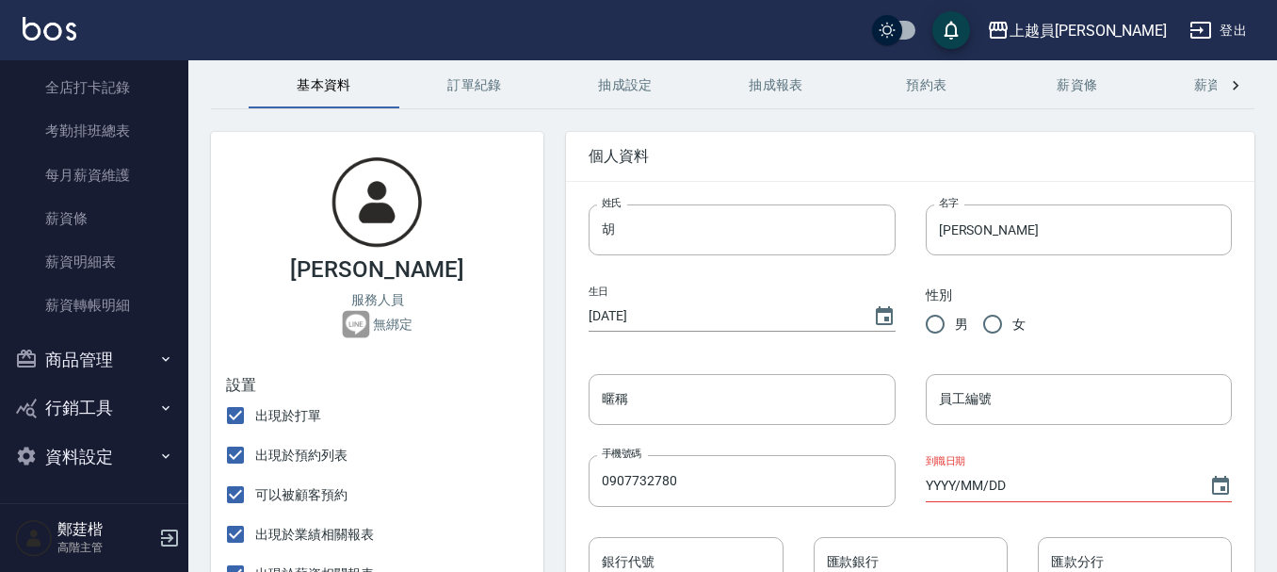
scroll to position [94, 0]
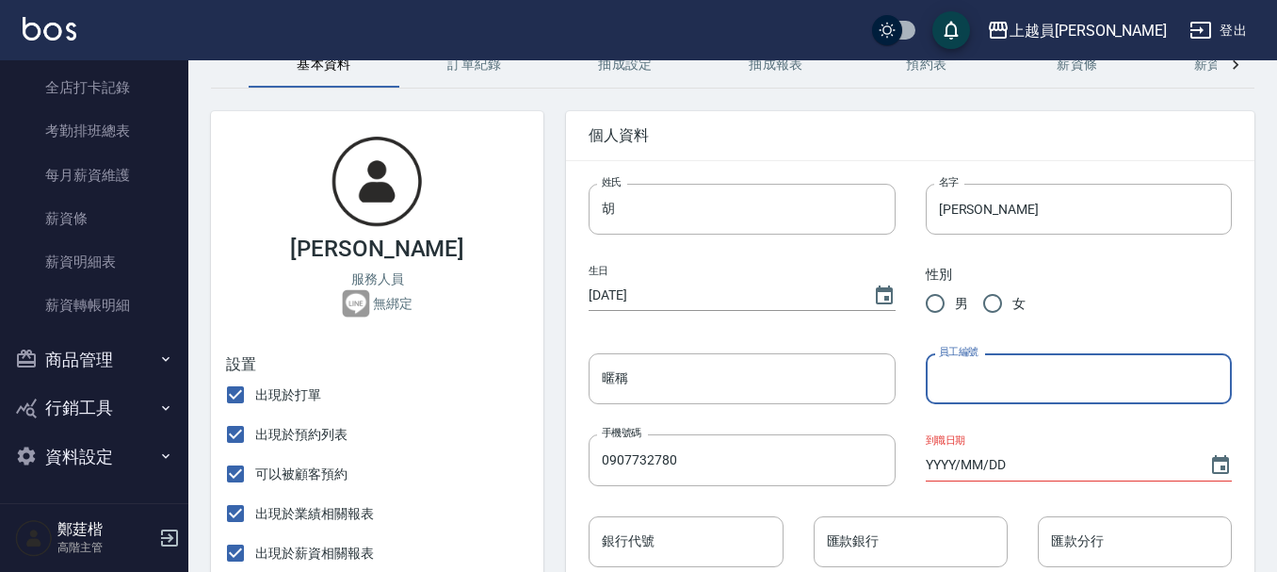
click at [1045, 364] on input "員工編號" at bounding box center [1079, 378] width 306 height 51
type input "26"
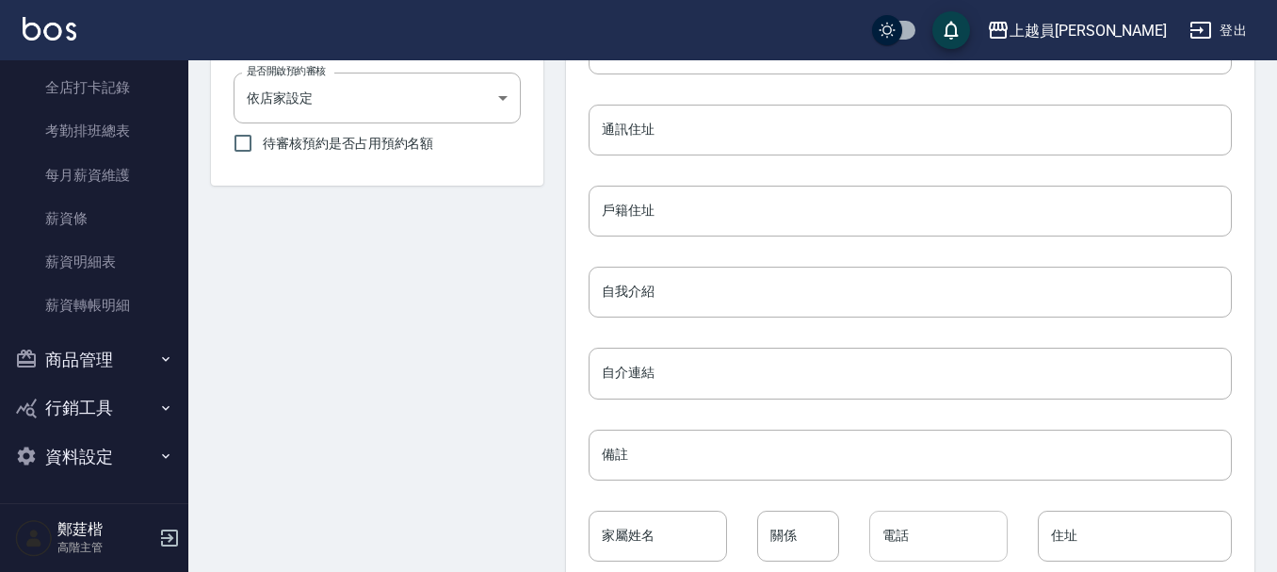
scroll to position [931, 0]
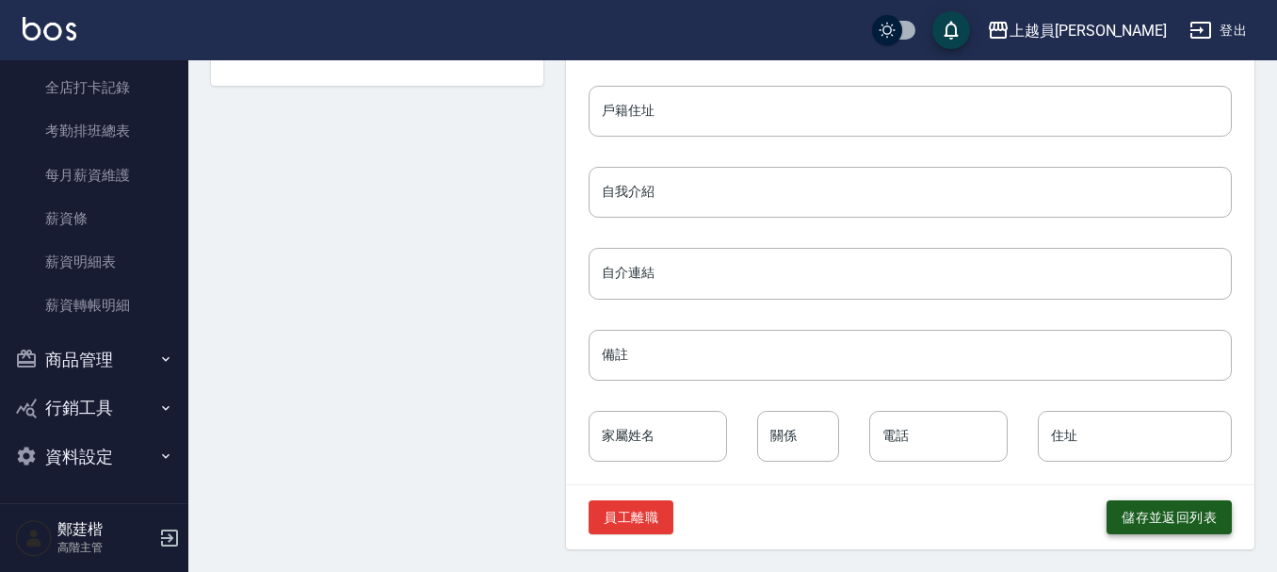
click at [1207, 531] on button "儲存並返回列表" at bounding box center [1169, 517] width 125 height 35
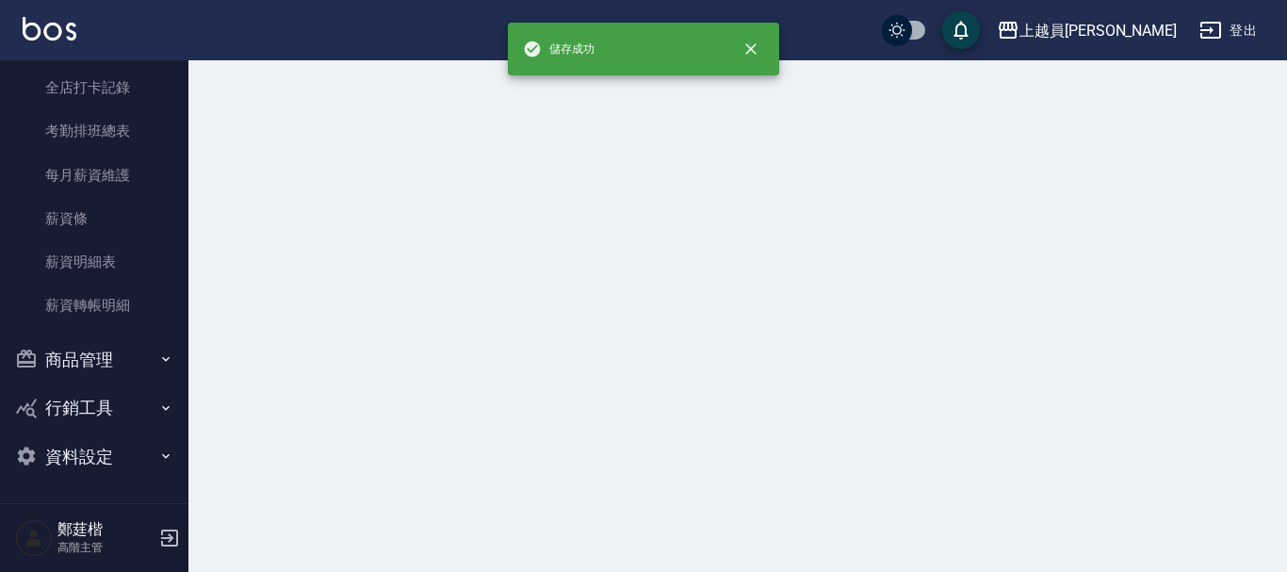
click at [1207, 522] on div at bounding box center [643, 286] width 1287 height 572
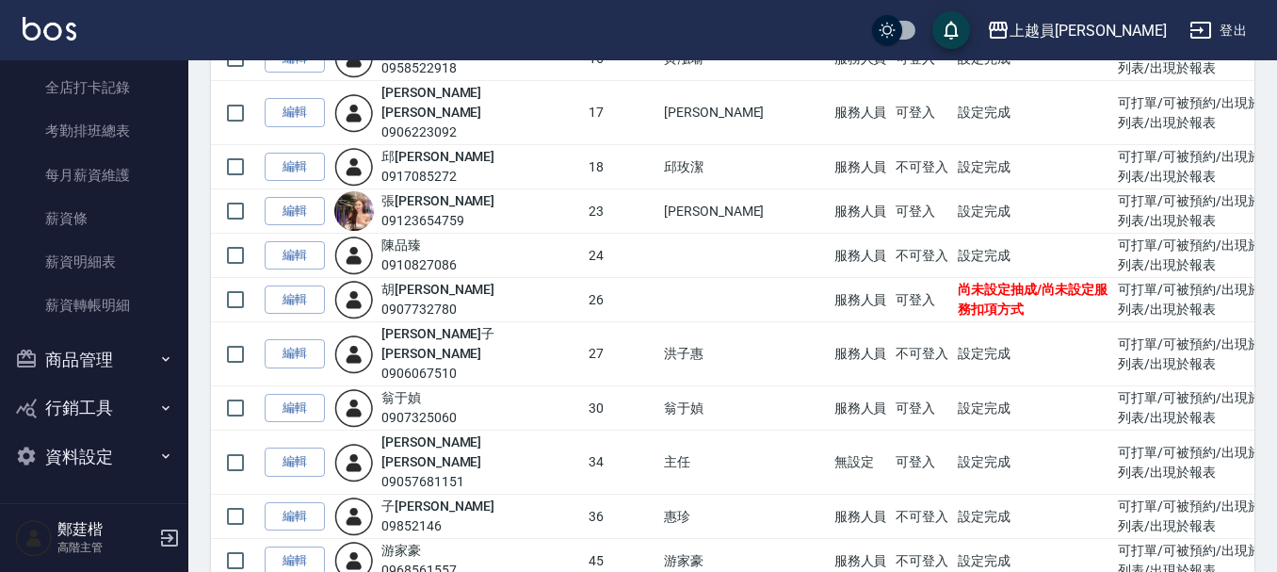
scroll to position [848, 0]
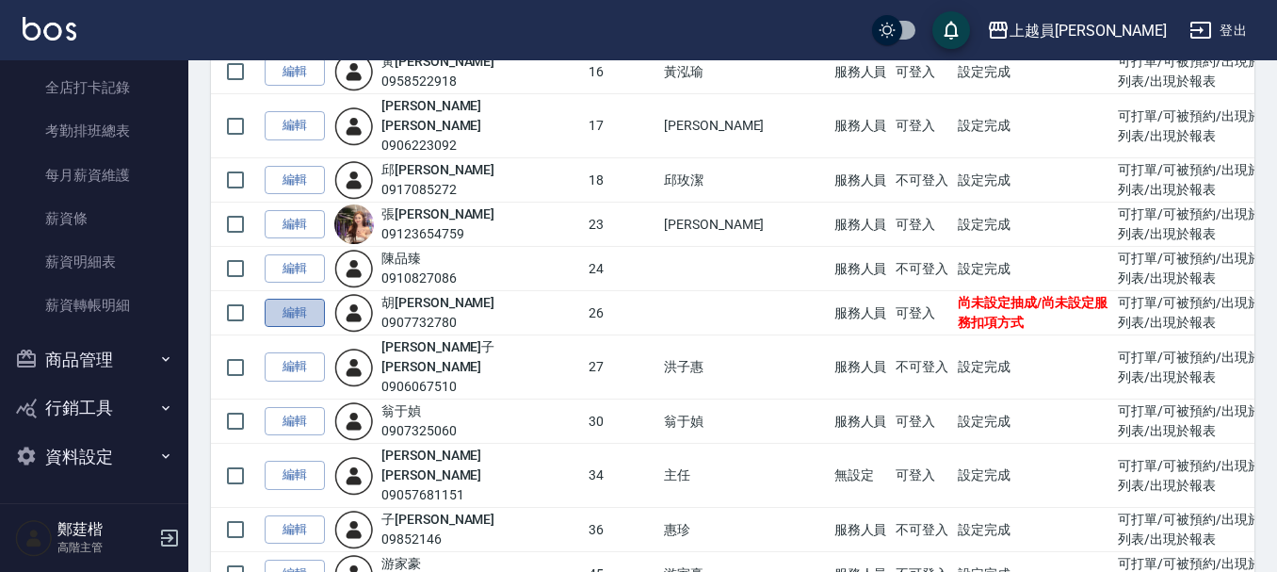
click at [296, 299] on link "編輯" at bounding box center [295, 313] width 60 height 29
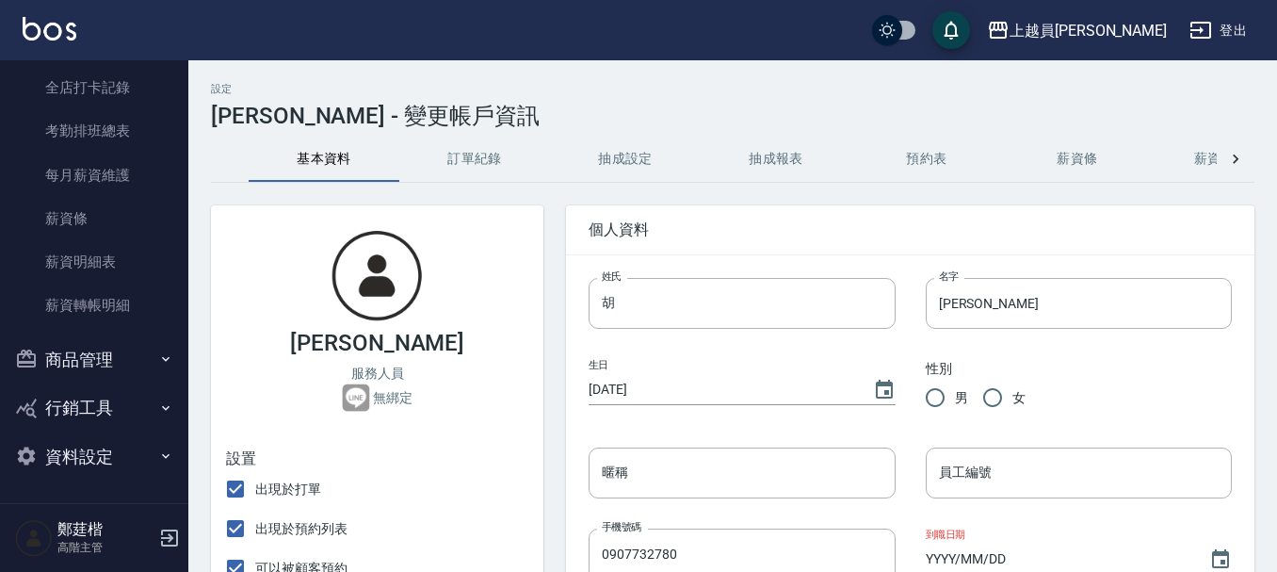
type input "26"
click at [601, 162] on button "抽成設定" at bounding box center [625, 159] width 151 height 45
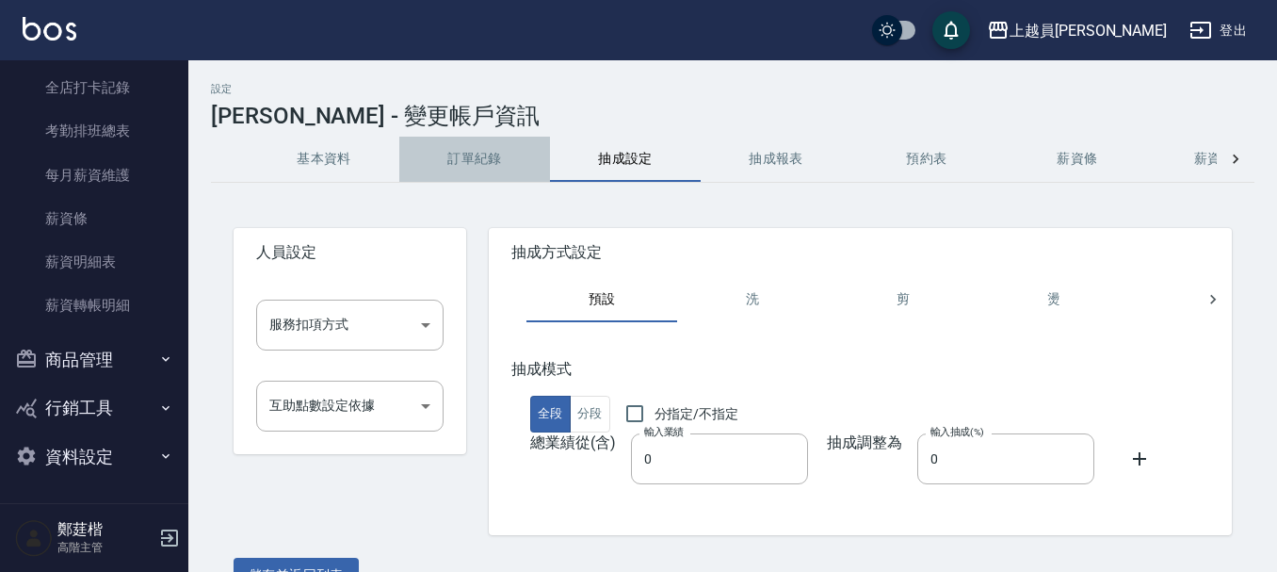
click at [485, 140] on button "訂單紀錄" at bounding box center [474, 159] width 151 height 45
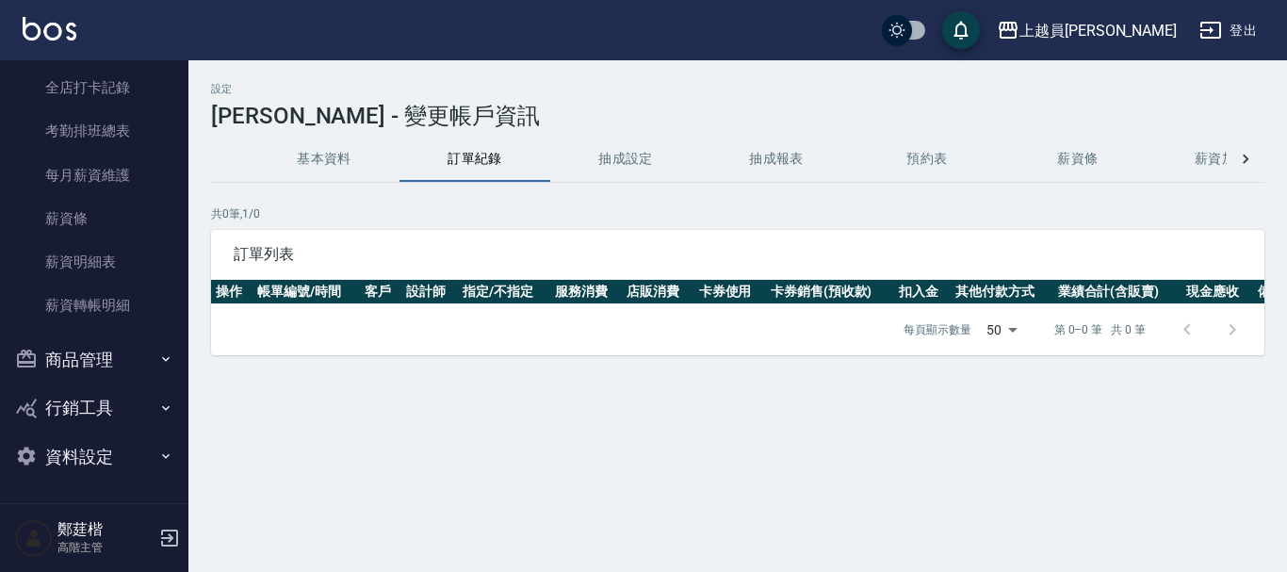
click at [348, 161] on button "基本資料" at bounding box center [324, 159] width 151 height 45
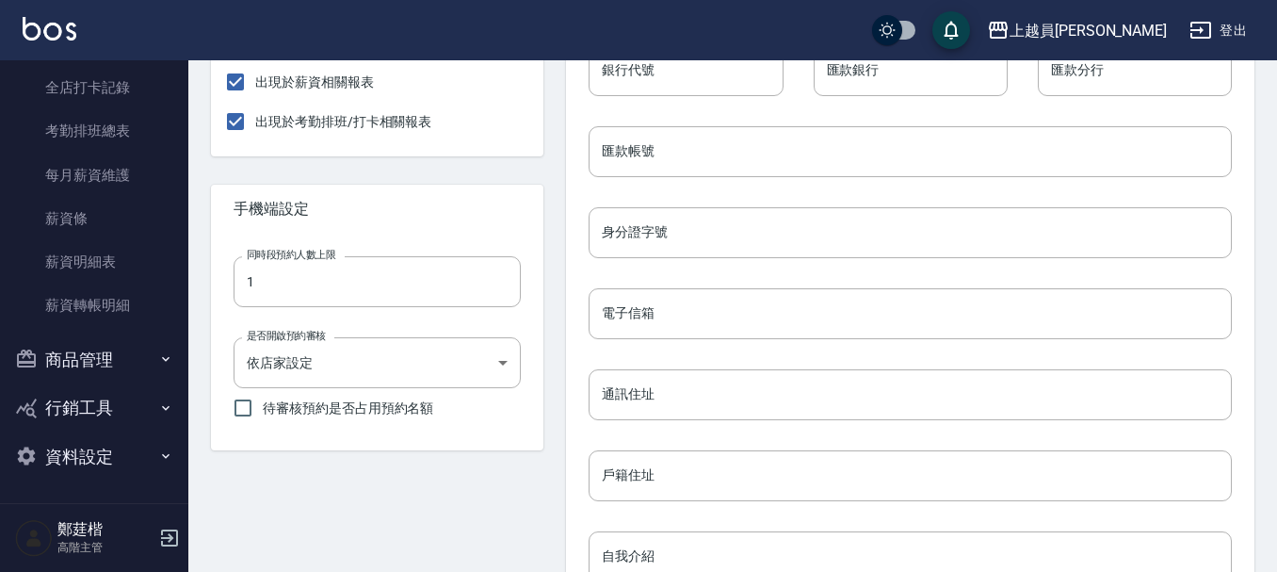
scroll to position [659, 0]
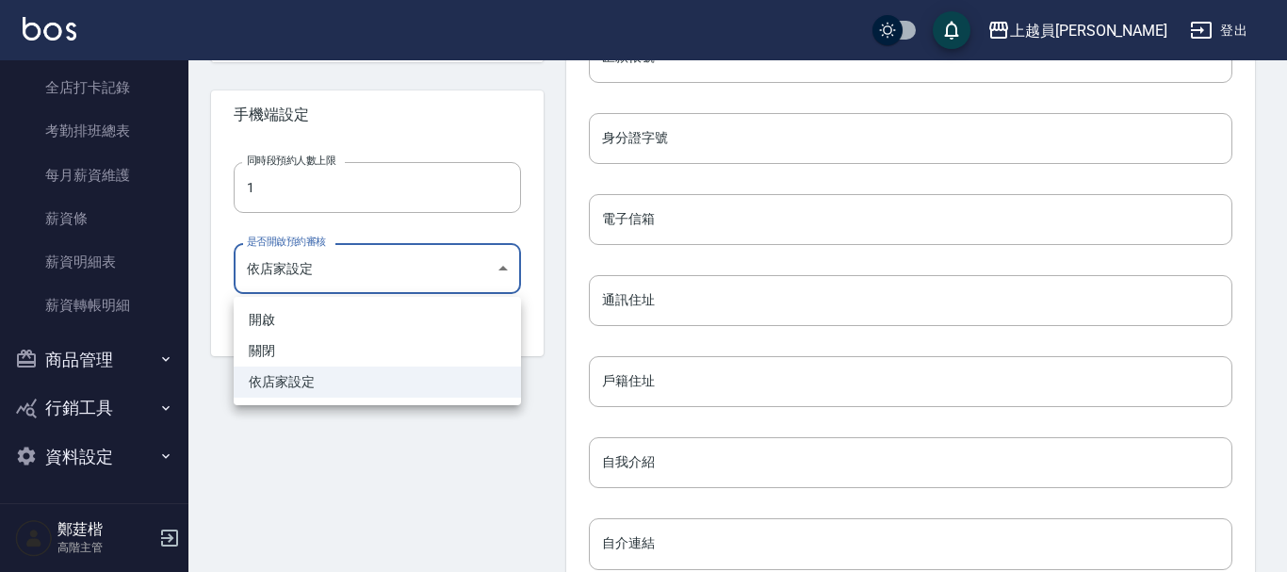
click at [440, 274] on body "上越員林 登出 櫃檯作業 打帳單 帳單列表 掛單列表 座位開單 營業儀表板 現金收支登錄 高階收支登錄 材料自購登錄 每日結帳 排班表 現場電腦打卡 掃碼打卡…" at bounding box center [643, 91] width 1287 height 1501
click at [429, 460] on div at bounding box center [643, 286] width 1287 height 572
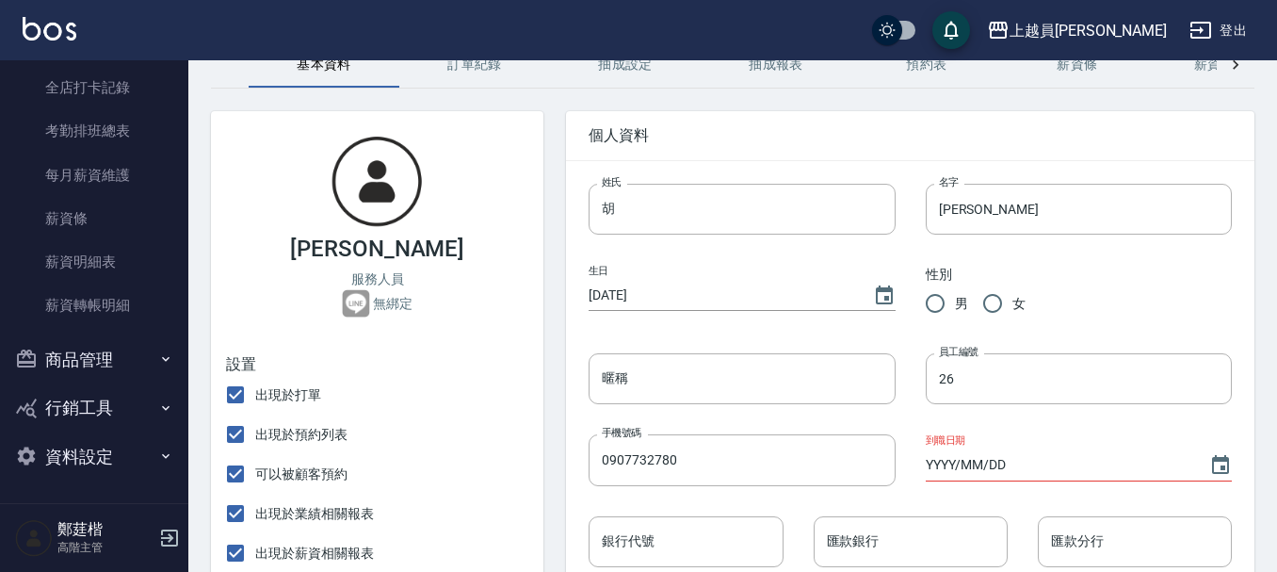
scroll to position [0, 0]
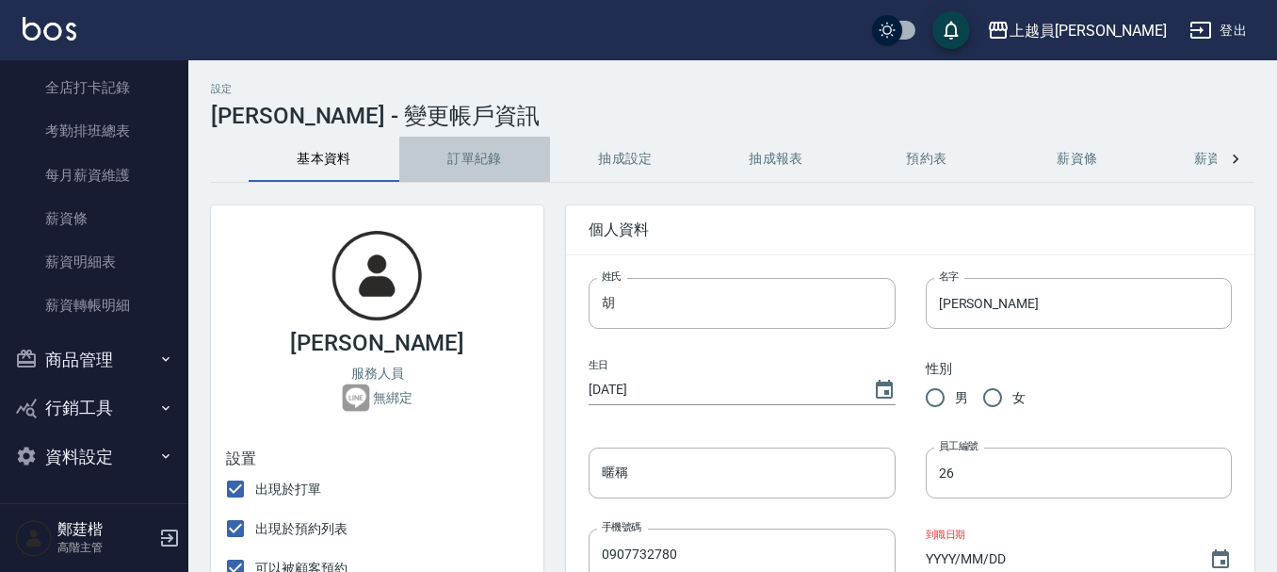
click at [492, 151] on button "訂單紀錄" at bounding box center [474, 159] width 151 height 45
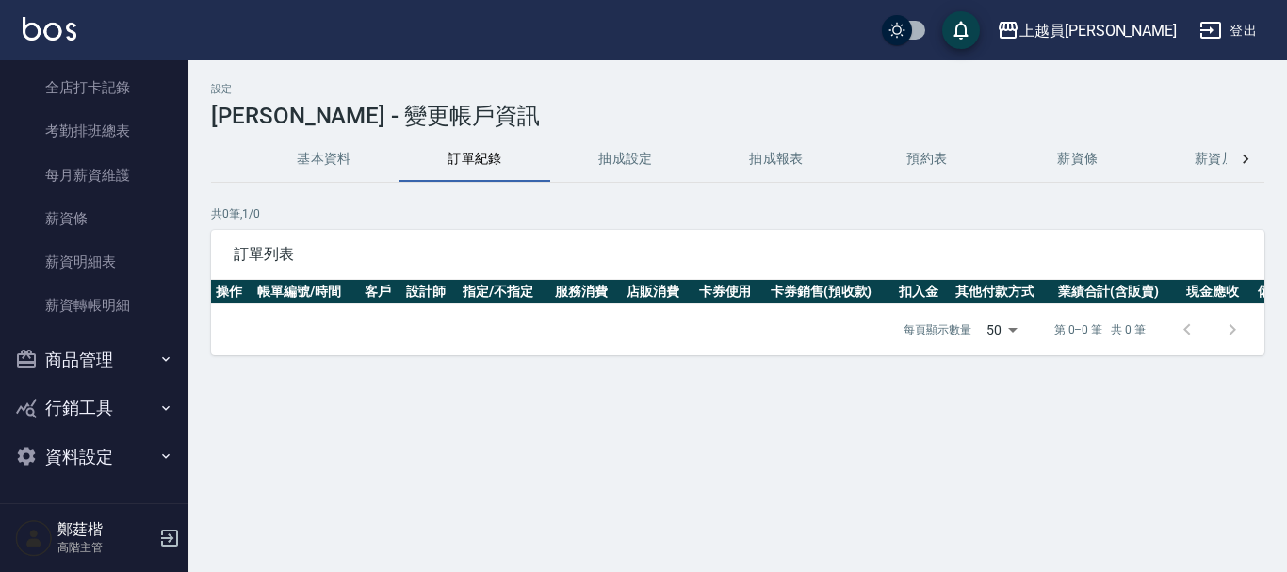
click at [622, 140] on button "抽成設定" at bounding box center [625, 159] width 151 height 45
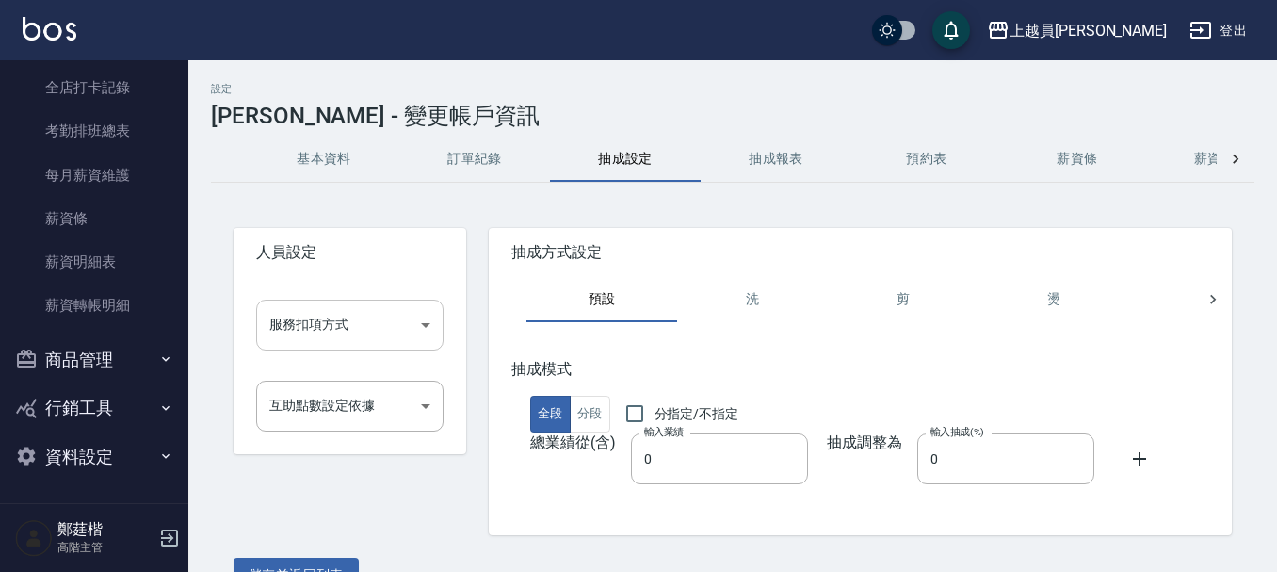
drag, startPoint x: 399, startPoint y: 297, endPoint x: 406, endPoint y: 319, distance: 23.5
click at [399, 305] on div "服務扣項方式 ​ 服務扣項方式" at bounding box center [335, 309] width 218 height 81
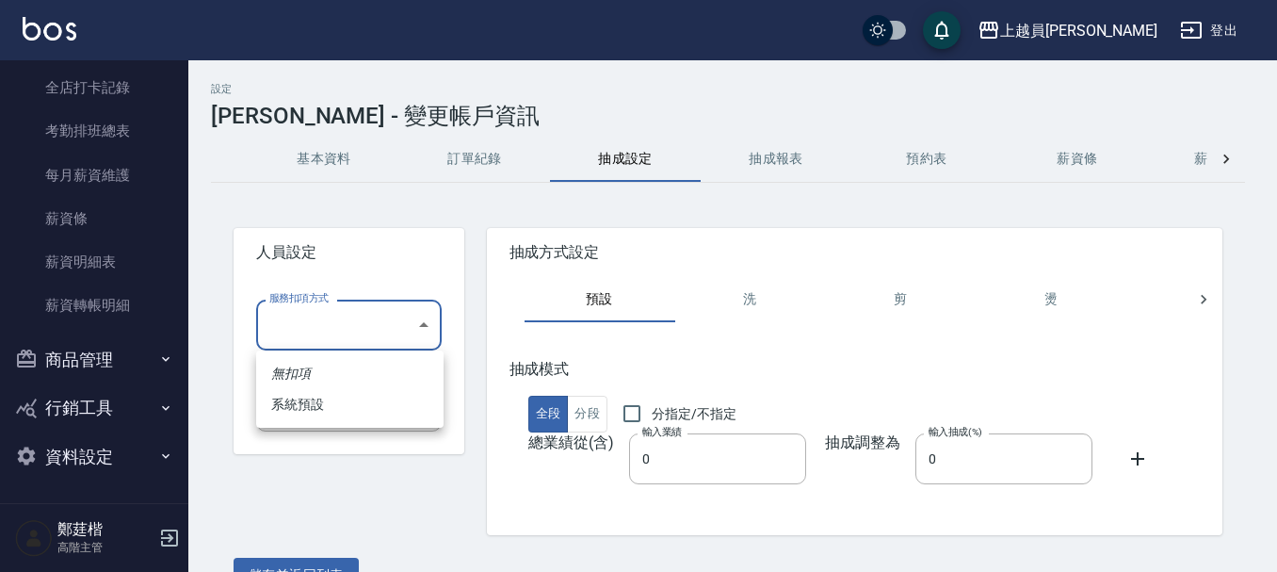
click at [408, 319] on body "上越員林 登出 櫃檯作業 打帳單 帳單列表 掛單列表 座位開單 營業儀表板 現金收支登錄 高階收支登錄 材料自購登錄 每日結帳 排班表 現場電腦打卡 掃碼打卡…" at bounding box center [638, 307] width 1277 height 615
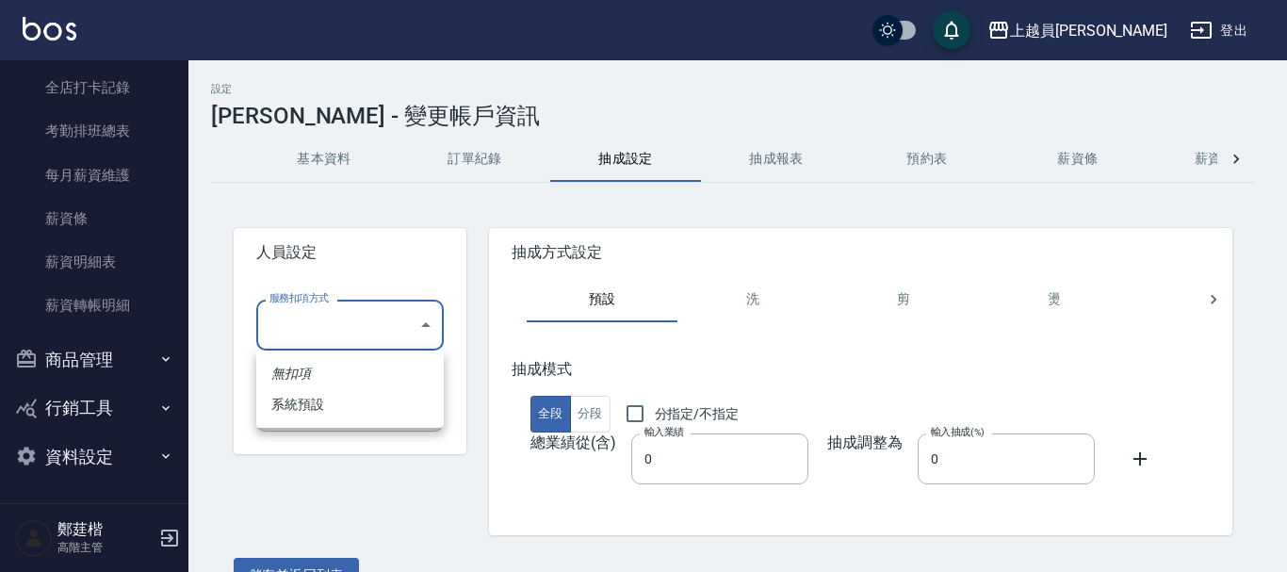
click at [461, 256] on div at bounding box center [643, 286] width 1287 height 572
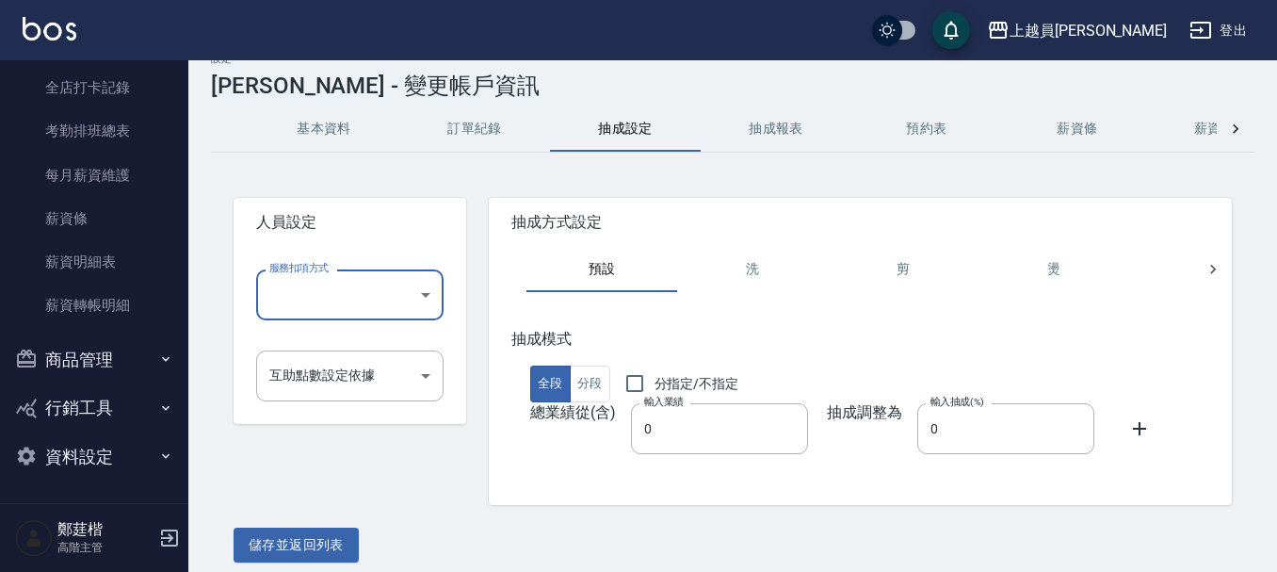
scroll to position [43, 0]
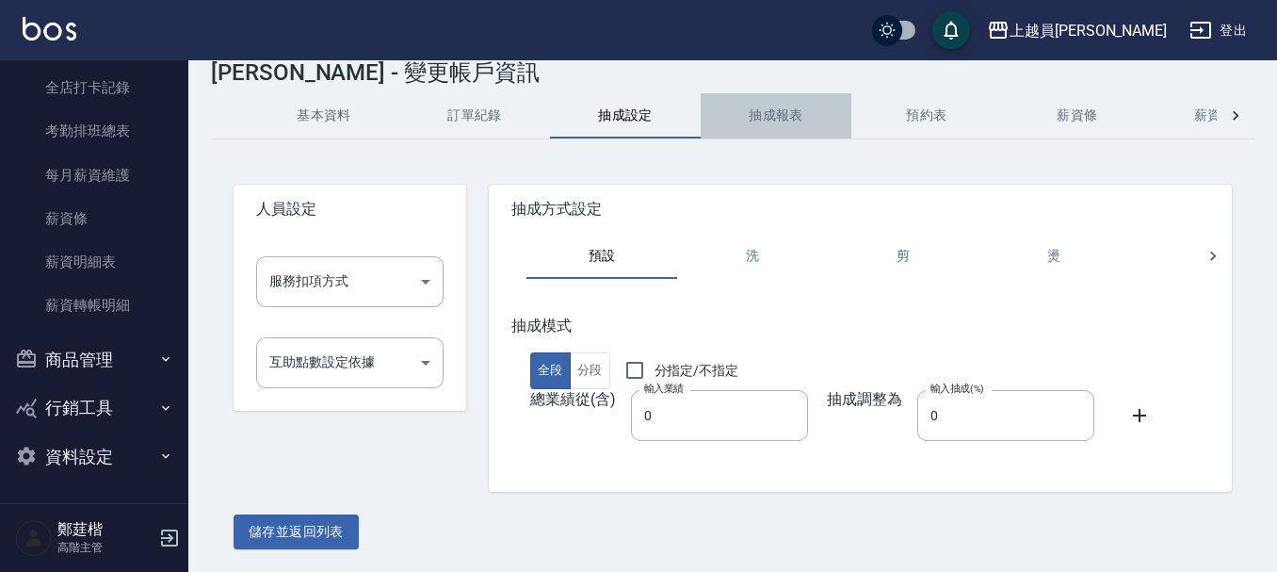
click at [772, 113] on button "抽成報表" at bounding box center [776, 115] width 151 height 45
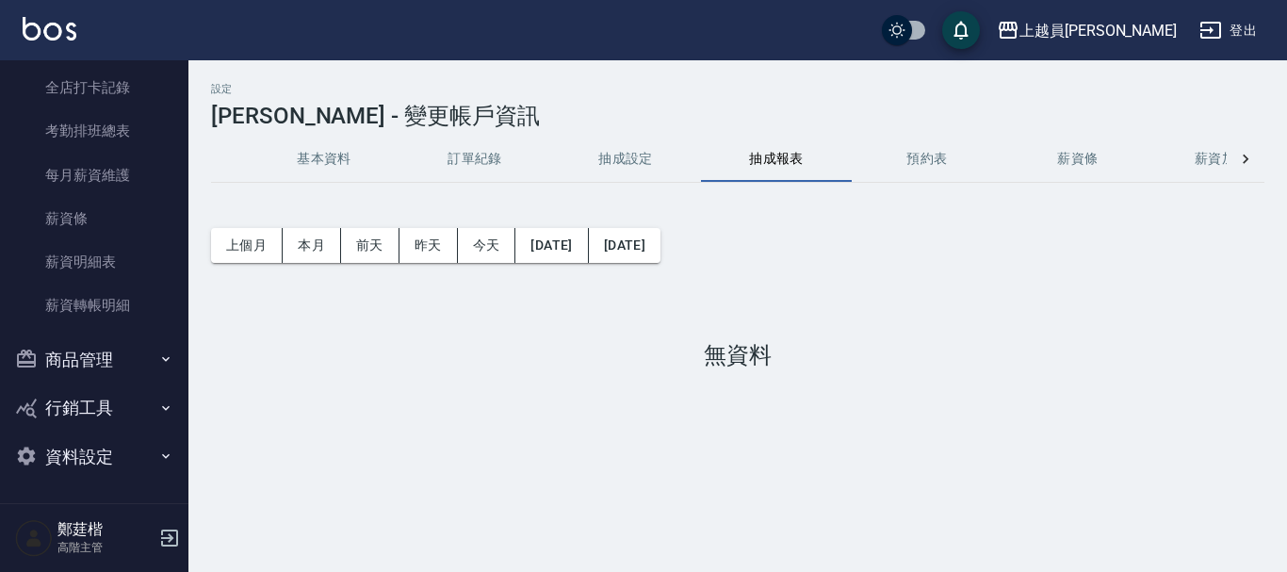
click at [650, 161] on button "抽成設定" at bounding box center [625, 159] width 151 height 45
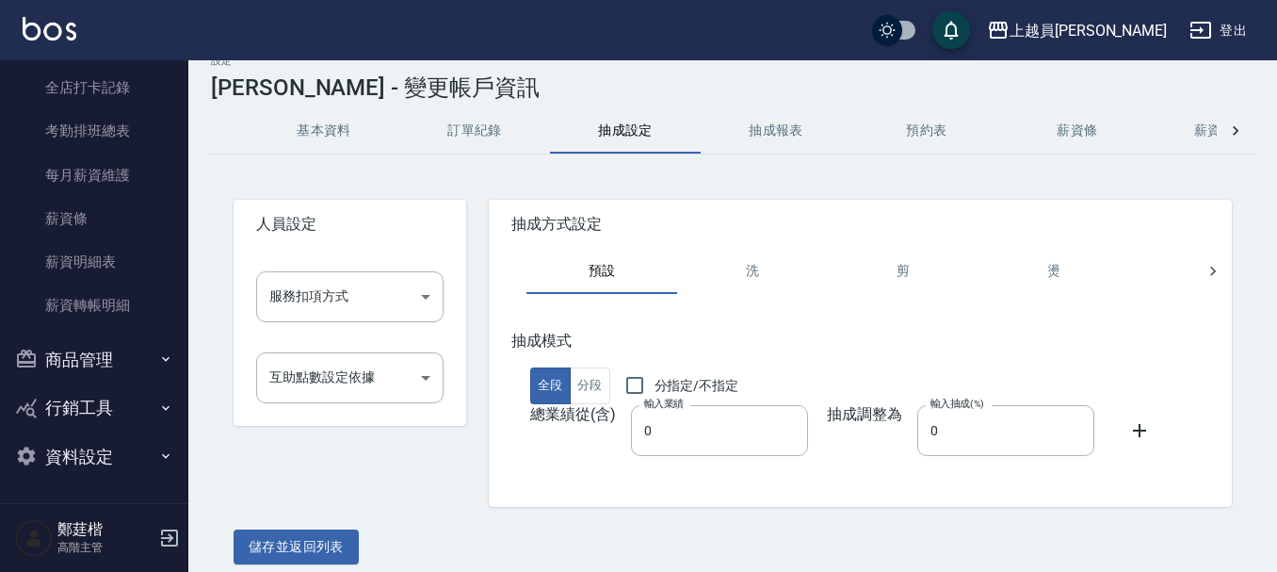
scroll to position [43, 0]
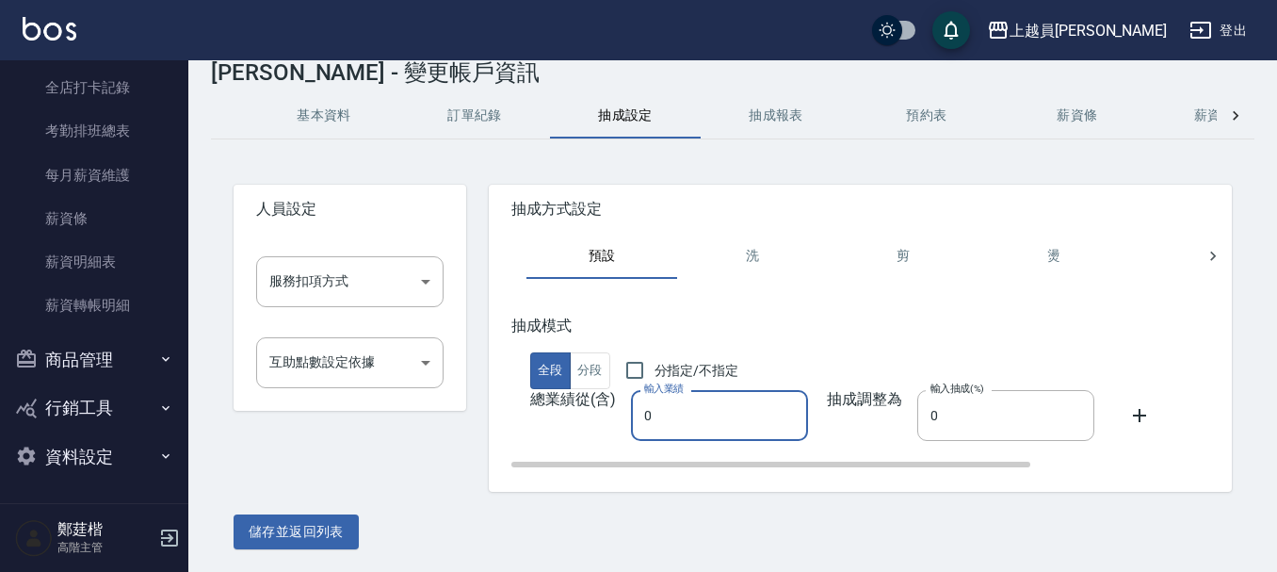
drag, startPoint x: 724, startPoint y: 399, endPoint x: 720, endPoint y: 387, distance: 13.1
click at [723, 396] on input "0" at bounding box center [719, 415] width 177 height 51
type input "1000"
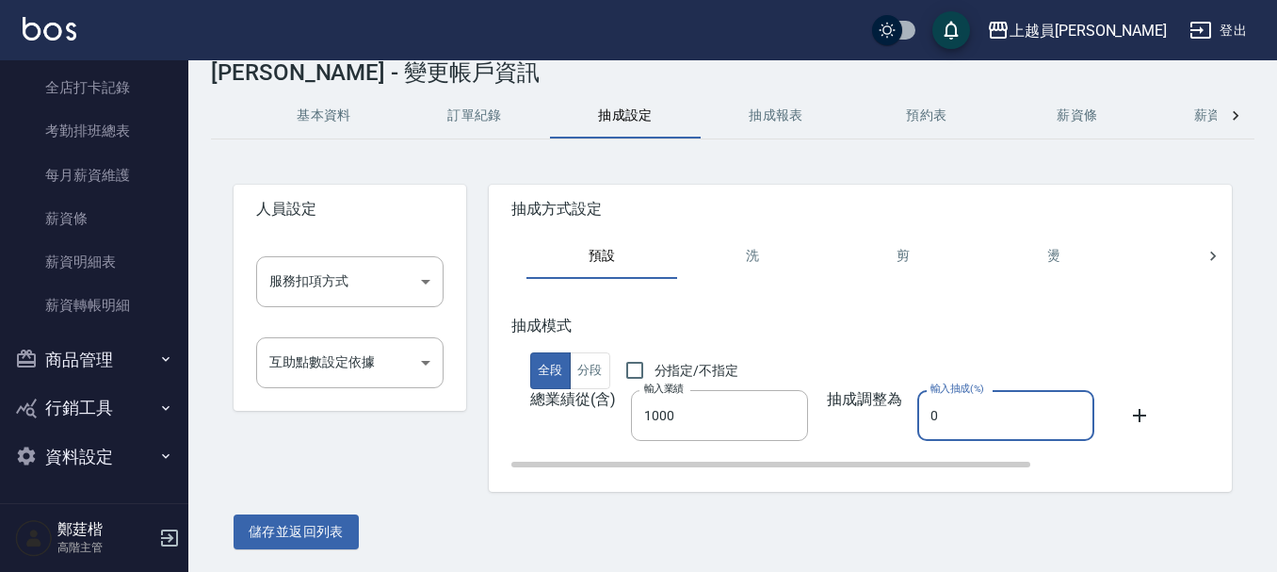
click at [935, 428] on input "0" at bounding box center [1005, 415] width 177 height 51
type input "029"
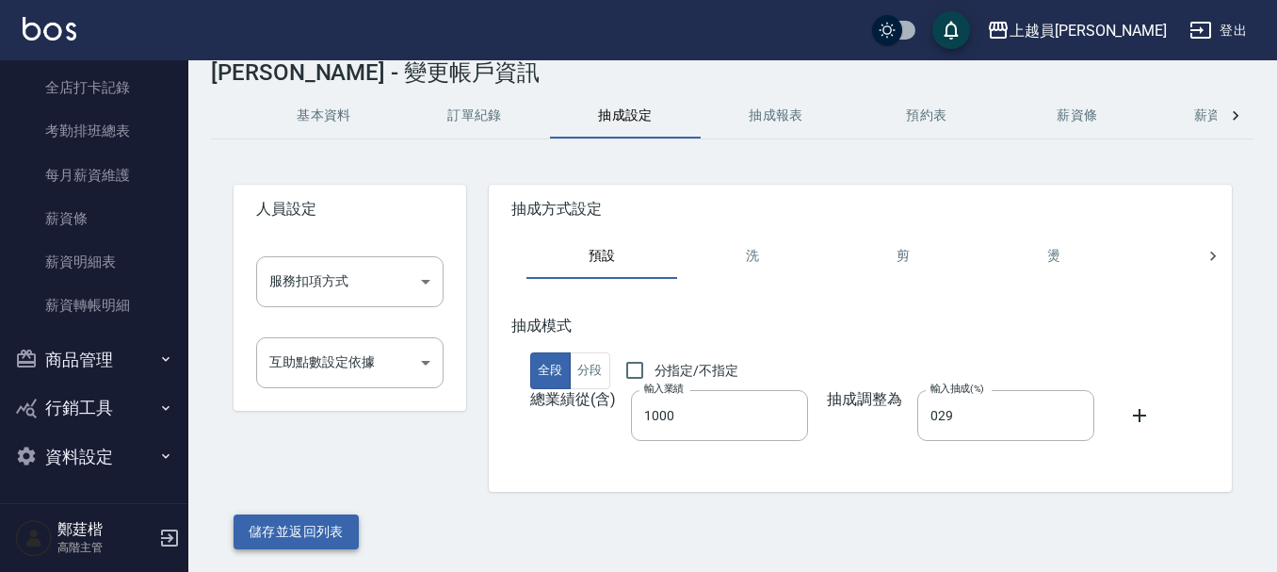
click at [301, 514] on button "儲存並返回列表" at bounding box center [296, 531] width 125 height 35
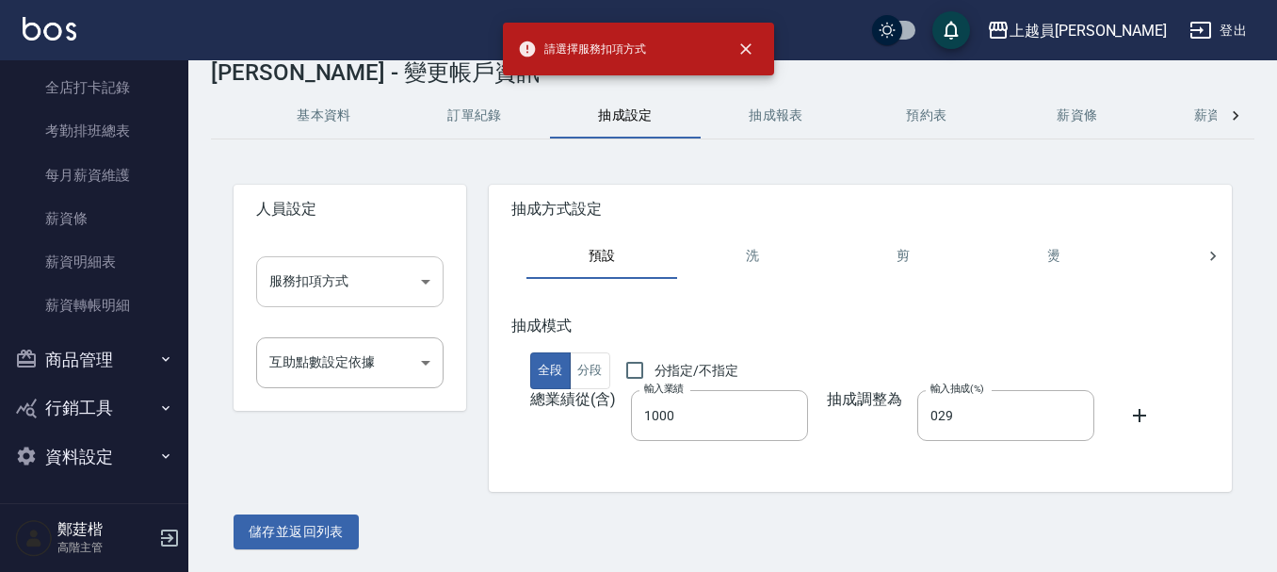
click at [415, 277] on body "請選擇服務扣項方式 上越員林 登出 櫃檯作業 打帳單 帳單列表 掛單列表 座位開單 營業儀表板 現金收支登錄 高階收支登錄 材料自購登錄 每日結帳 排班表 現…" at bounding box center [638, 264] width 1277 height 615
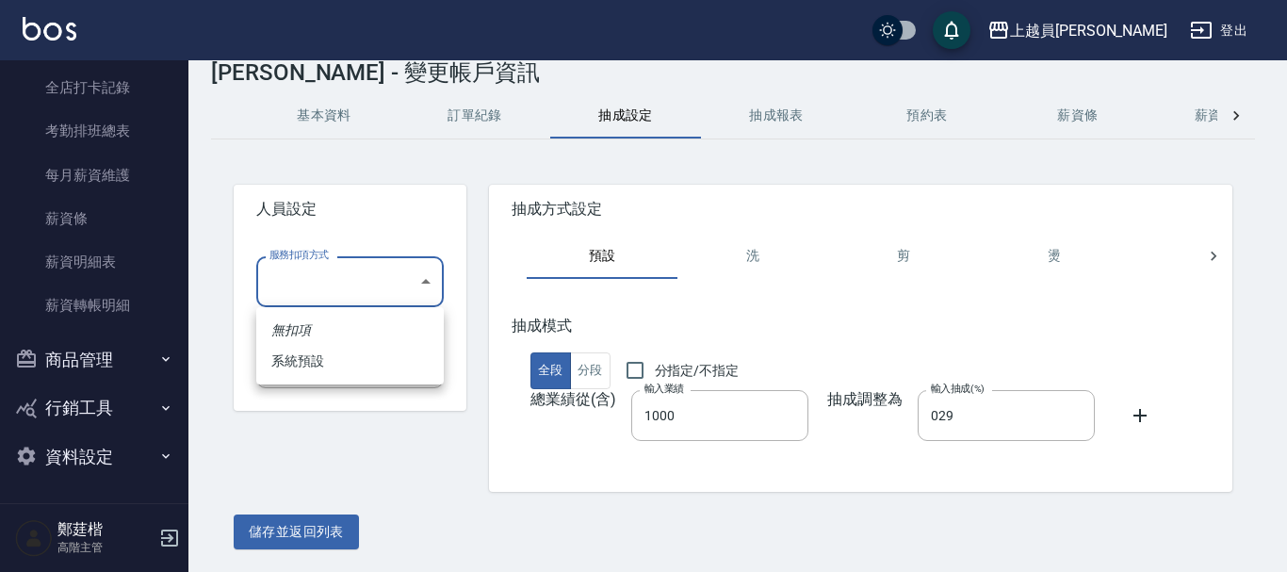
click at [377, 338] on li "無扣項" at bounding box center [349, 330] width 187 height 31
type input "無扣項"
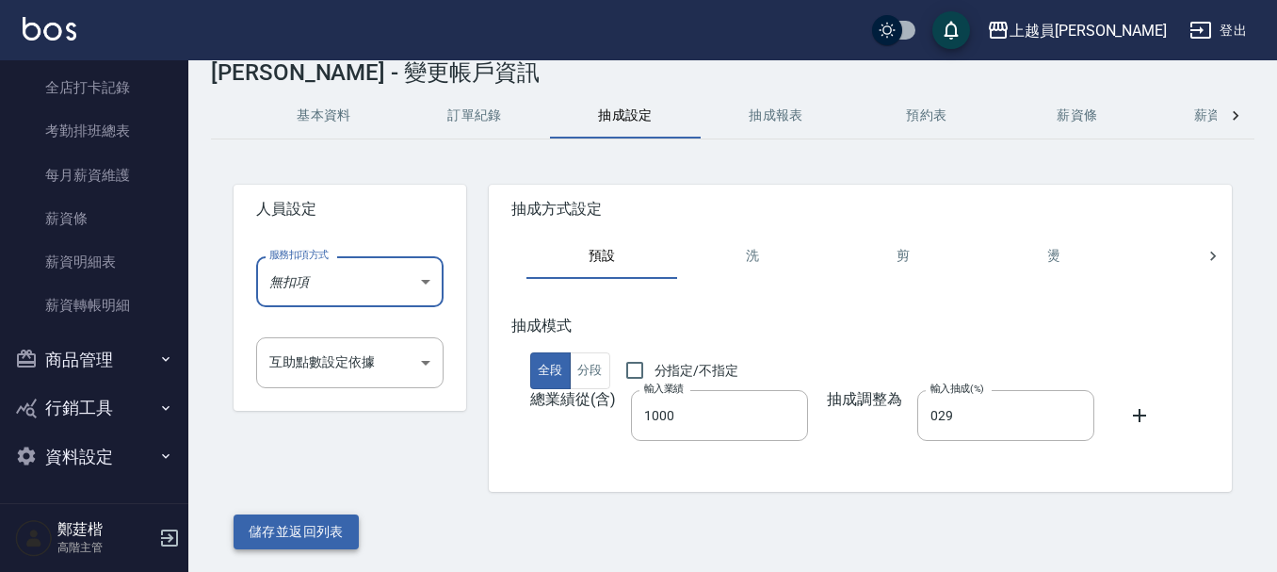
click at [338, 531] on button "儲存並返回列表" at bounding box center [296, 531] width 125 height 35
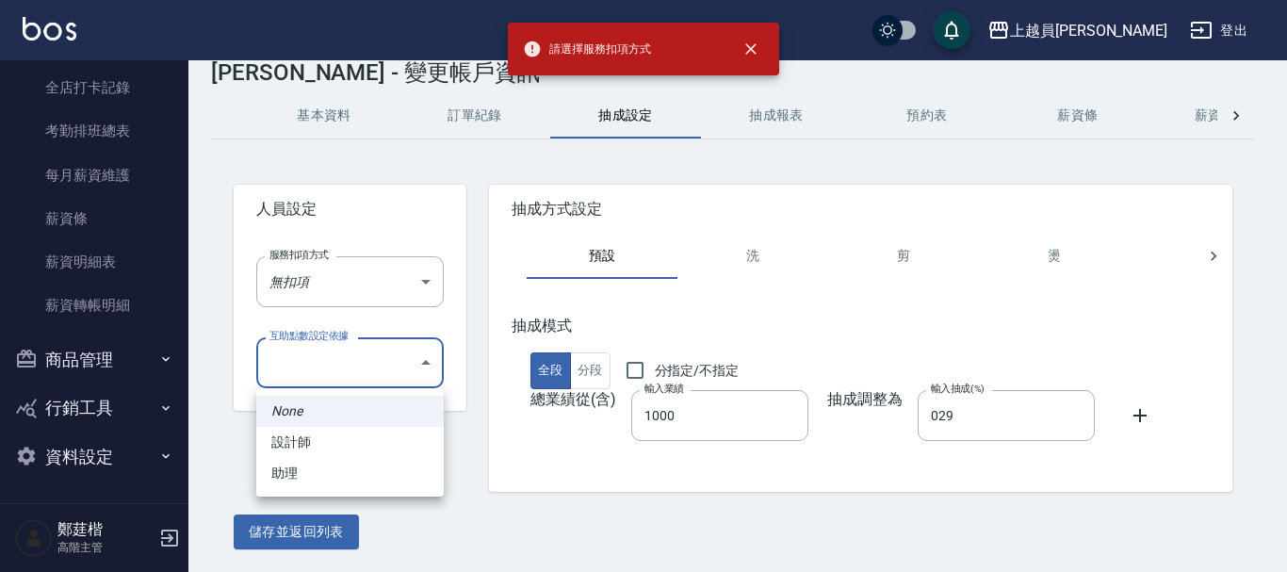
click at [420, 359] on body "請選擇服務扣項方式 上越員林 登出 櫃檯作業 打帳單 帳單列表 掛單列表 座位開單 營業儀表板 現金收支登錄 高階收支登錄 材料自購登錄 每日結帳 排班表 現…" at bounding box center [643, 264] width 1287 height 615
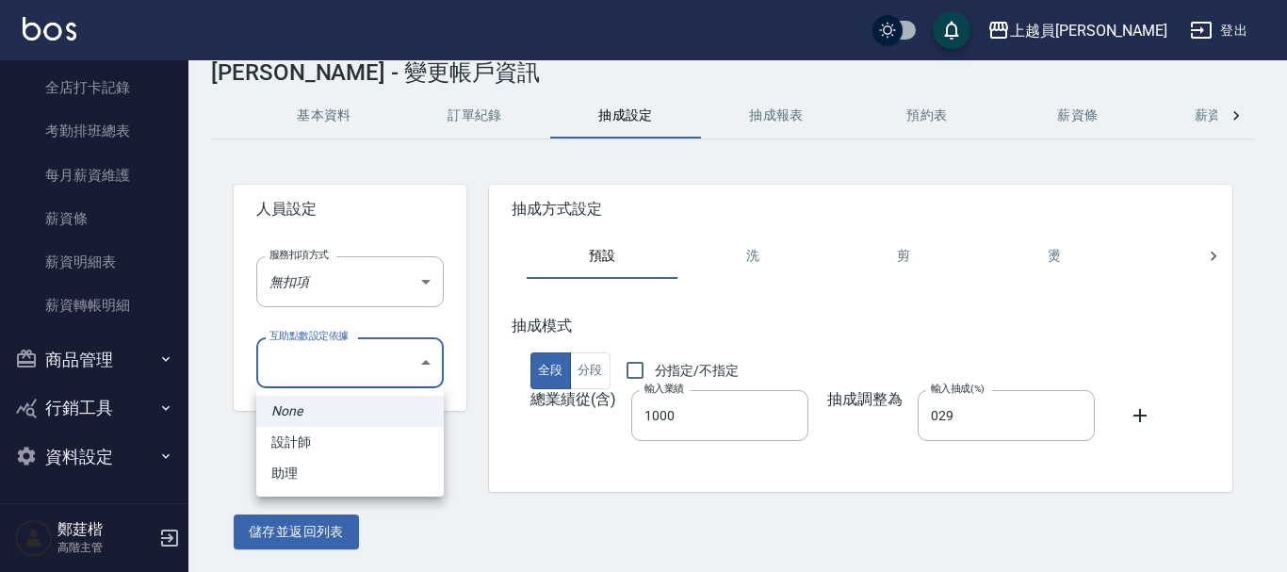
click at [346, 470] on li "助理" at bounding box center [349, 473] width 187 height 31
type input "6cdb835f-51e9-49ba-aa5d-f7038cdd4a62"
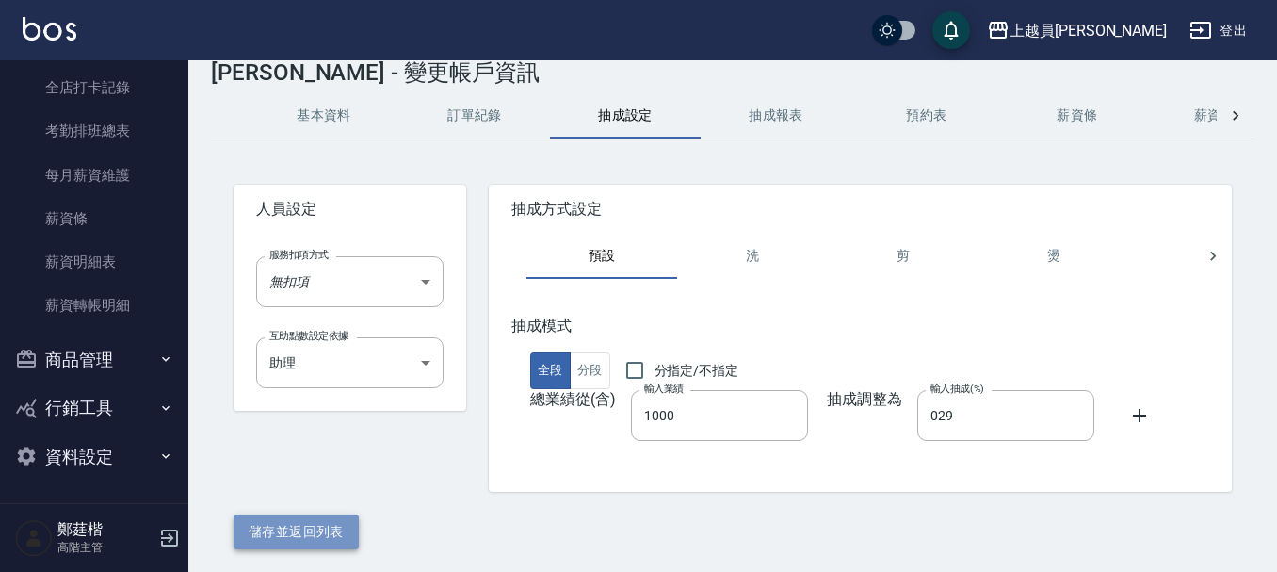
click at [332, 530] on button "儲存並返回列表" at bounding box center [296, 531] width 125 height 35
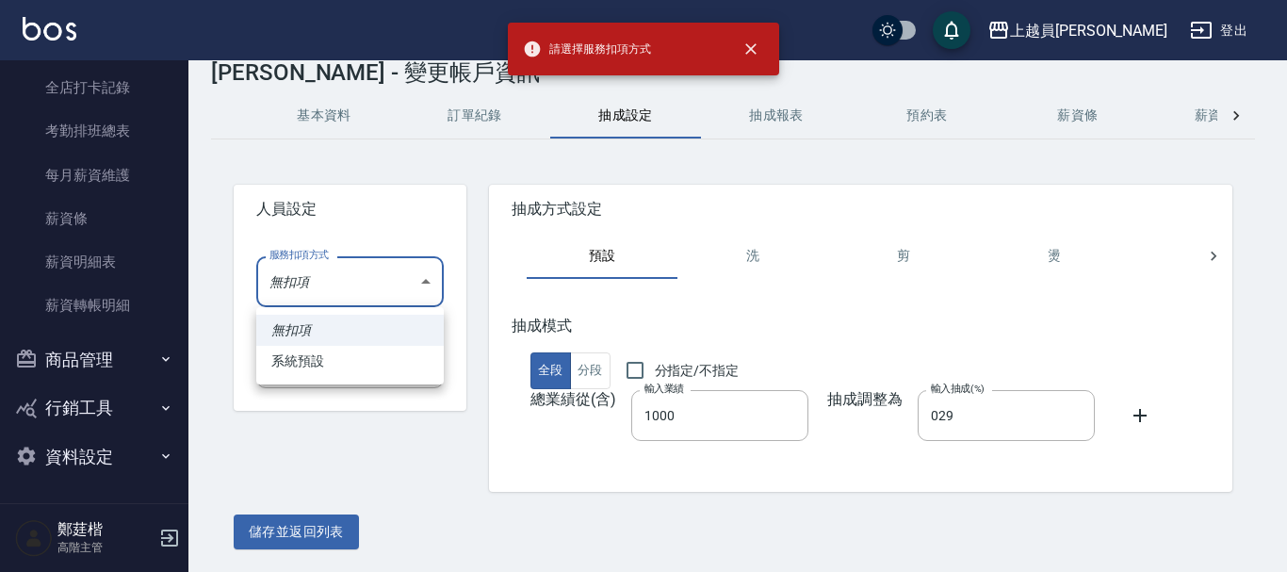
click at [442, 297] on body "請選擇服務扣項方式 上越員林 登出 櫃檯作業 打帳單 帳單列表 掛單列表 座位開單 營業儀表板 現金收支登錄 高階收支登錄 材料自購登錄 每日結帳 排班表 現…" at bounding box center [643, 264] width 1287 height 615
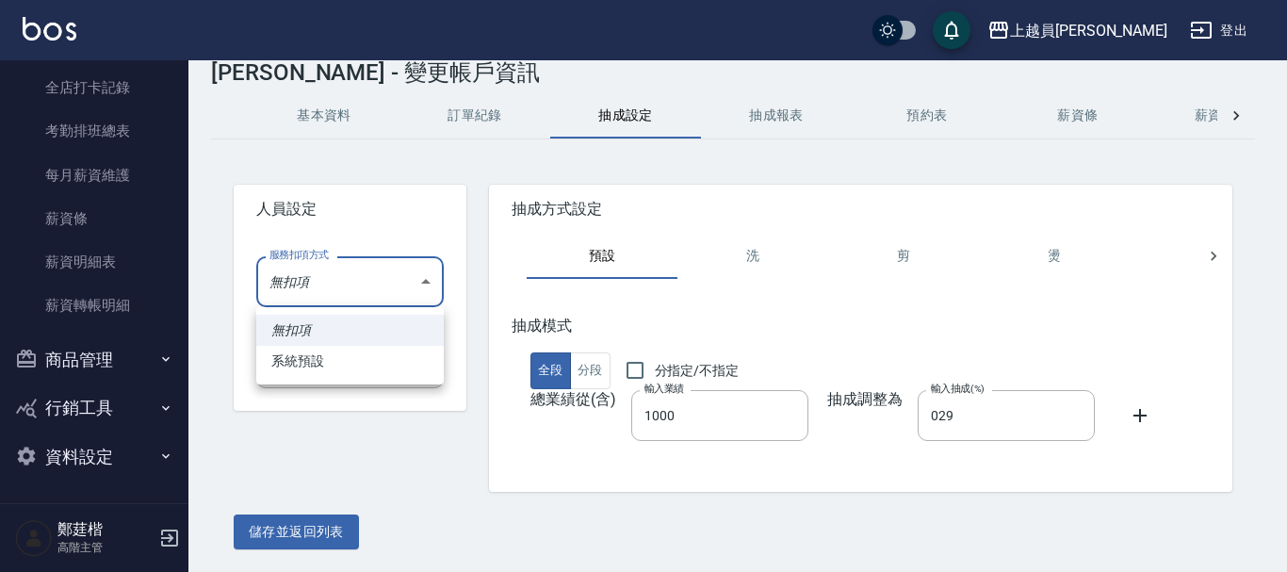
click at [325, 373] on li "系統預設" at bounding box center [349, 361] width 187 height 31
type input "系統預設"
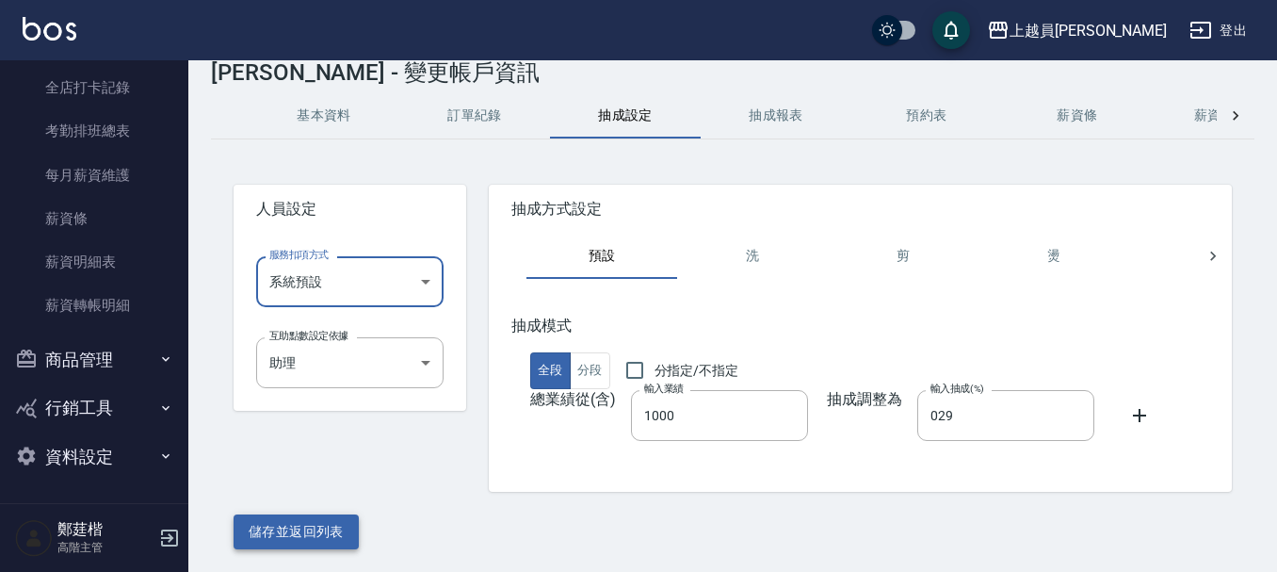
drag, startPoint x: 343, startPoint y: 532, endPoint x: 340, endPoint y: 516, distance: 16.3
click at [342, 532] on button "儲存並返回列表" at bounding box center [296, 531] width 125 height 35
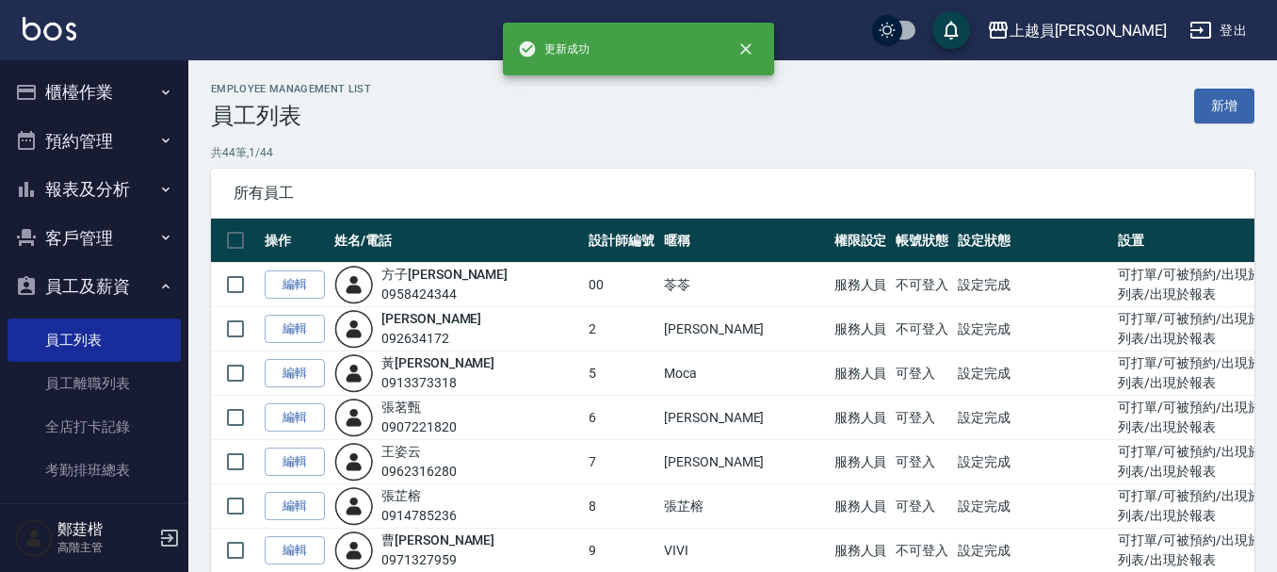
click at [95, 97] on button "櫃檯作業" at bounding box center [94, 92] width 173 height 49
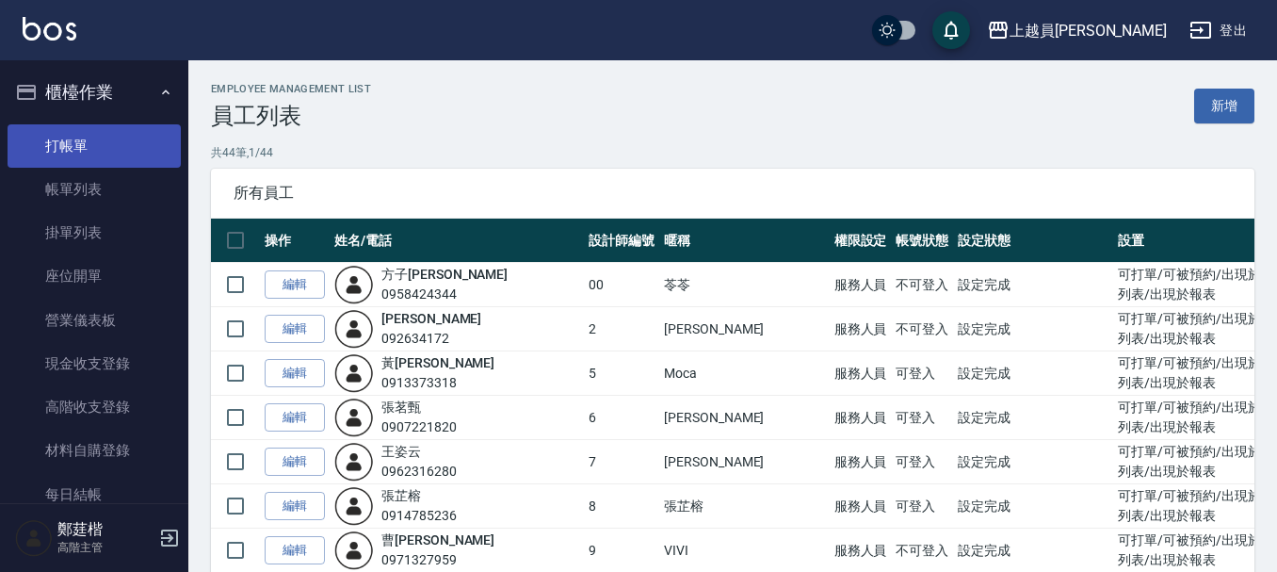
click at [108, 145] on link "打帳單" at bounding box center [94, 145] width 173 height 43
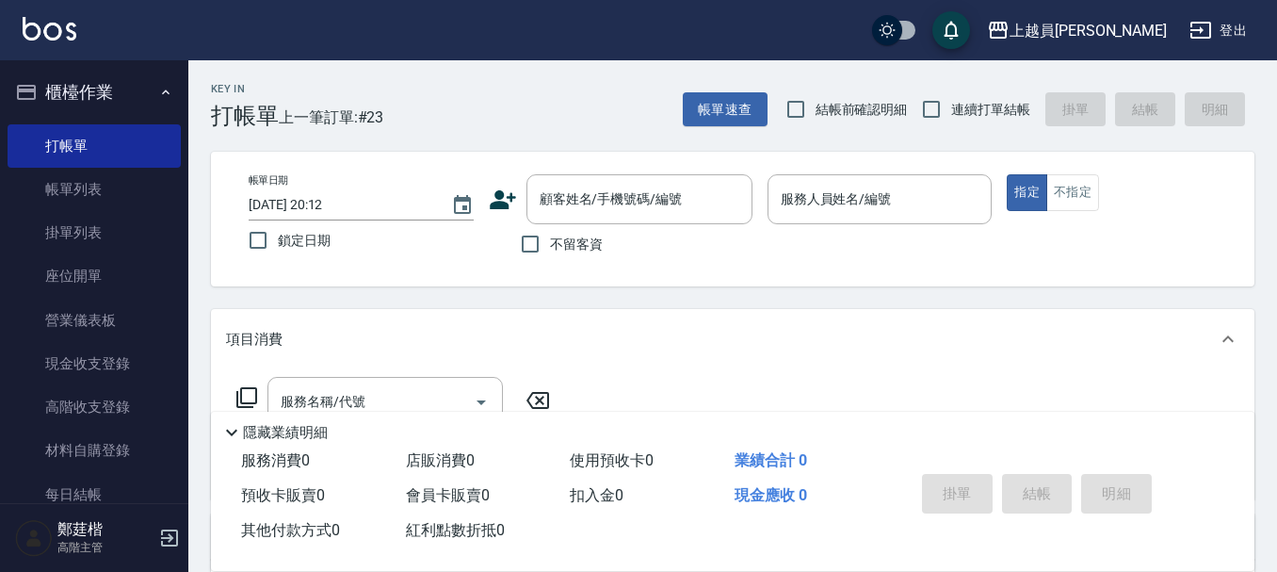
click at [999, 116] on span "連續打單結帳" at bounding box center [990, 110] width 79 height 20
click at [951, 116] on input "連續打單結帳" at bounding box center [932, 109] width 40 height 40
checkbox input "true"
click at [552, 251] on span "不留客資" at bounding box center [576, 245] width 53 height 20
click at [550, 251] on input "不留客資" at bounding box center [530, 244] width 40 height 40
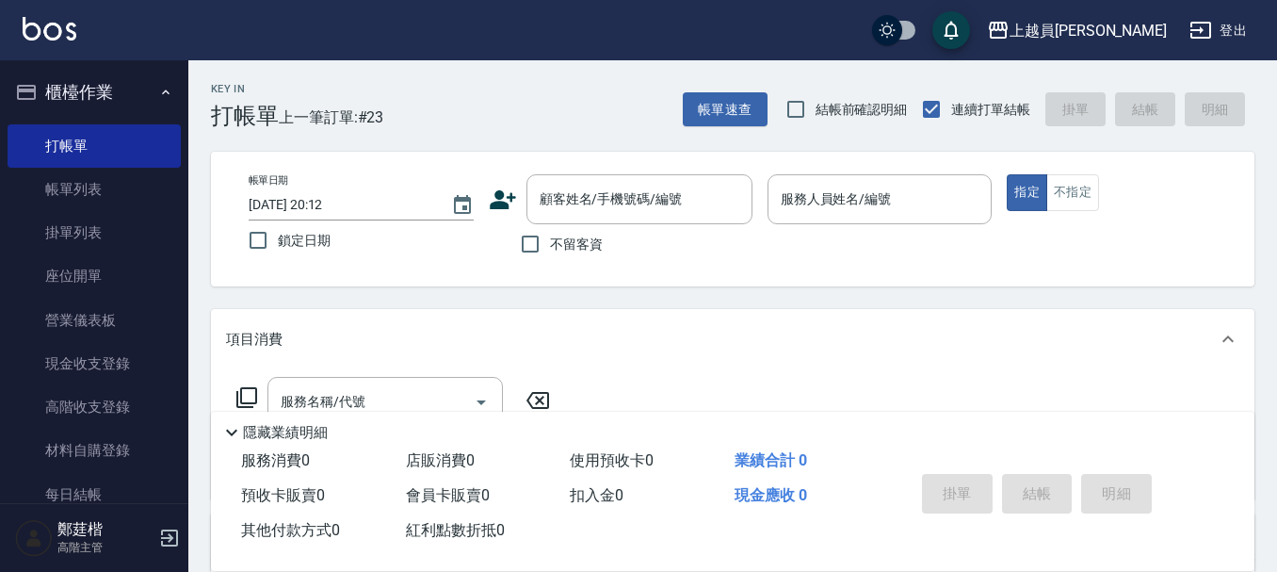
checkbox input "true"
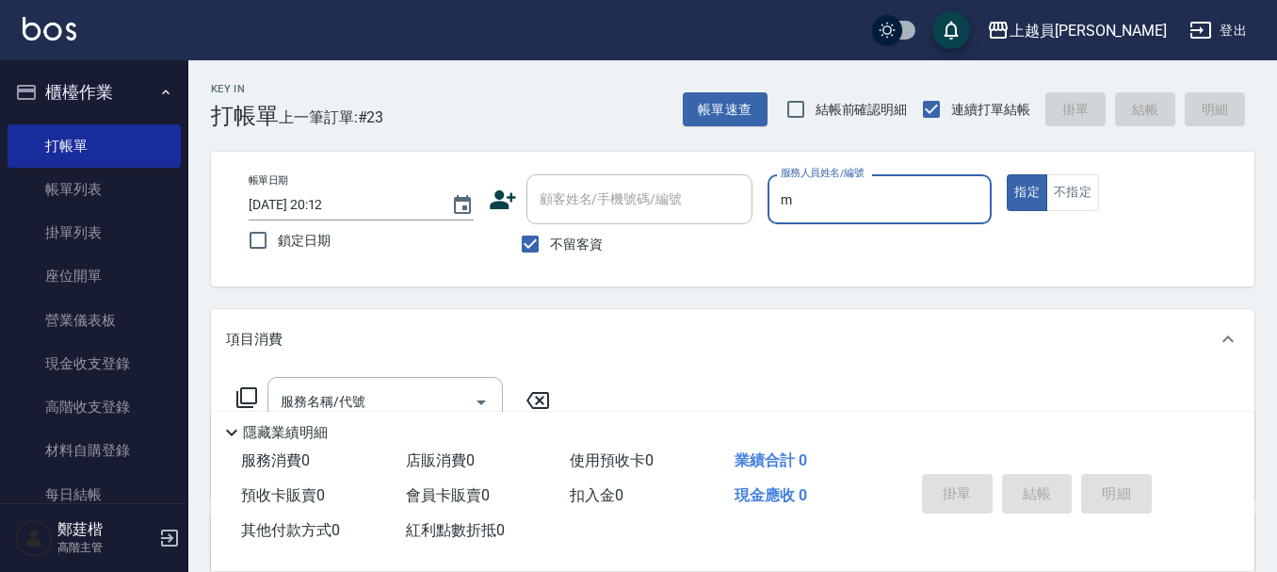
type input "M-M"
type button "true"
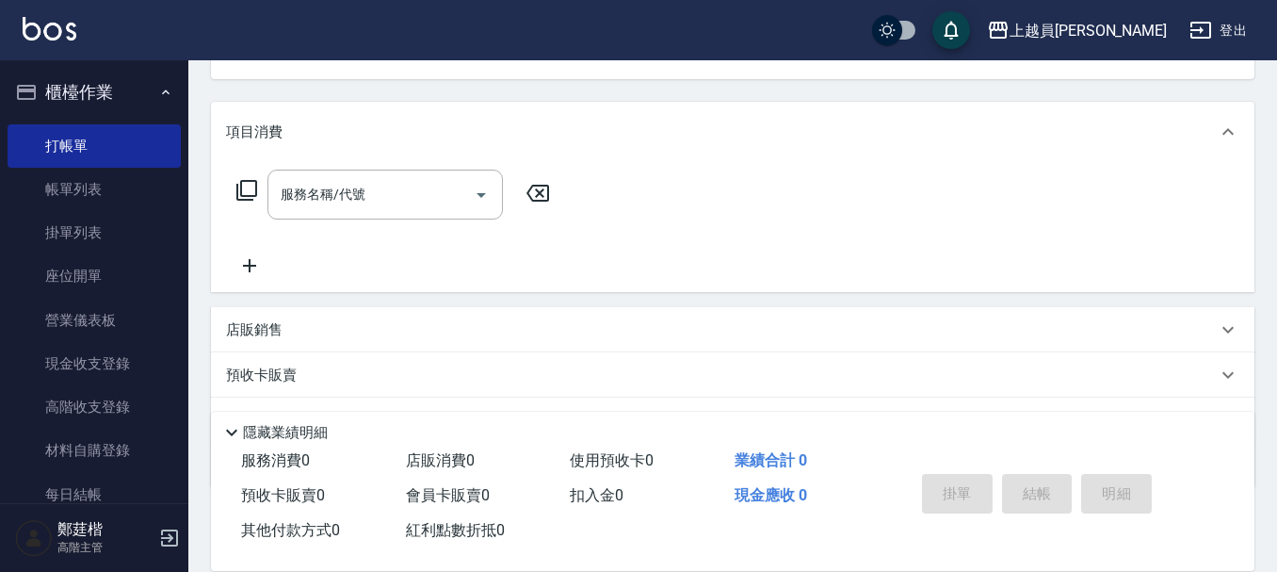
scroll to position [283, 0]
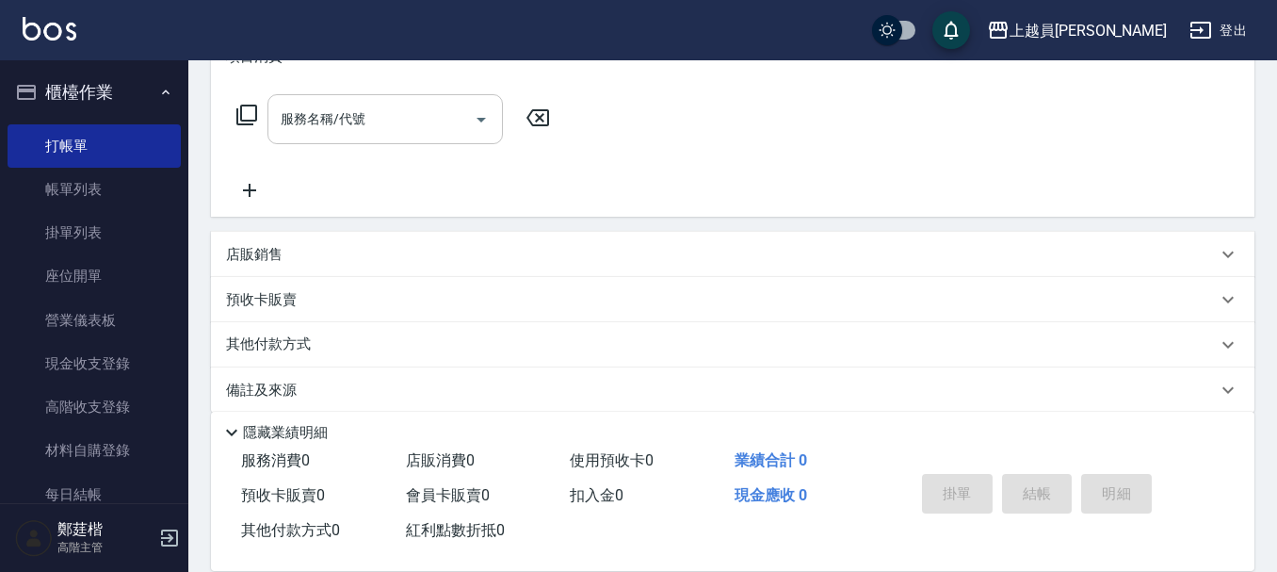
click at [386, 115] on input "服務名稱/代號" at bounding box center [371, 119] width 190 height 33
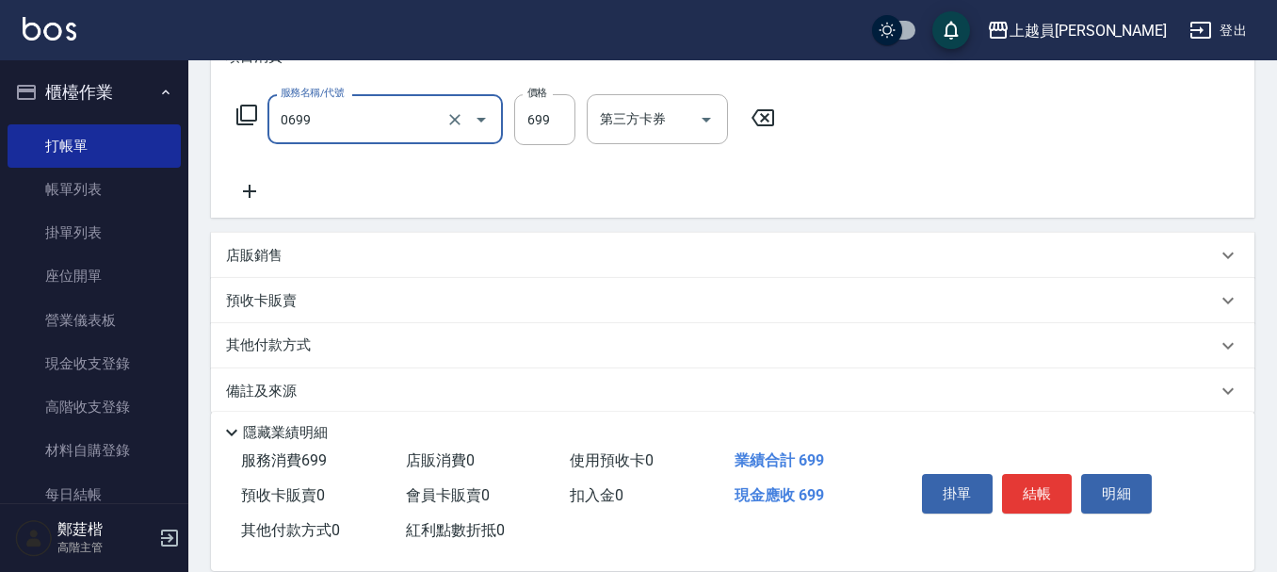
type input "精油洗髮(0699)"
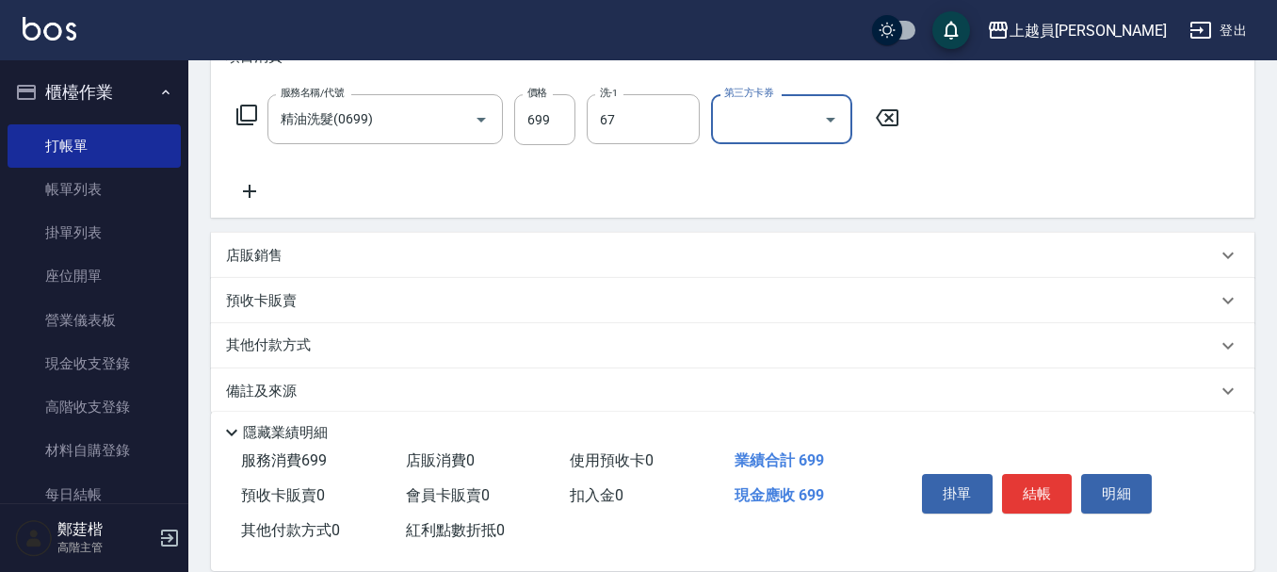
type input "[PERSON_NAME]-67"
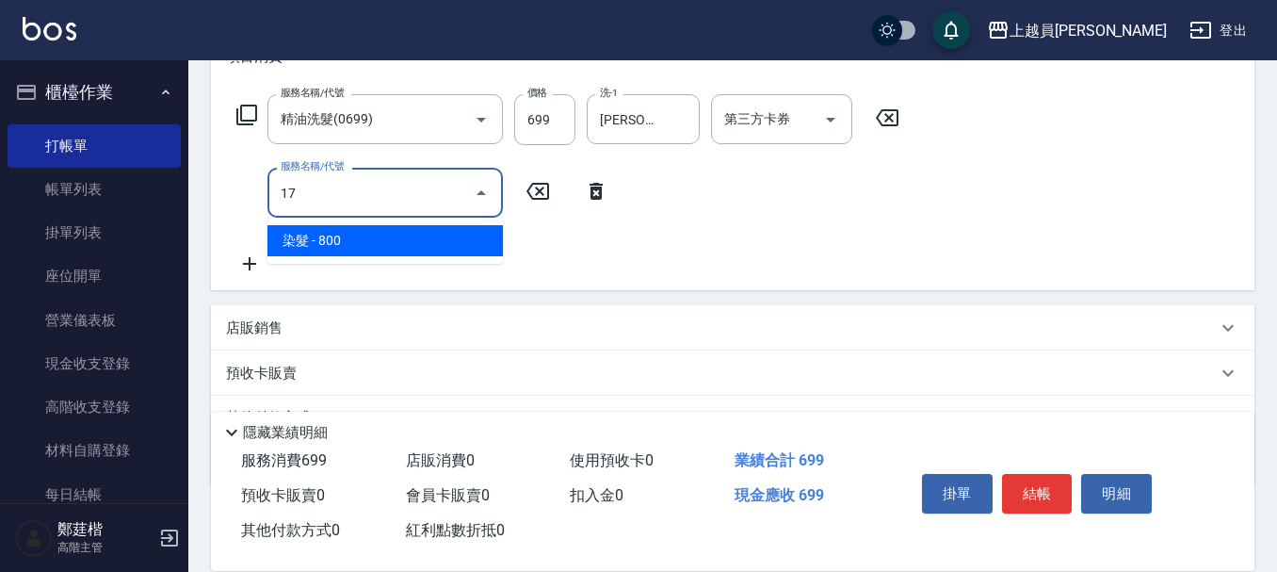
type input "染髮(17)"
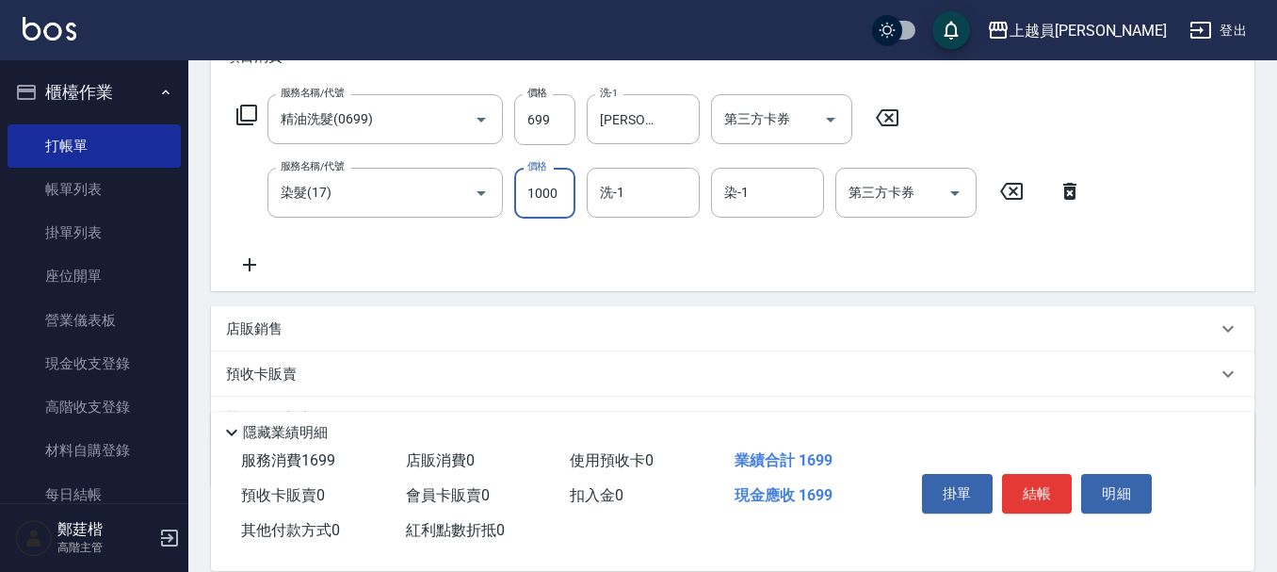
type input "1000"
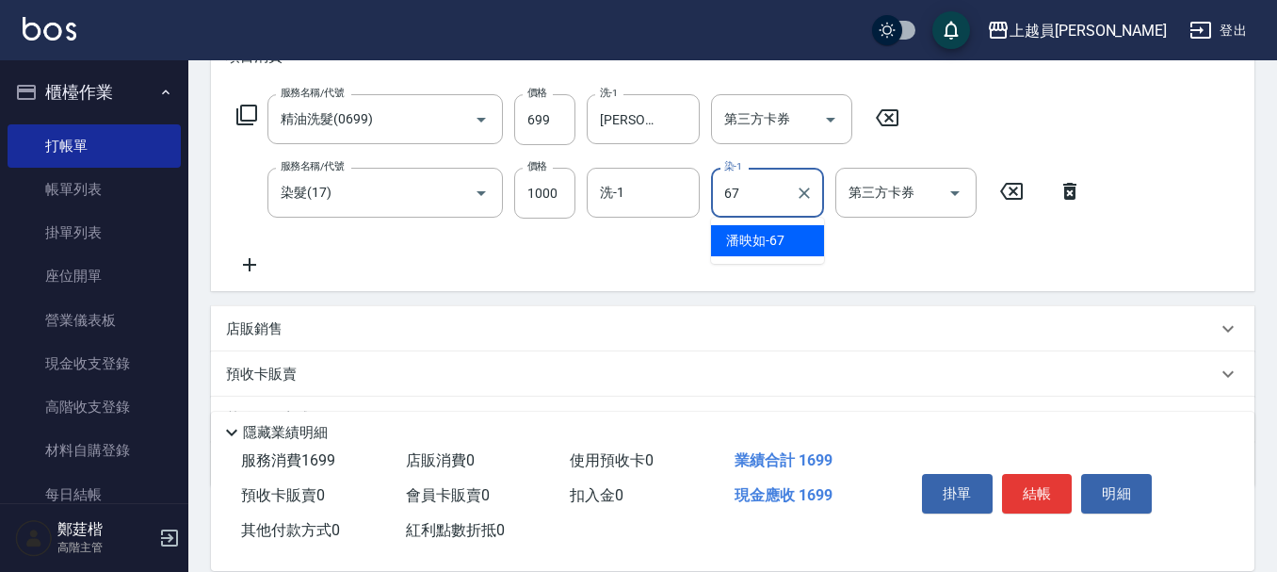
type input "[PERSON_NAME]-67"
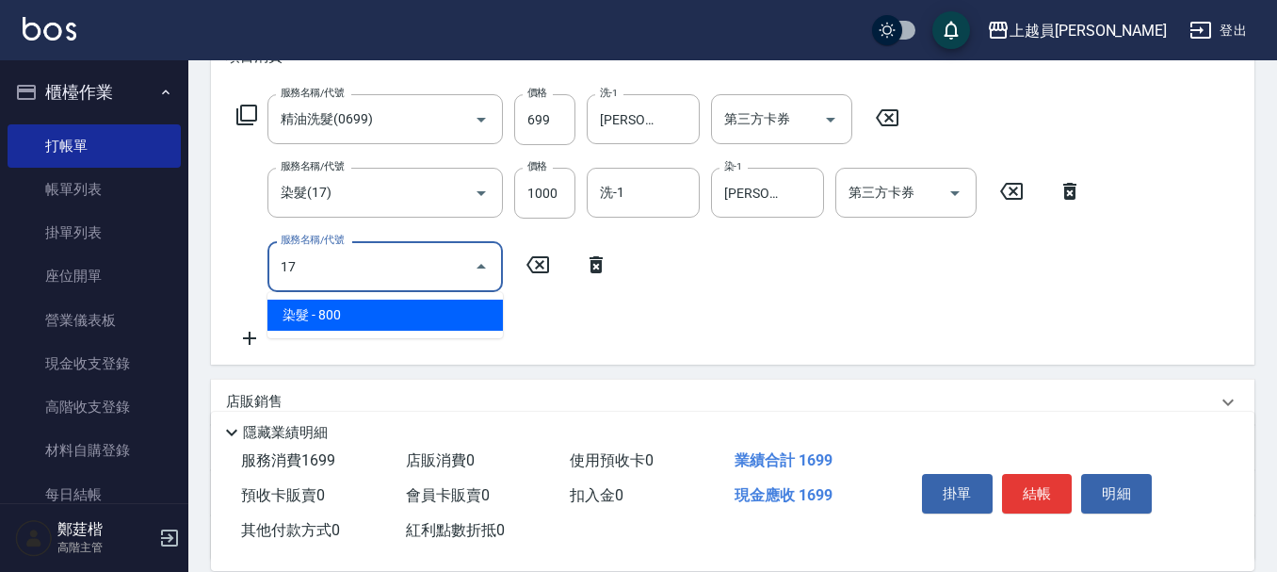
type input "染髮(17)"
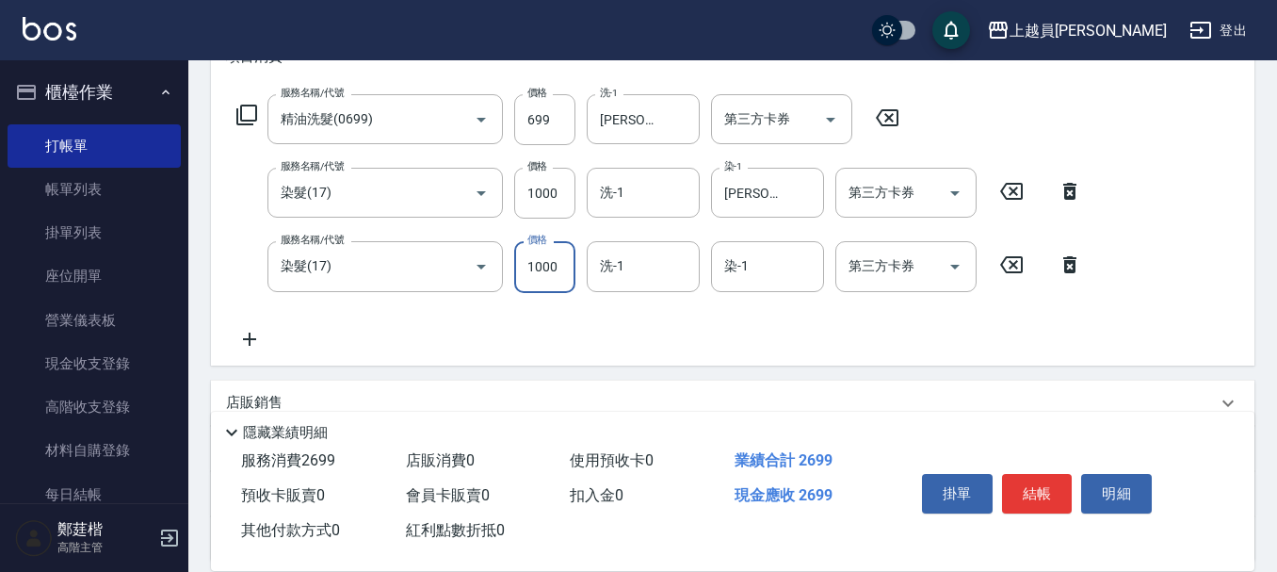
type input "1000"
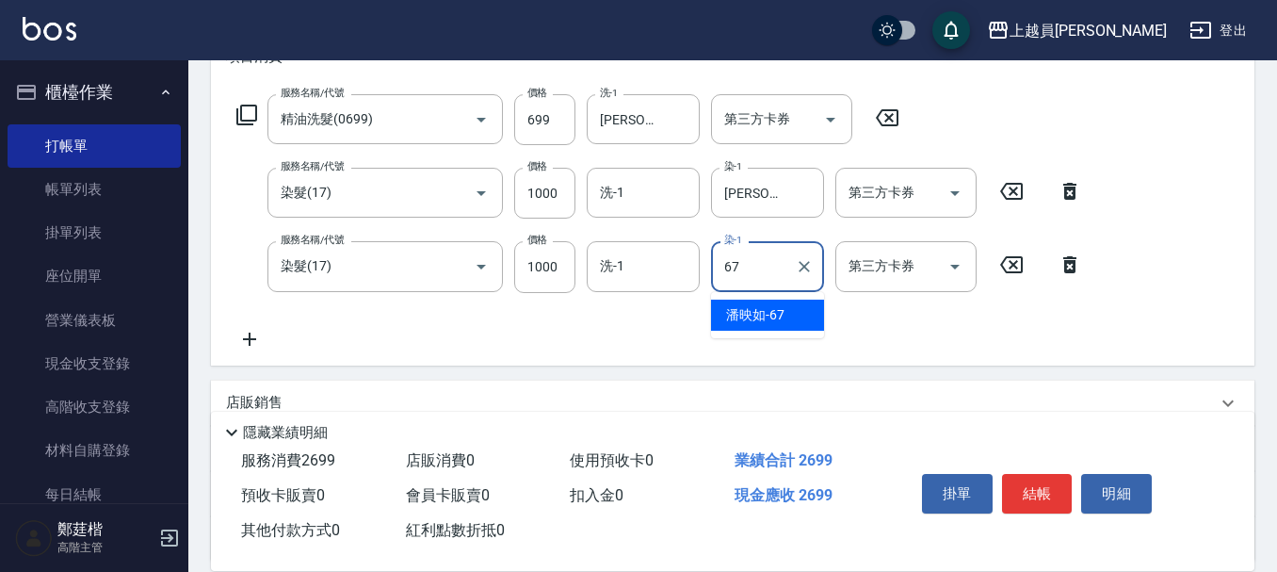
type input "[PERSON_NAME]-67"
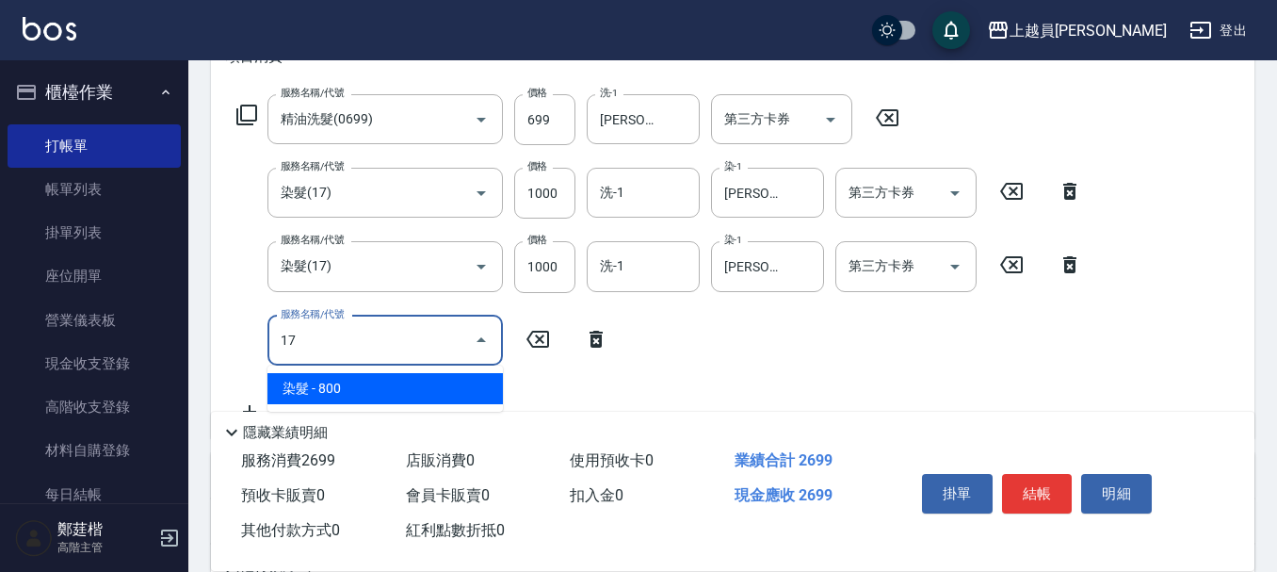
type input "染髮(17)"
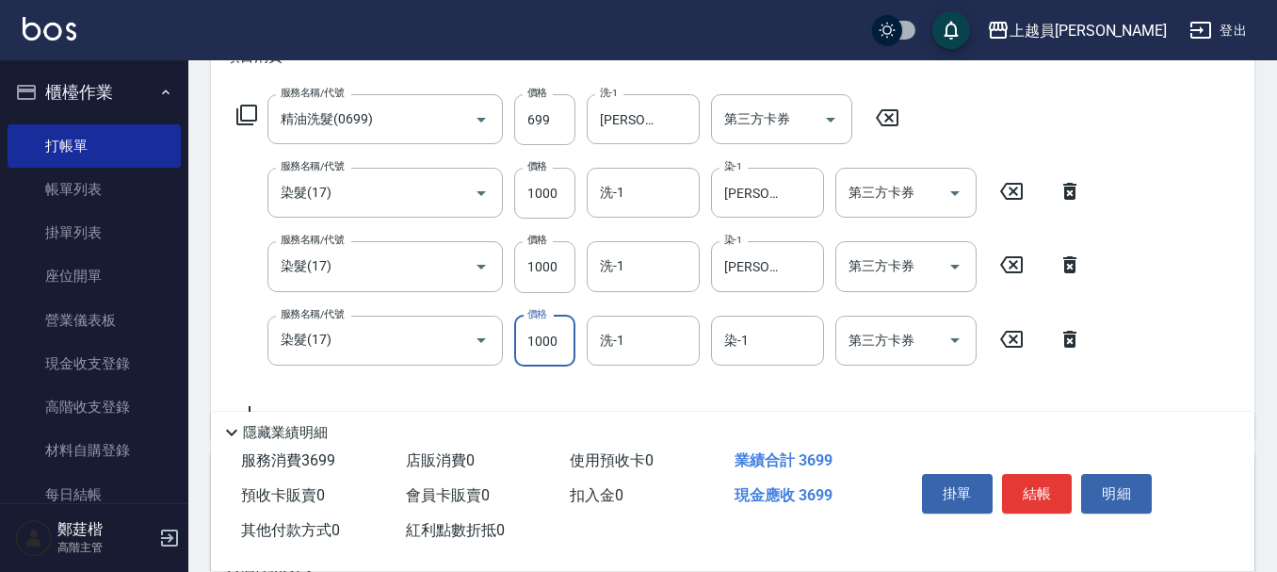
type input "1000"
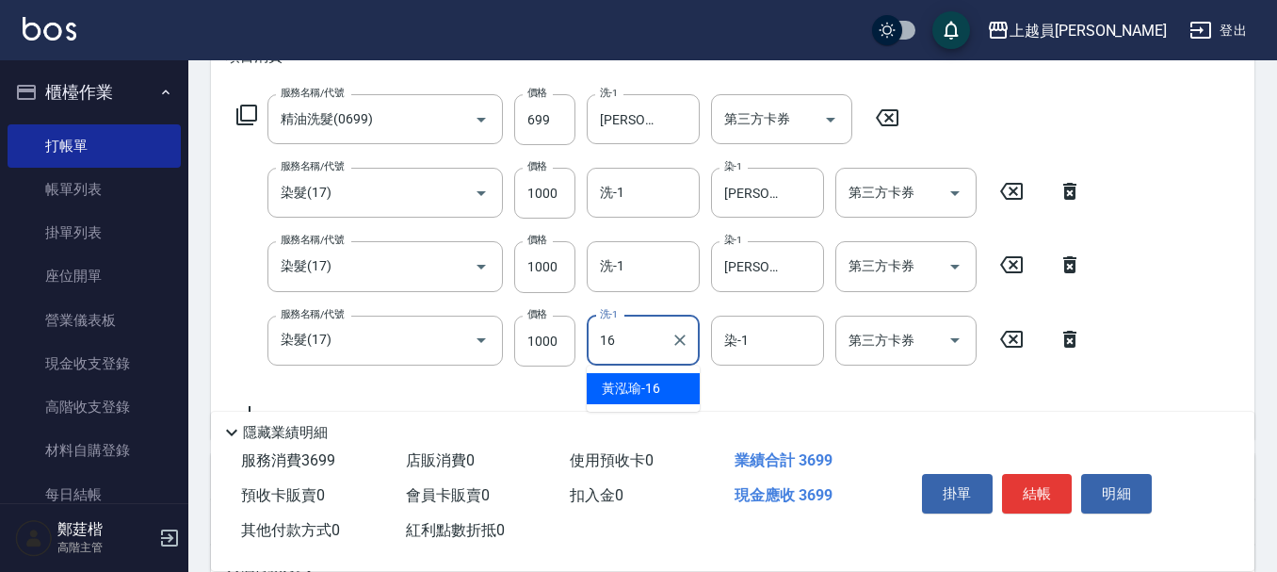
type input "1"
type input "胡芷綾-26"
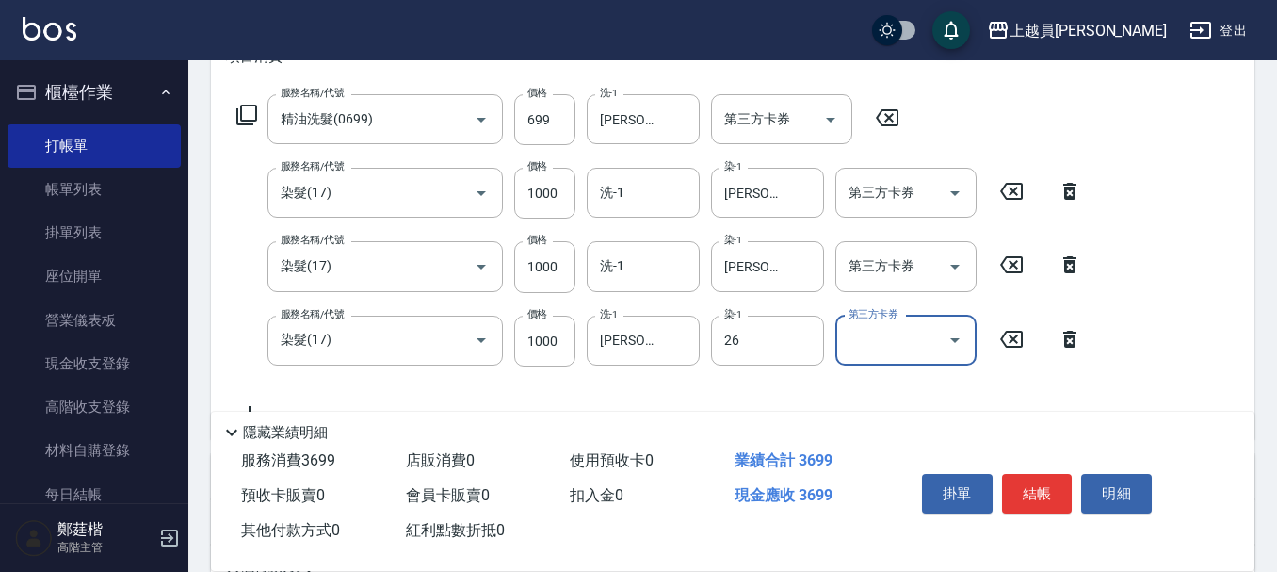
type input "胡芷綾-26"
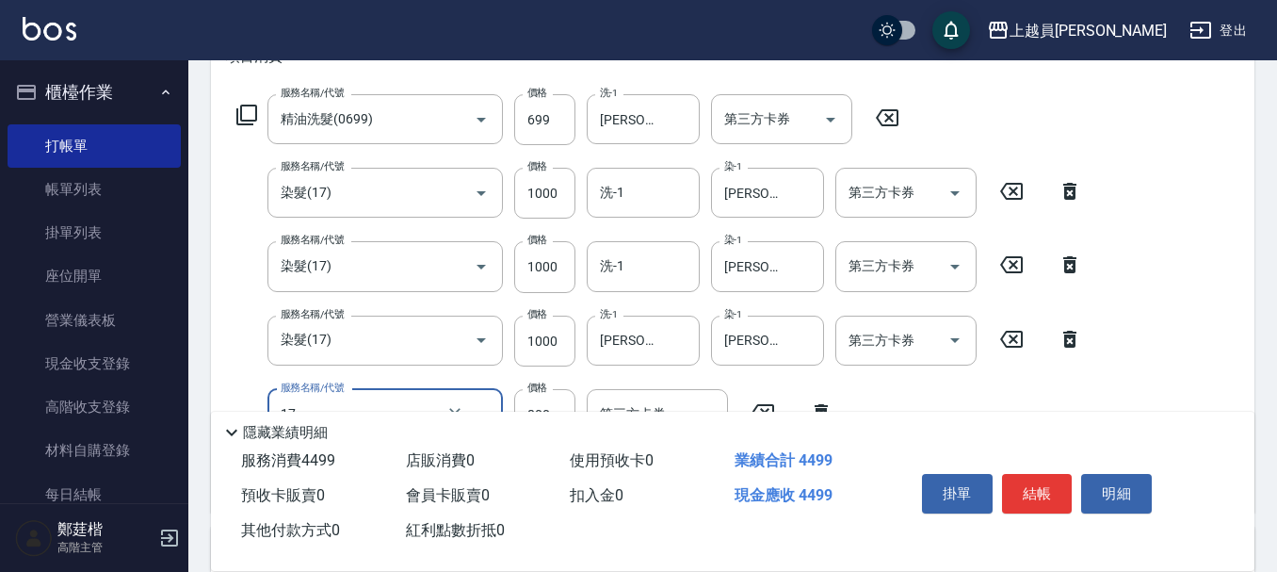
type input "染髮(17)"
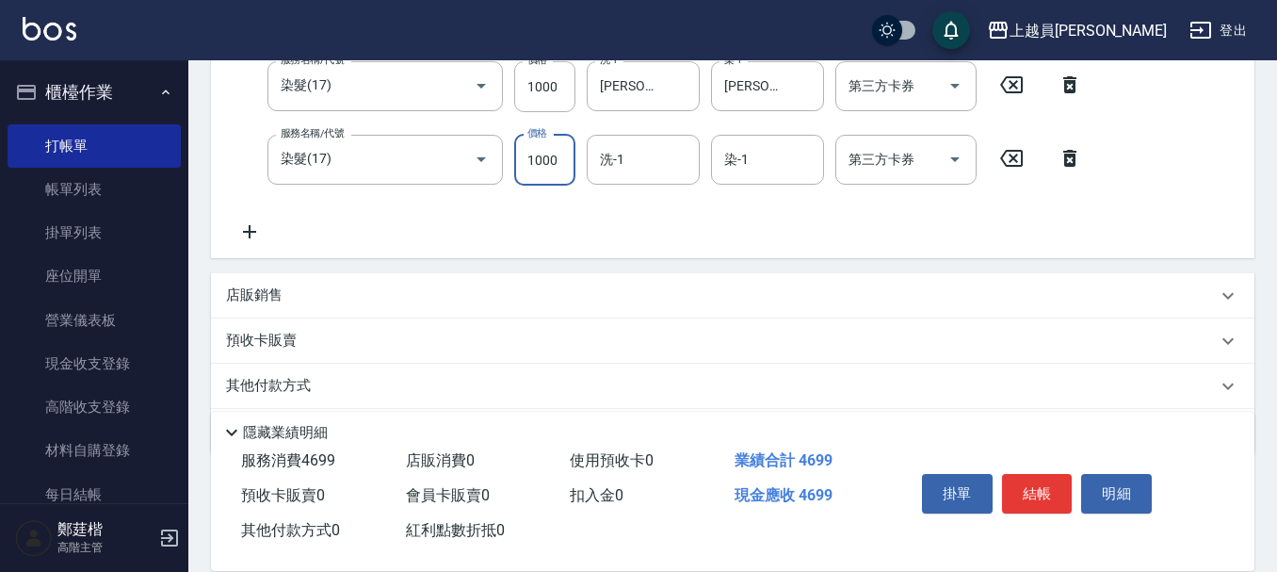
scroll to position [565, 0]
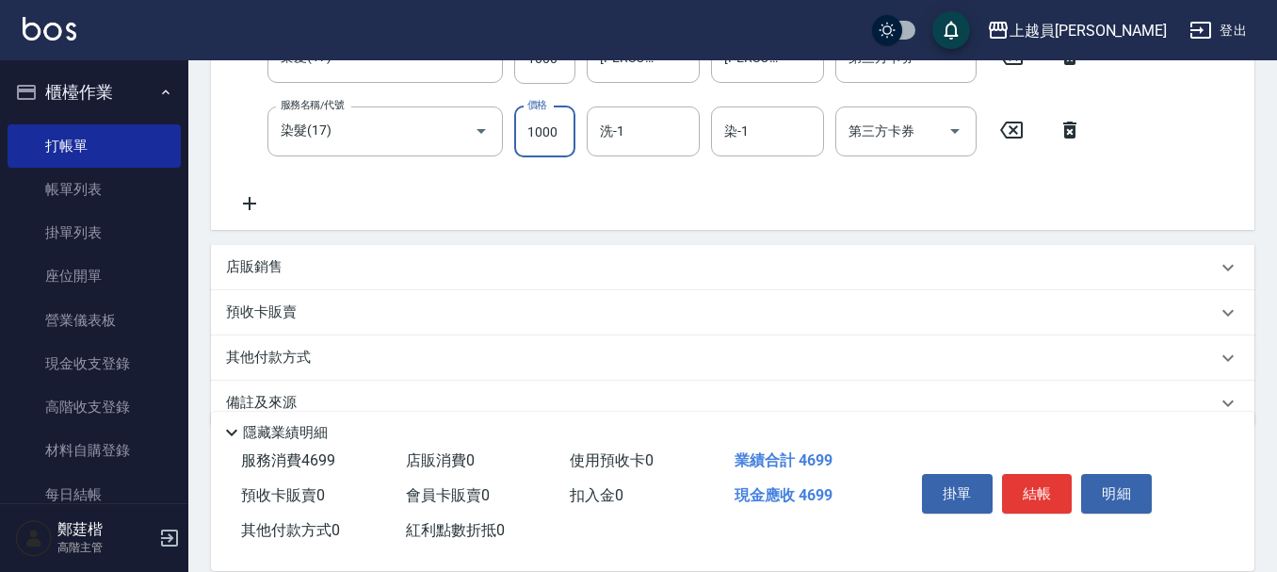
type input "1000"
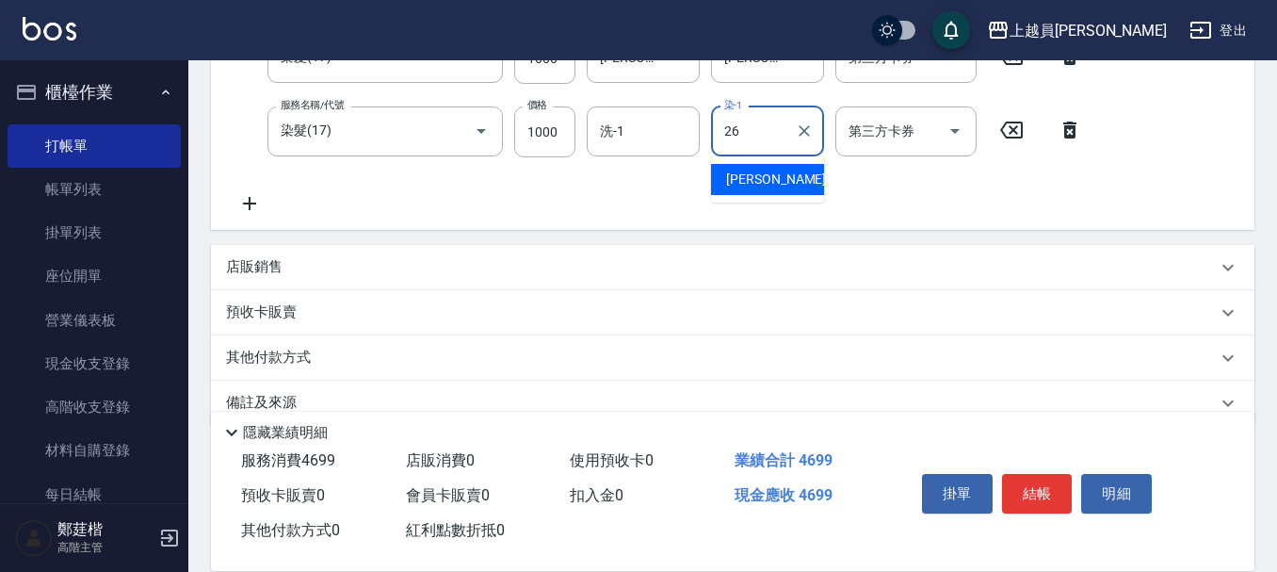
type input "胡芷綾-26"
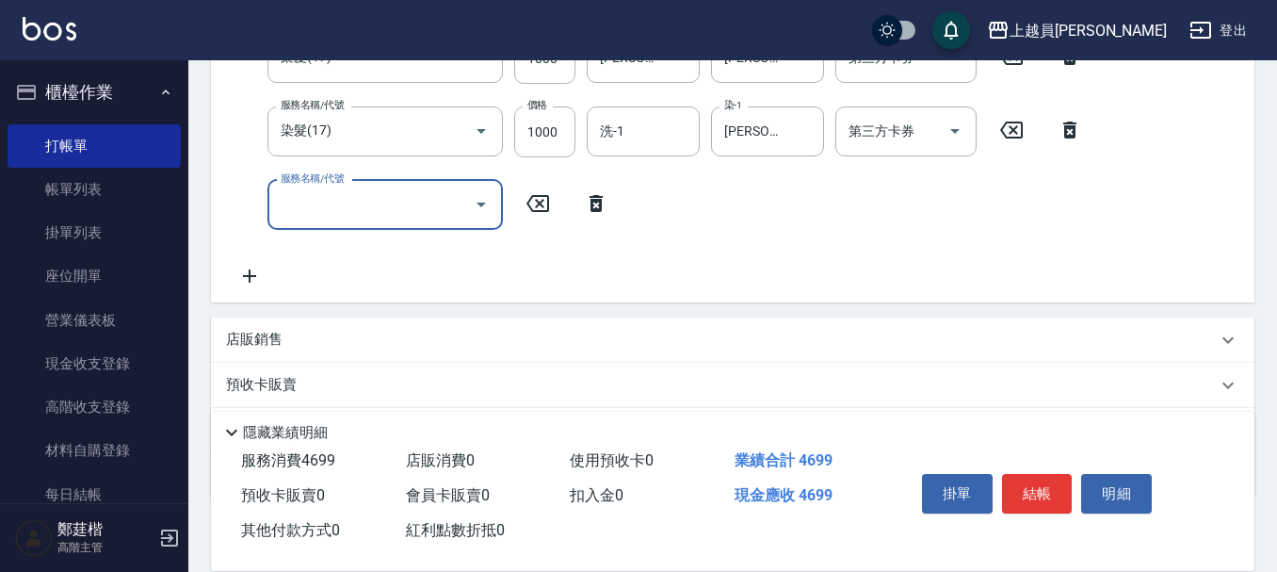
scroll to position [484, 0]
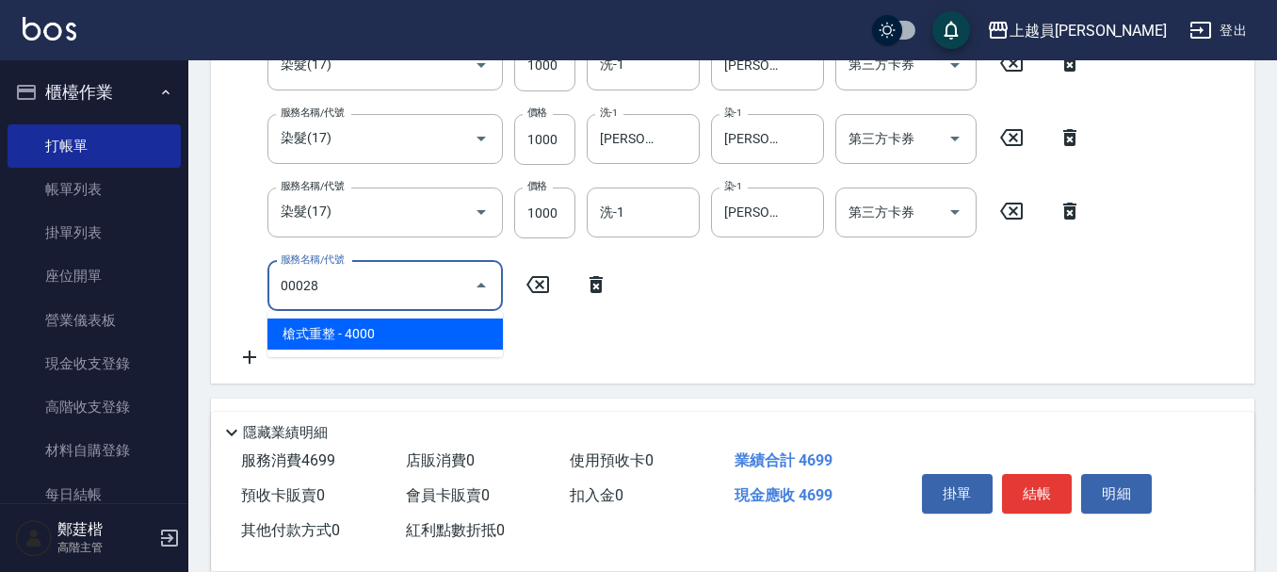
type input "槍式重整(00028)"
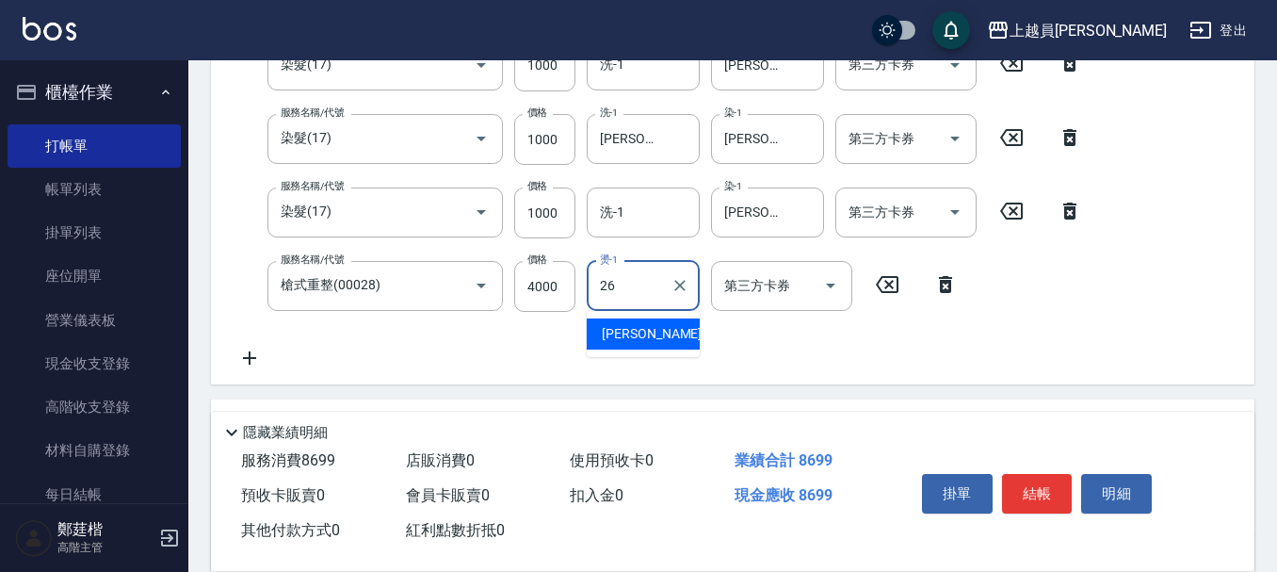
type input "胡芷綾-26"
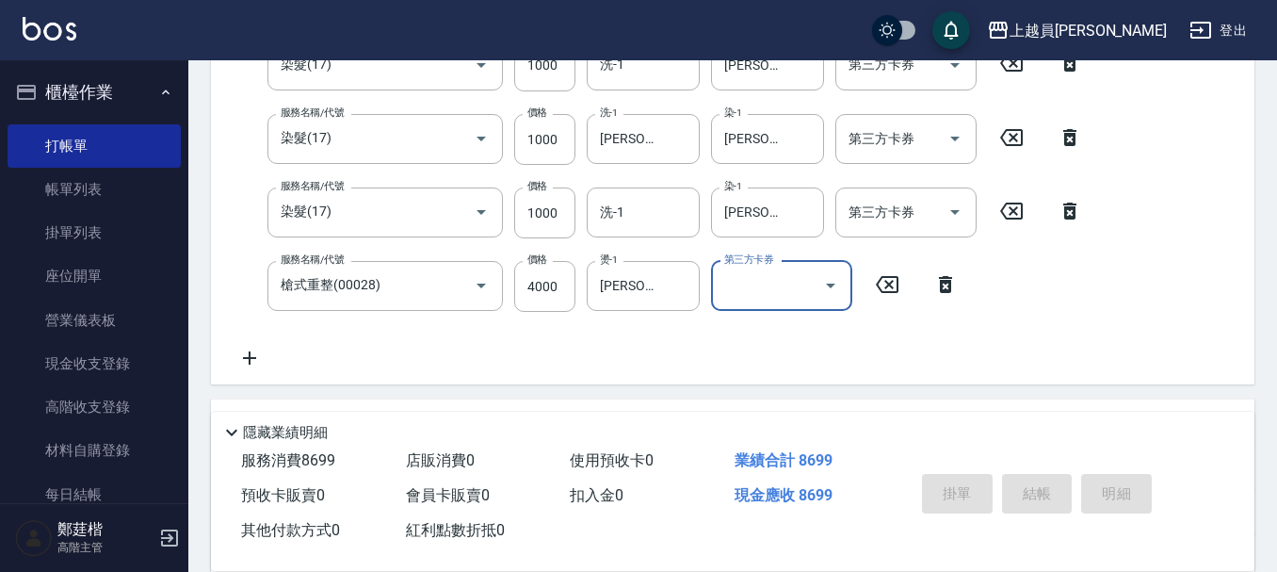
type input "2025/09/05 20:13"
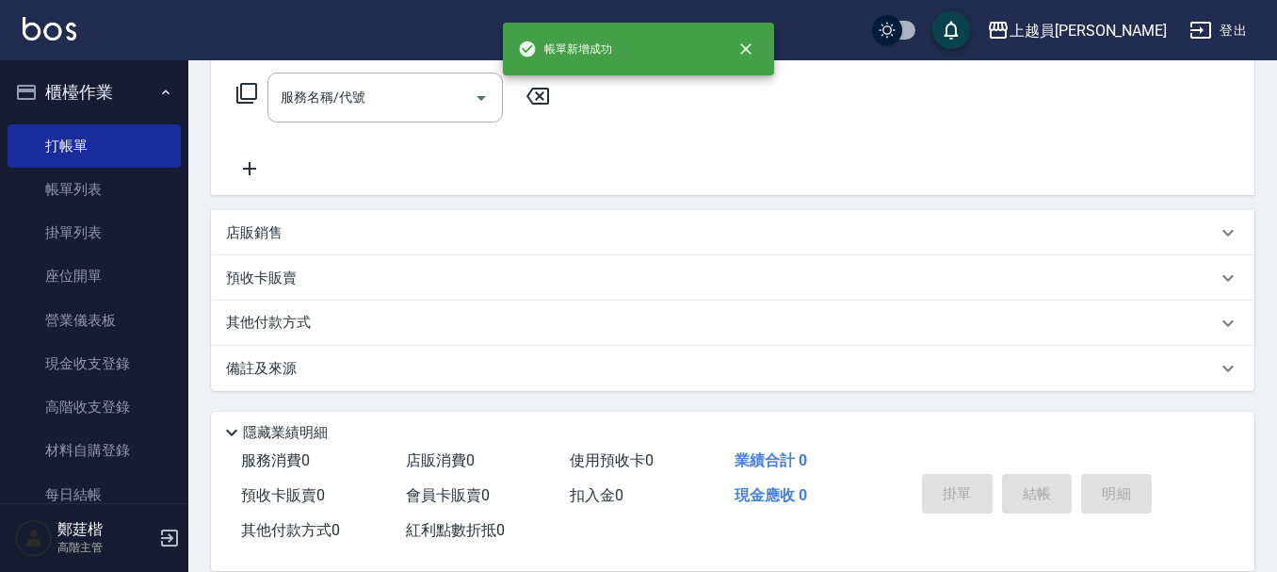
scroll to position [0, 0]
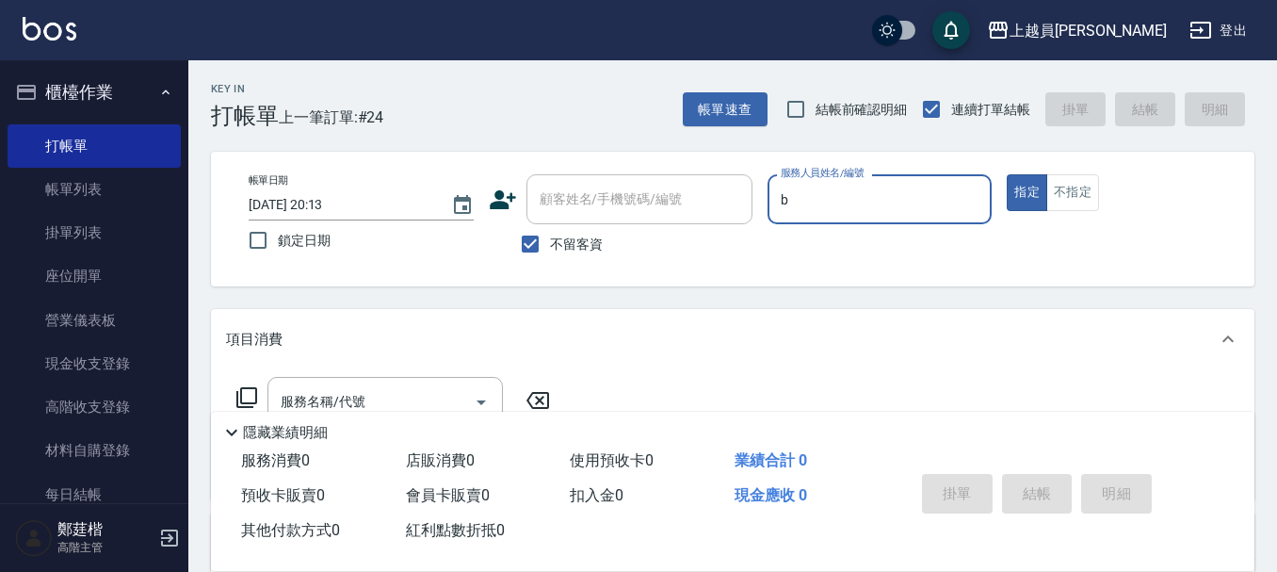
type input "Bonnie-B"
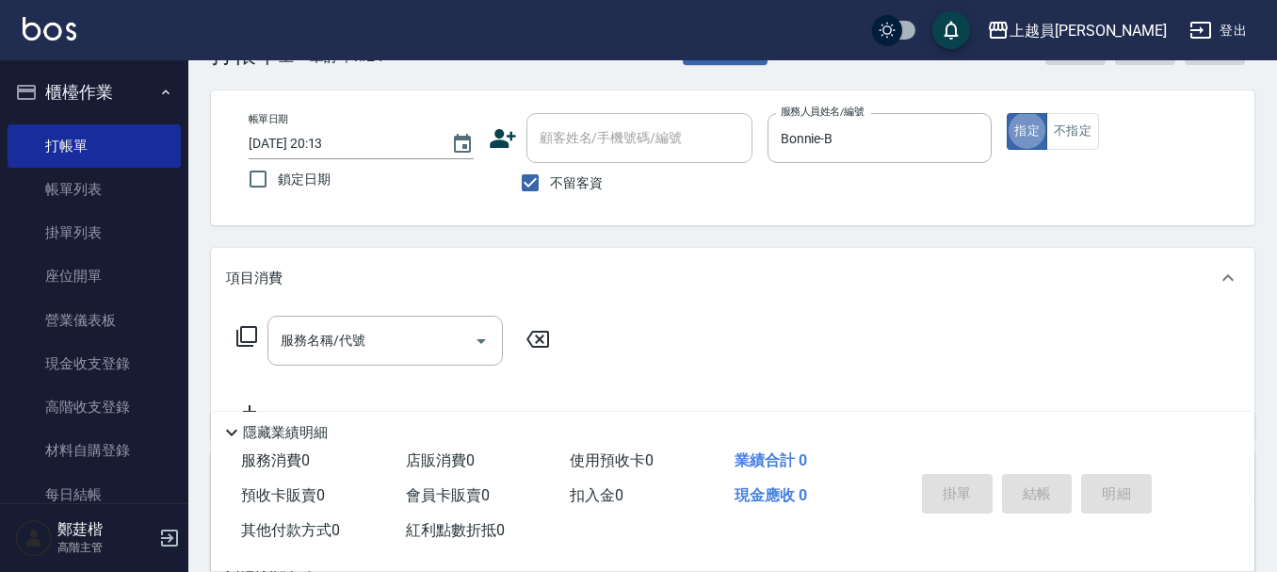
scroll to position [94, 0]
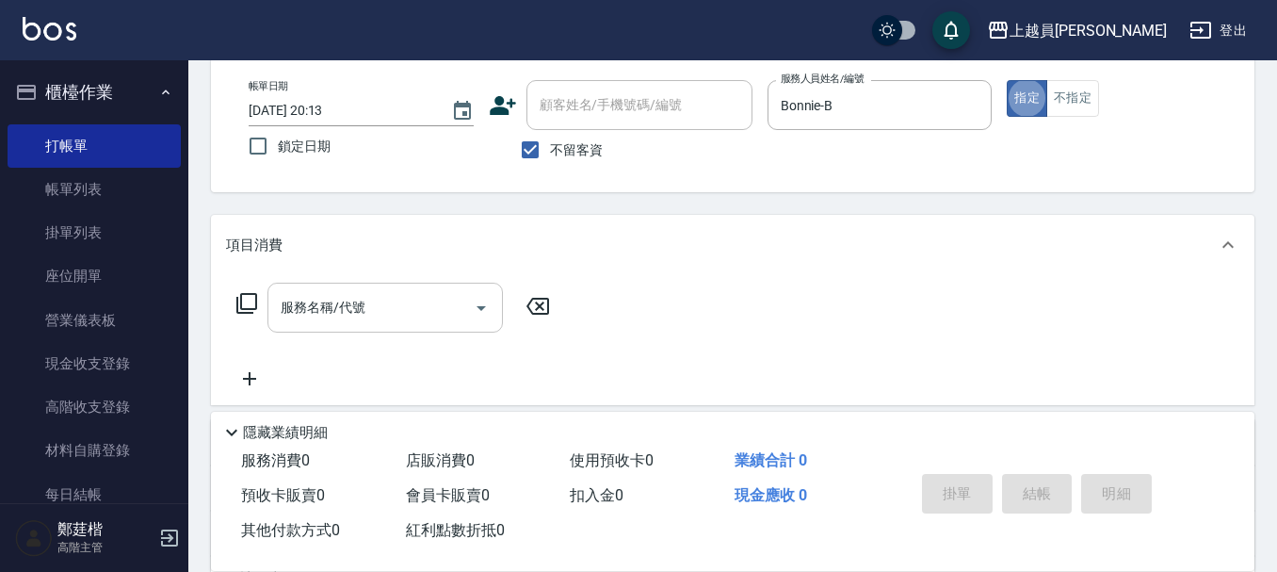
click at [410, 311] on input "服務名稱/代號" at bounding box center [371, 307] width 190 height 33
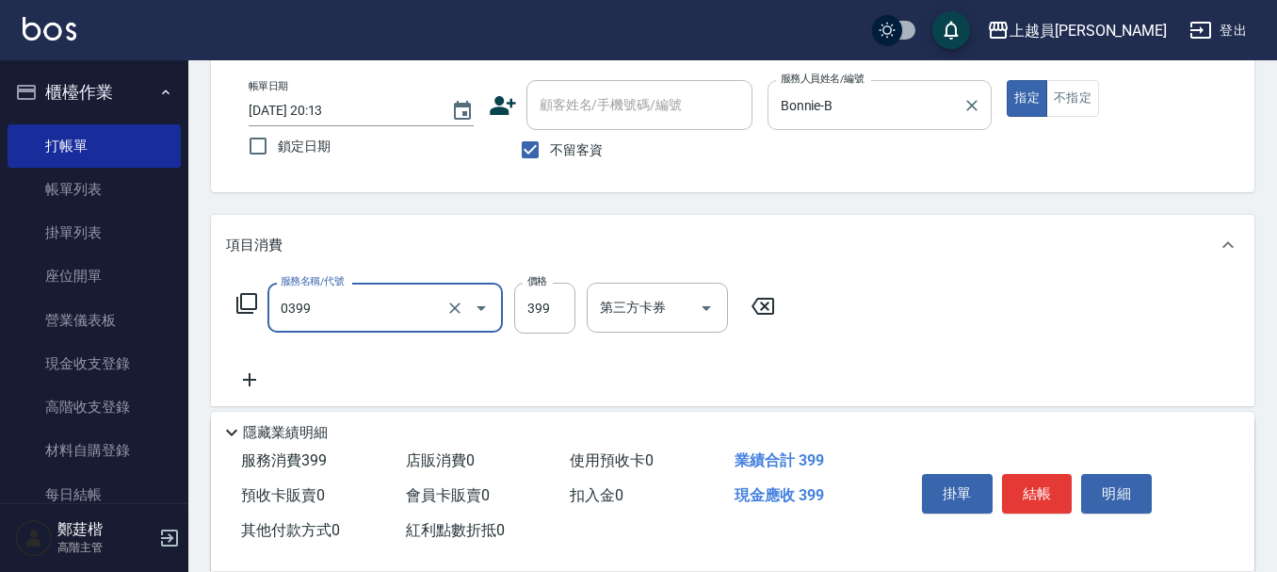
type input "海鹽SPA(0399)"
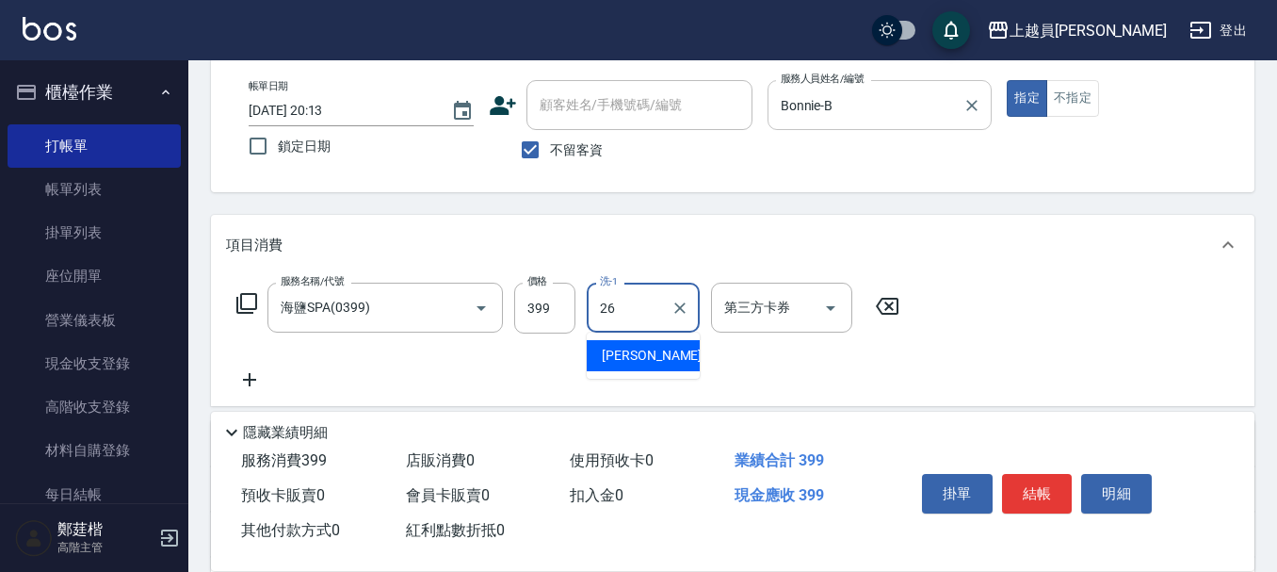
type input "胡芷綾-26"
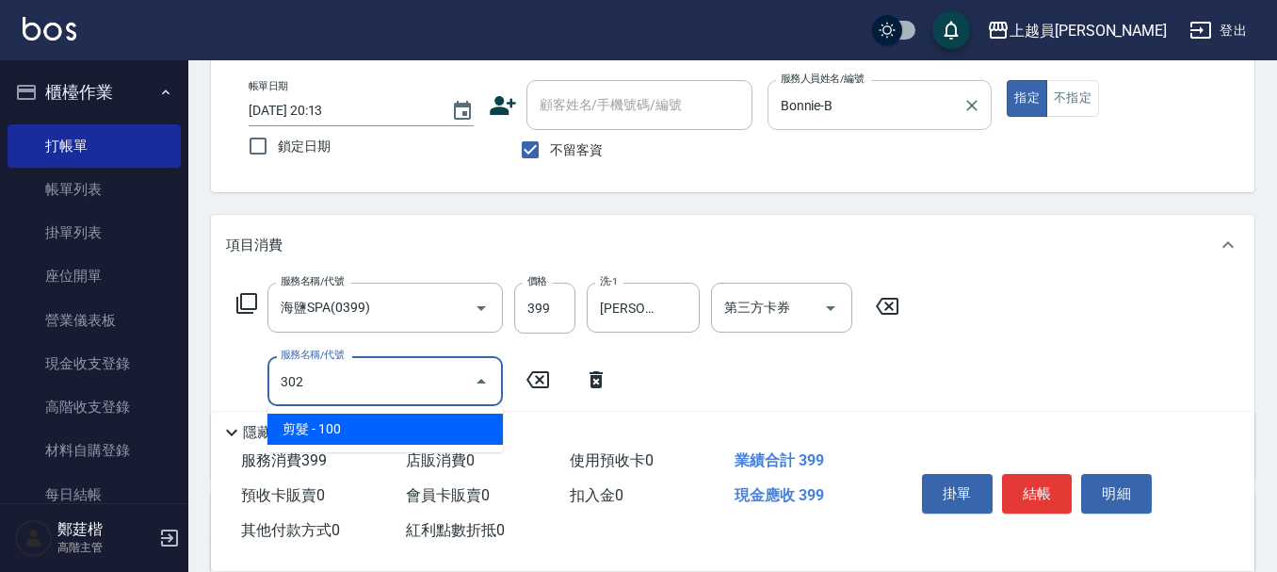
type input "剪髮(302)"
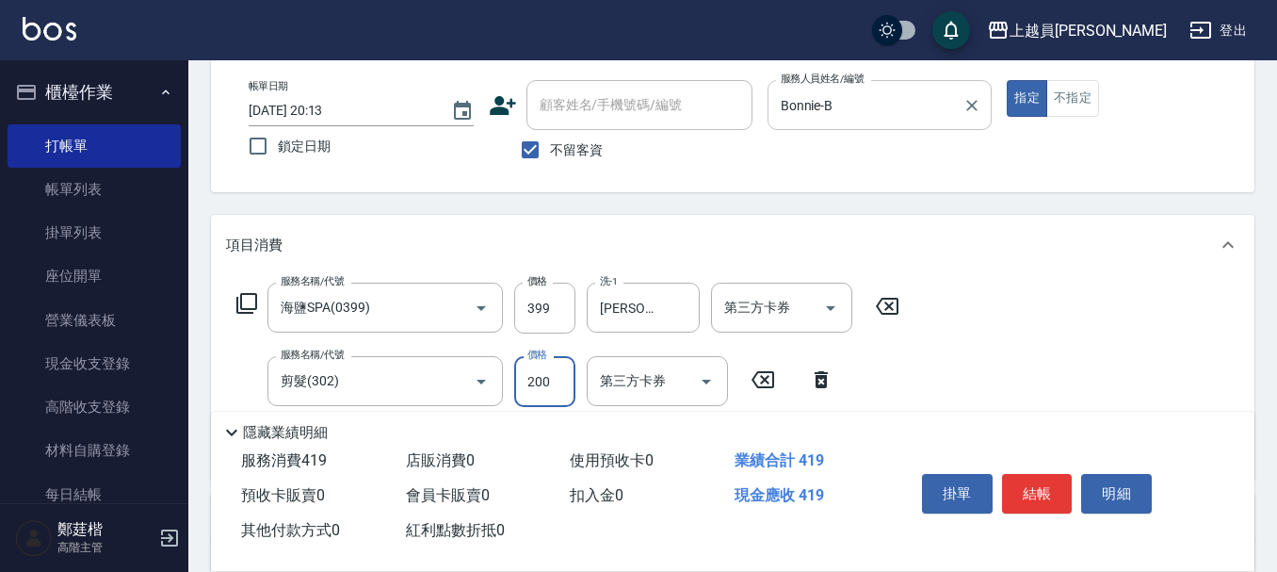
type input "200"
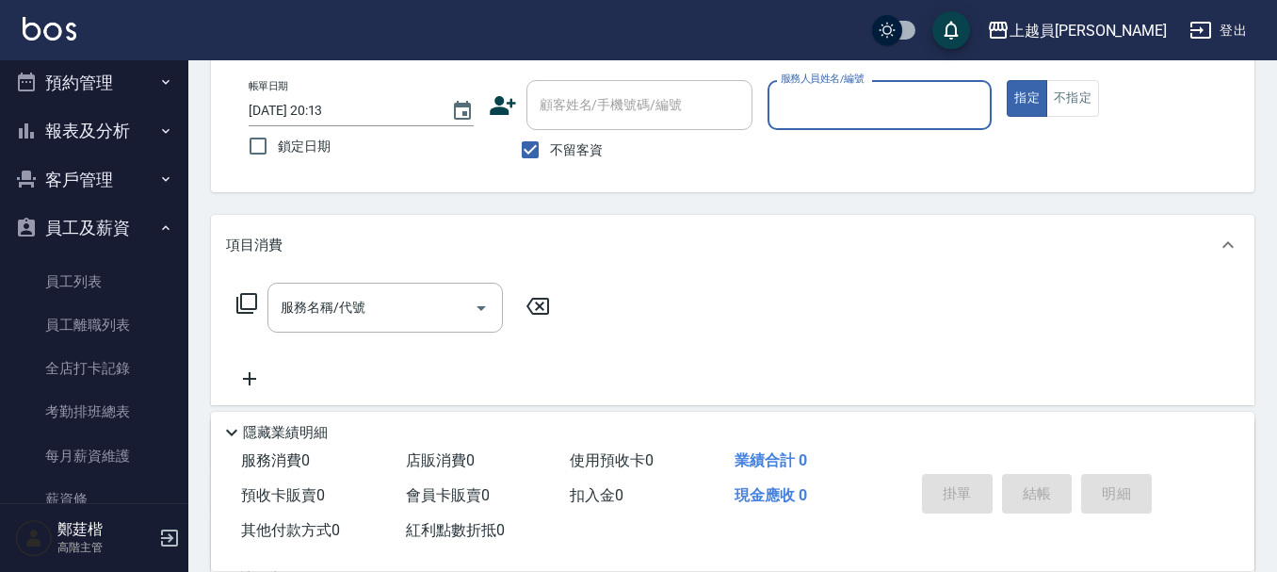
scroll to position [565, 0]
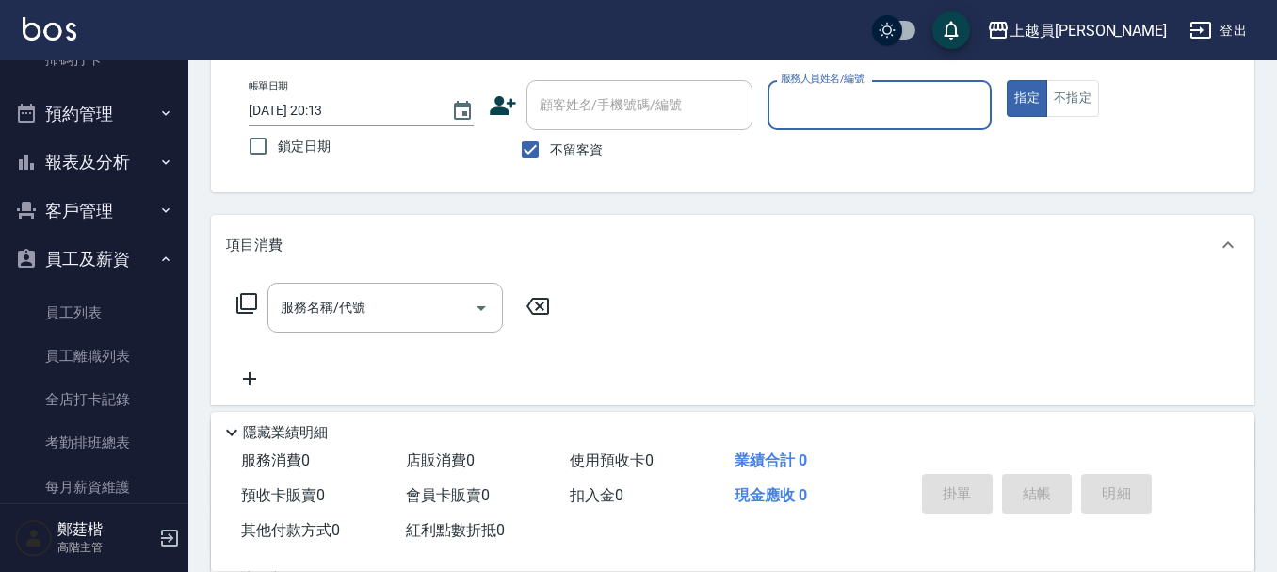
click at [1227, 25] on button "登出" at bounding box center [1218, 30] width 73 height 35
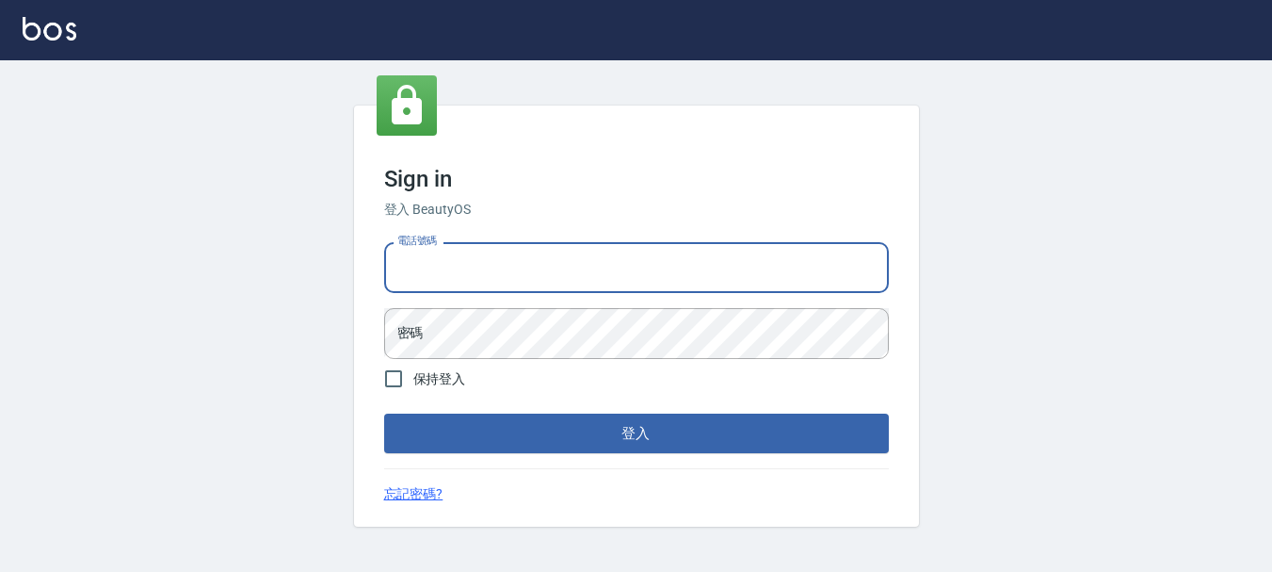
click at [509, 265] on input "電話號碼" at bounding box center [636, 267] width 505 height 51
type input "0989239739"
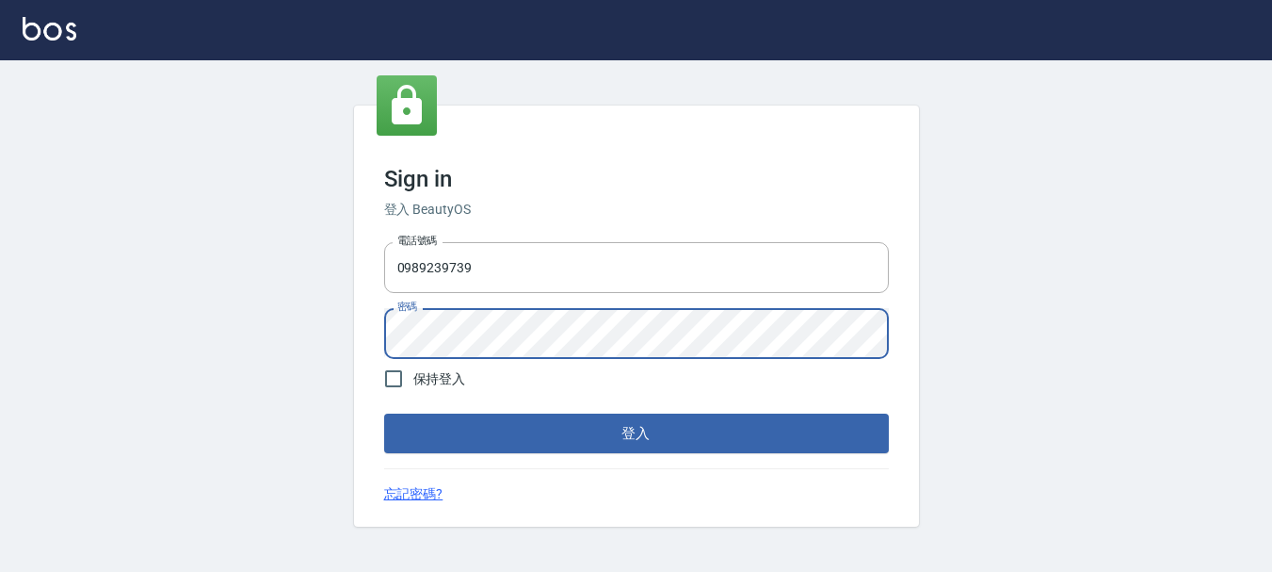
click at [384, 413] on button "登入" at bounding box center [636, 433] width 505 height 40
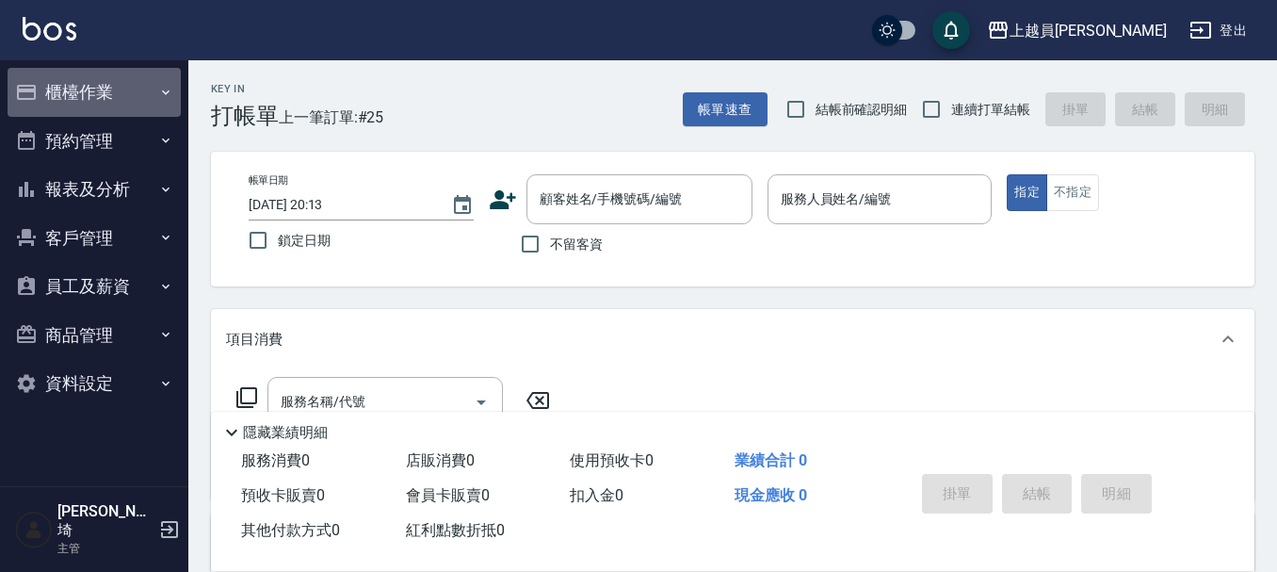
drag, startPoint x: 86, startPoint y: 89, endPoint x: 100, endPoint y: 105, distance: 21.4
click at [86, 88] on button "櫃檯作業" at bounding box center [94, 92] width 173 height 49
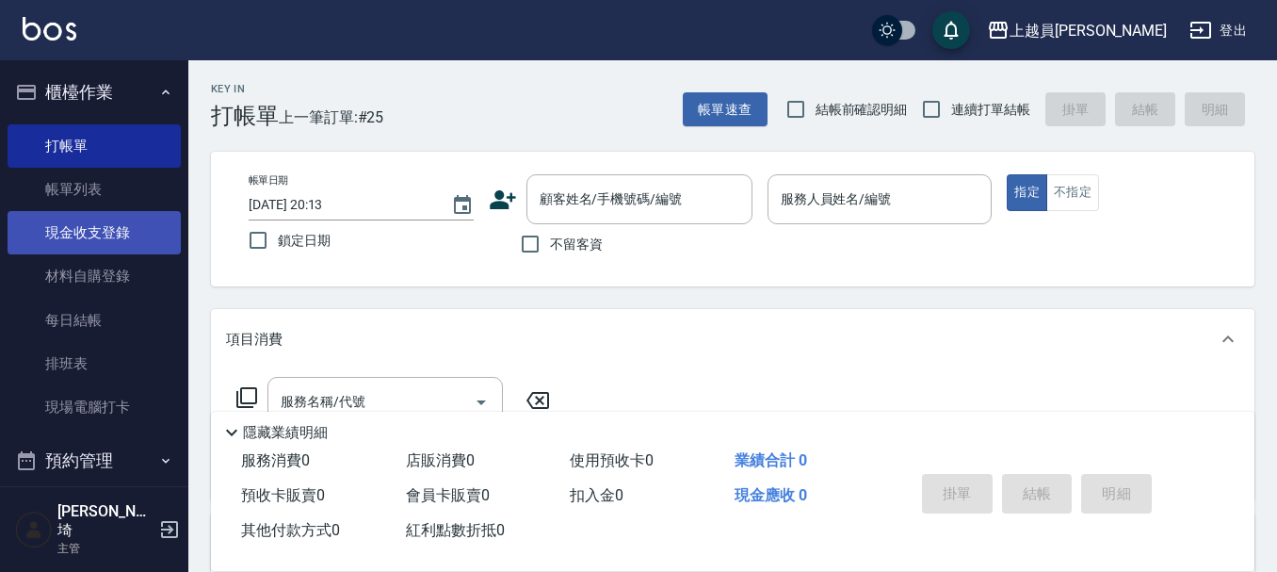
click at [99, 241] on link "現金收支登錄" at bounding box center [94, 232] width 173 height 43
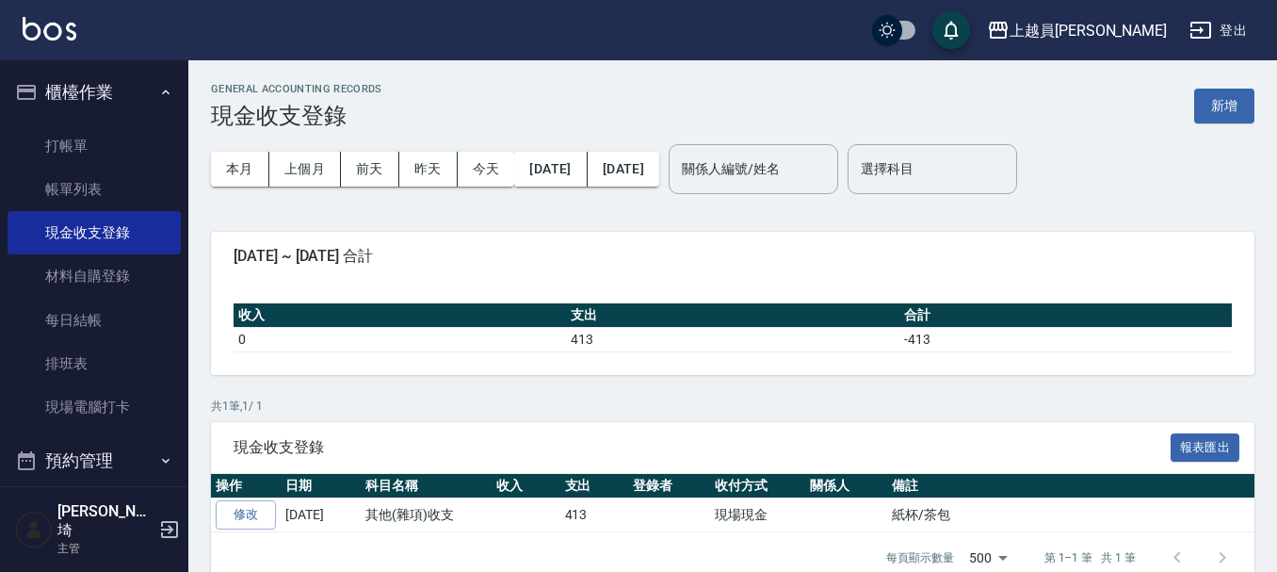
click at [1235, 109] on button "新增" at bounding box center [1224, 106] width 60 height 35
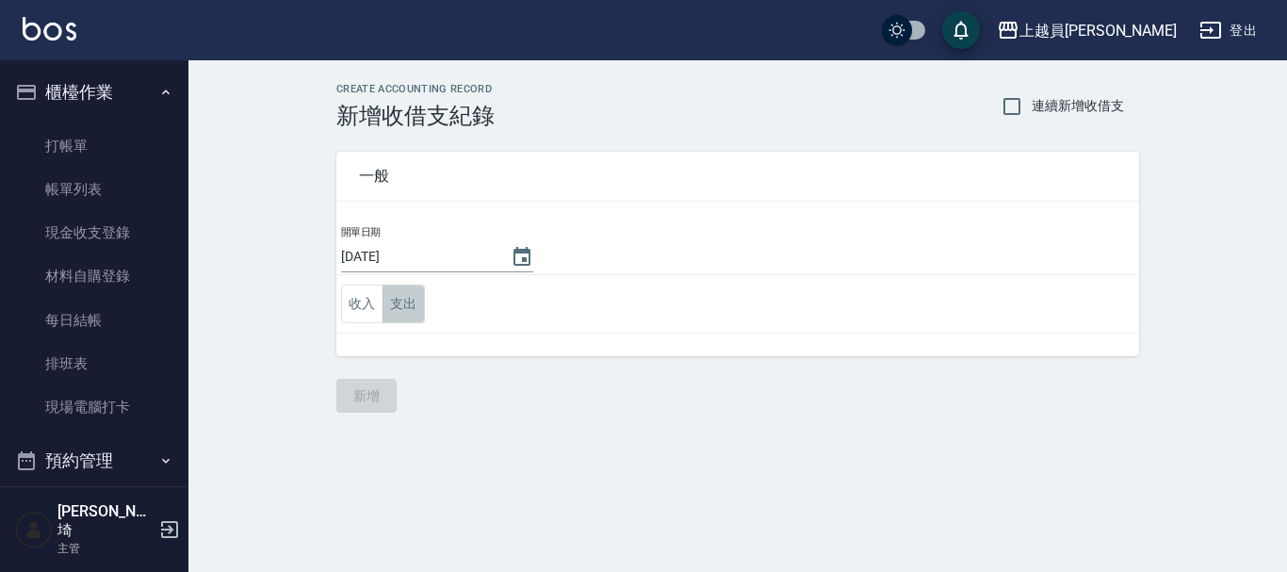
click at [420, 303] on button "支出" at bounding box center [403, 303] width 42 height 39
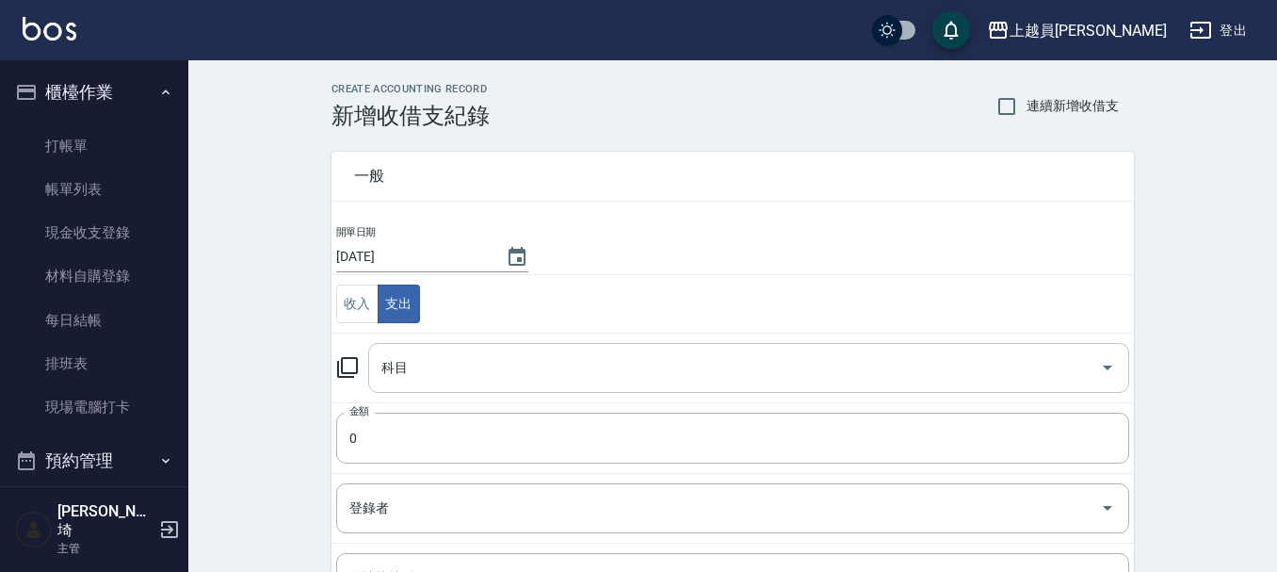
click at [482, 364] on input "科目" at bounding box center [735, 367] width 716 height 33
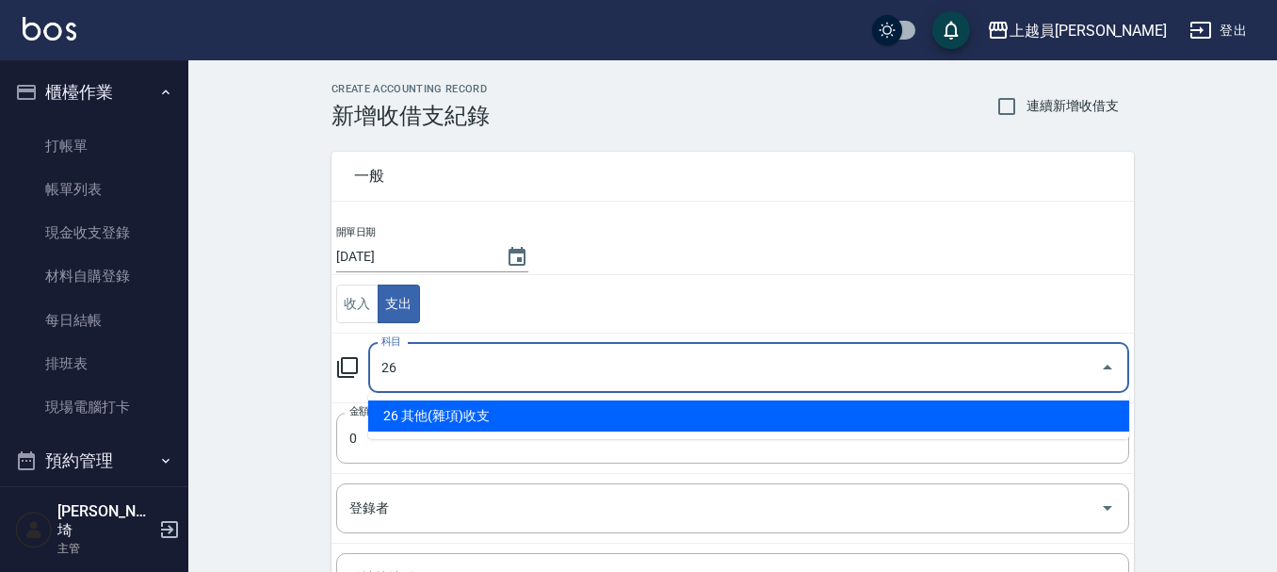
click at [559, 398] on ul "26 其他(雜項)收支" at bounding box center [748, 416] width 761 height 46
click at [554, 416] on li "26 其他(雜項)收支" at bounding box center [748, 415] width 761 height 31
type input "26 其他(雜項)收支"
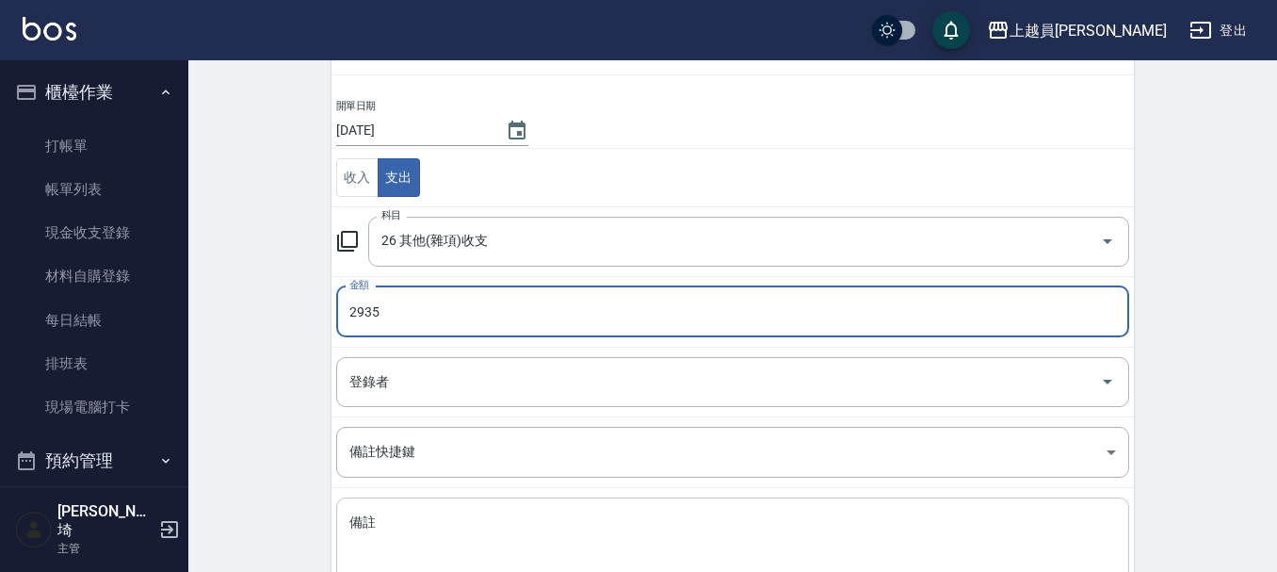
scroll to position [260, 0]
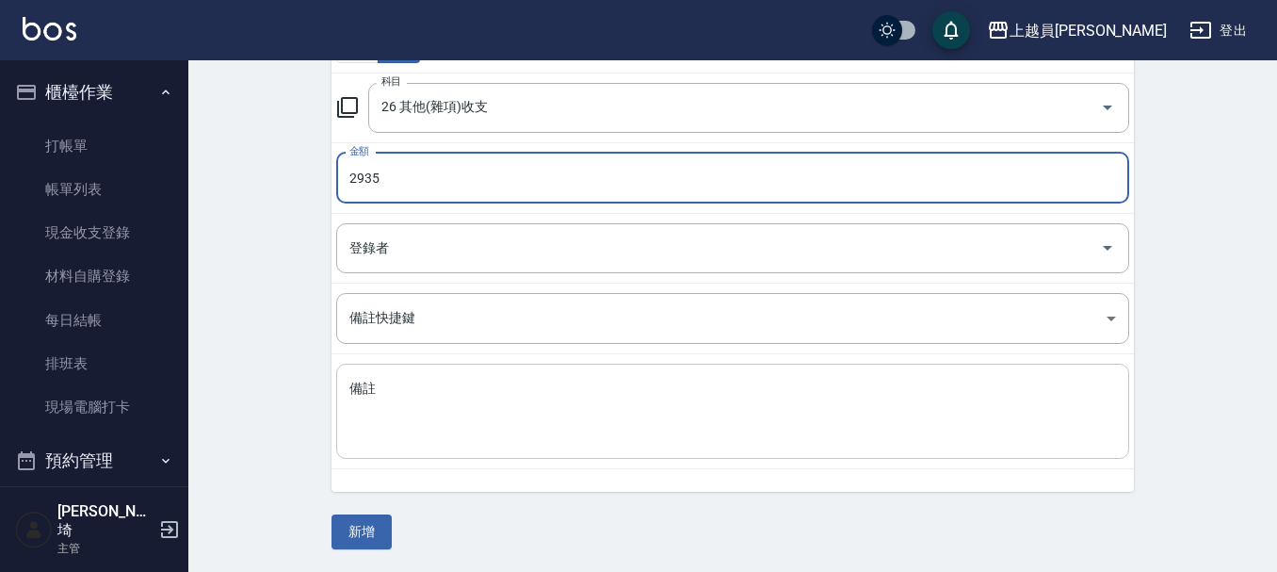
type input "2935"
click at [753, 458] on div "x 備註" at bounding box center [732, 411] width 793 height 95
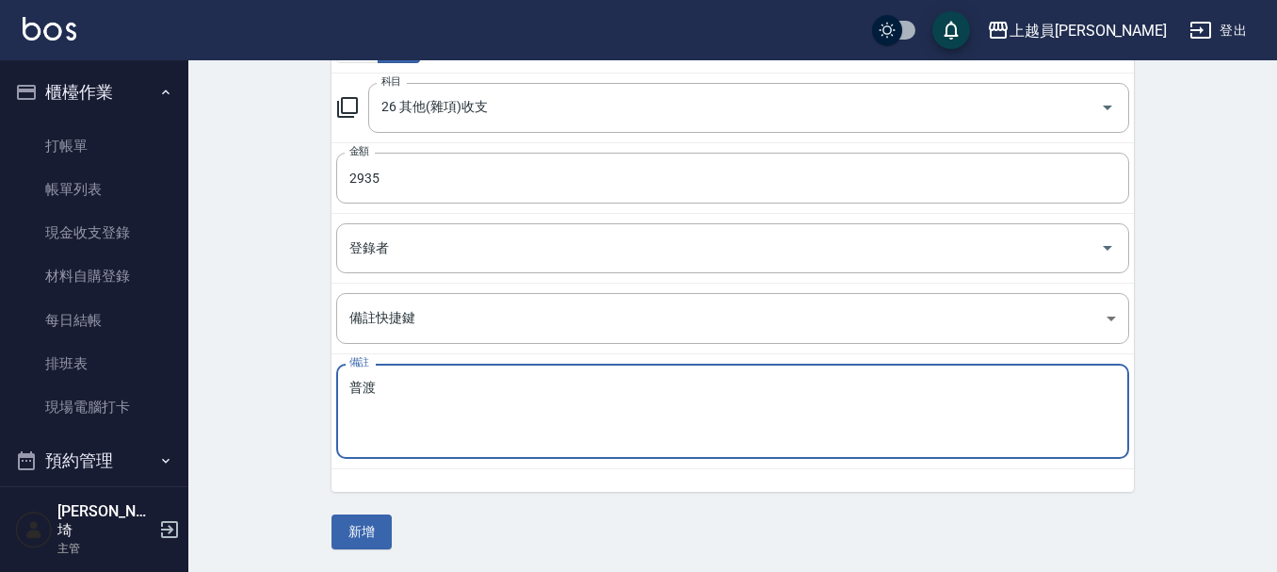
type textarea "普渡"
click at [395, 531] on div "一般 開單日期 2025/09/05 收入 支出 科目 26 其他(雜項)收支 科目 金額 2935 金額 登錄者 登錄者 備註快捷鍵 ​ 備註快捷鍵 備註 …" at bounding box center [733, 209] width 802 height 680
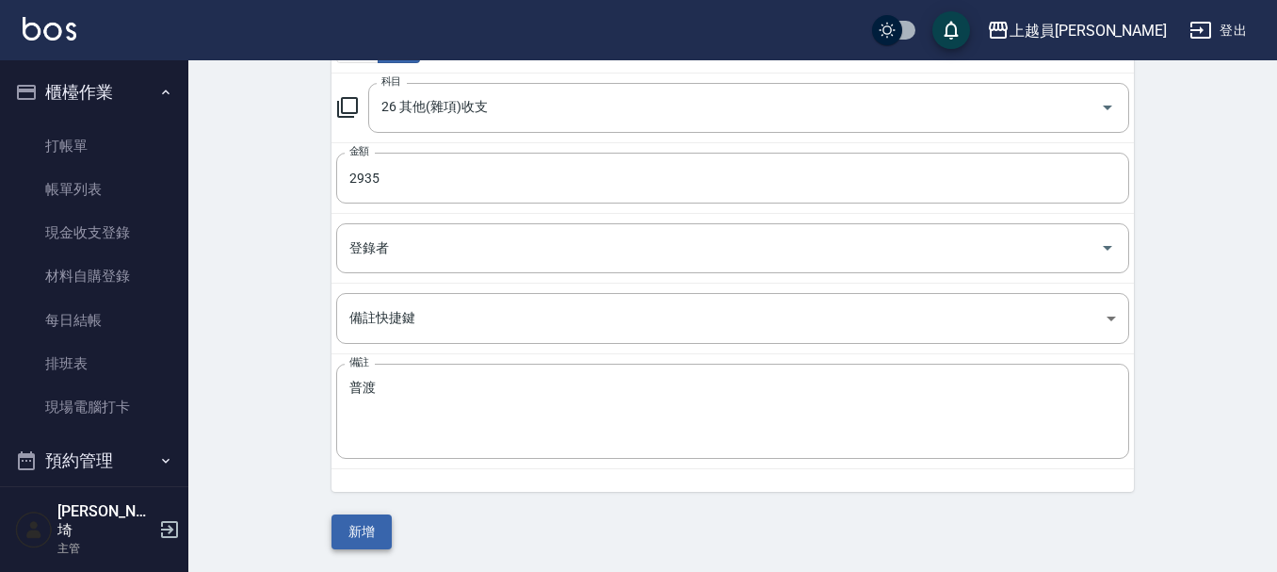
click at [381, 538] on button "新增" at bounding box center [362, 531] width 60 height 35
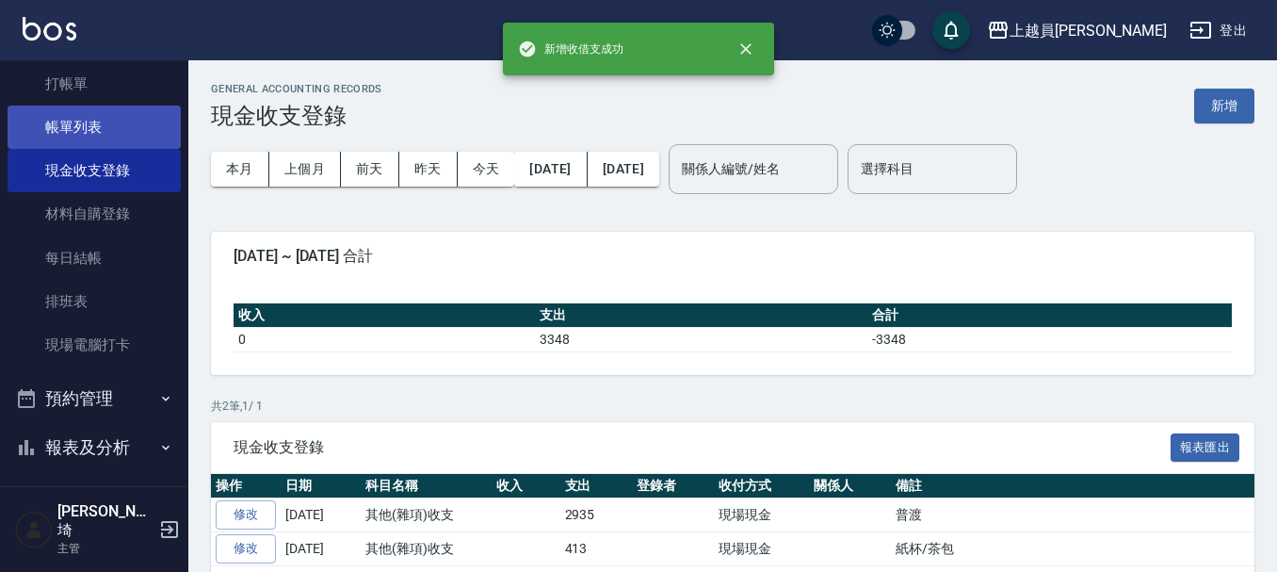
scroll to position [94, 0]
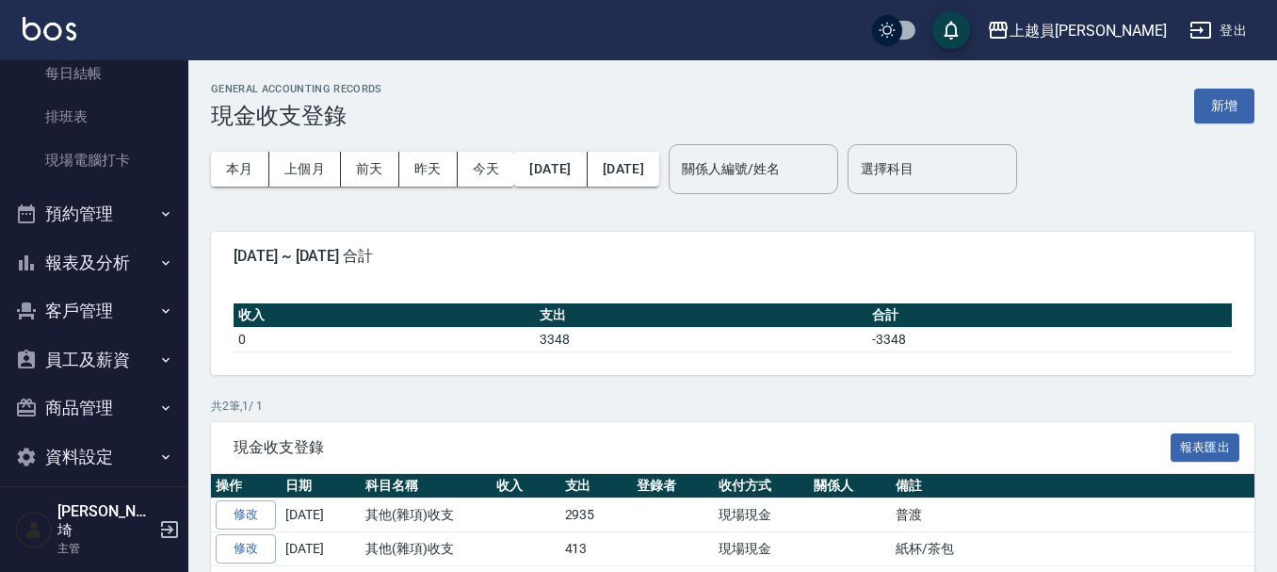
click at [107, 276] on button "報表及分析" at bounding box center [94, 262] width 173 height 49
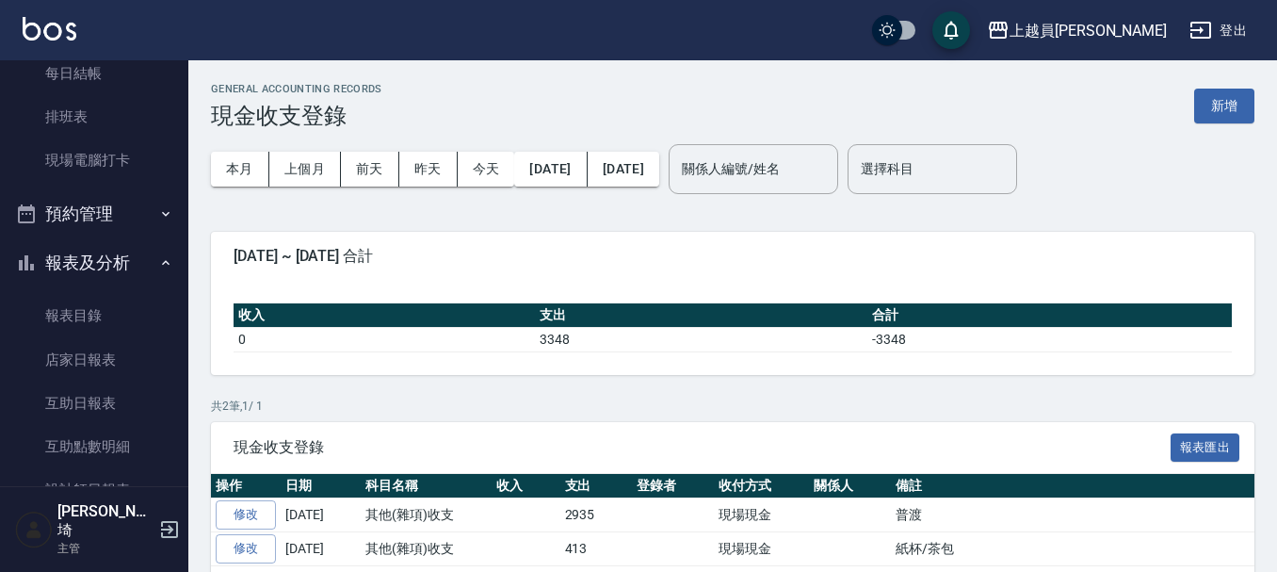
scroll to position [341, 0]
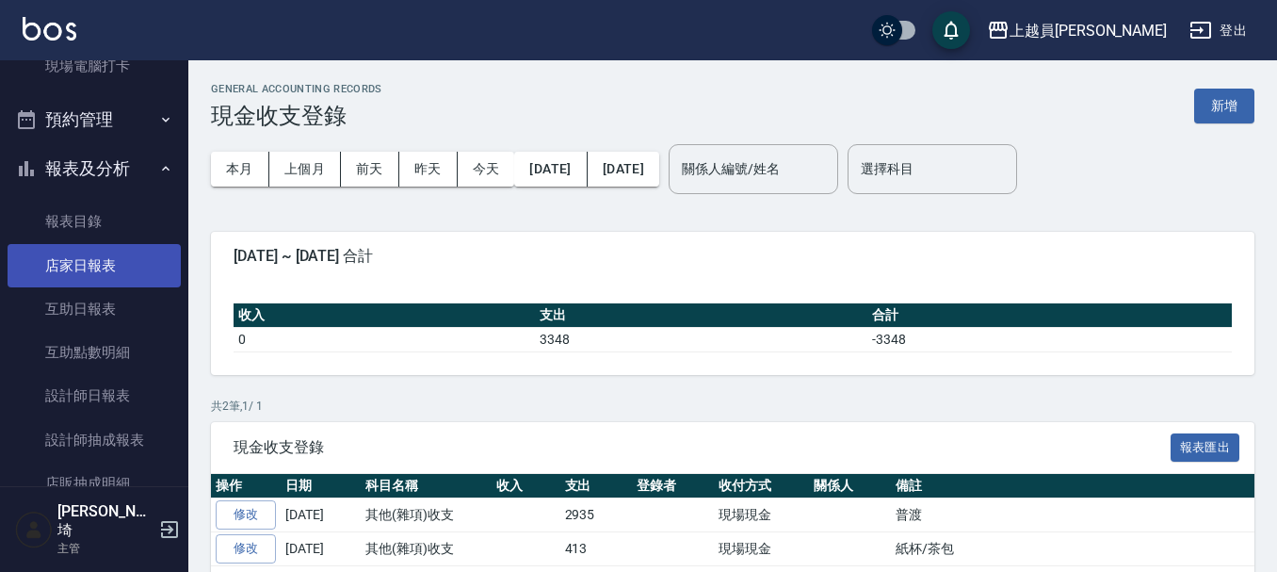
click at [111, 267] on link "店家日報表" at bounding box center [94, 265] width 173 height 43
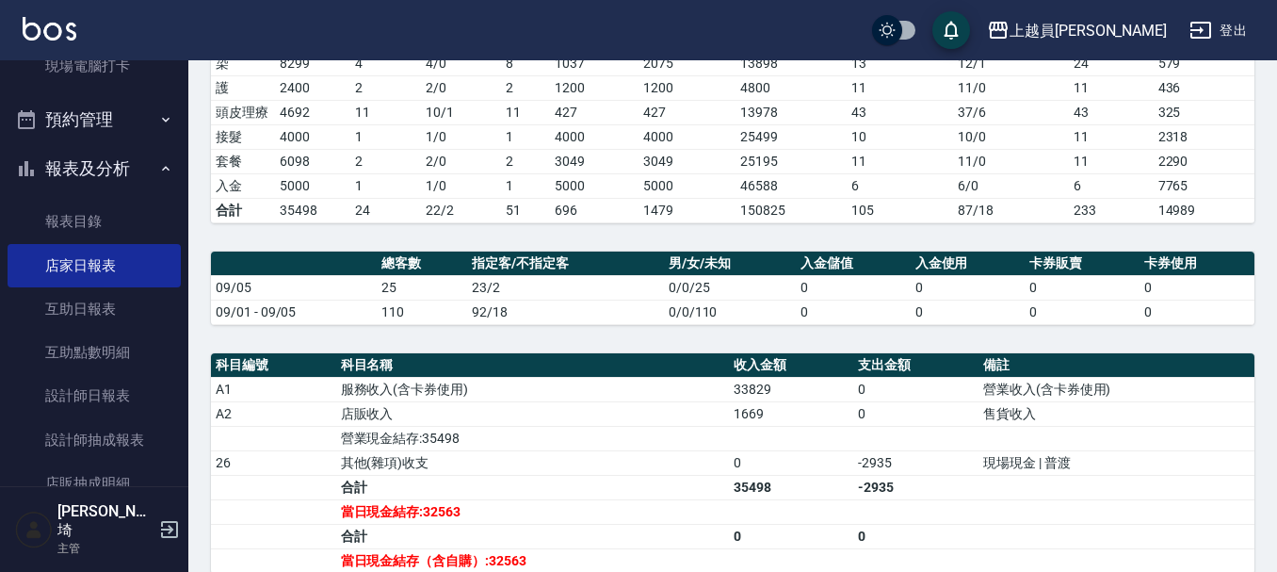
scroll to position [471, 0]
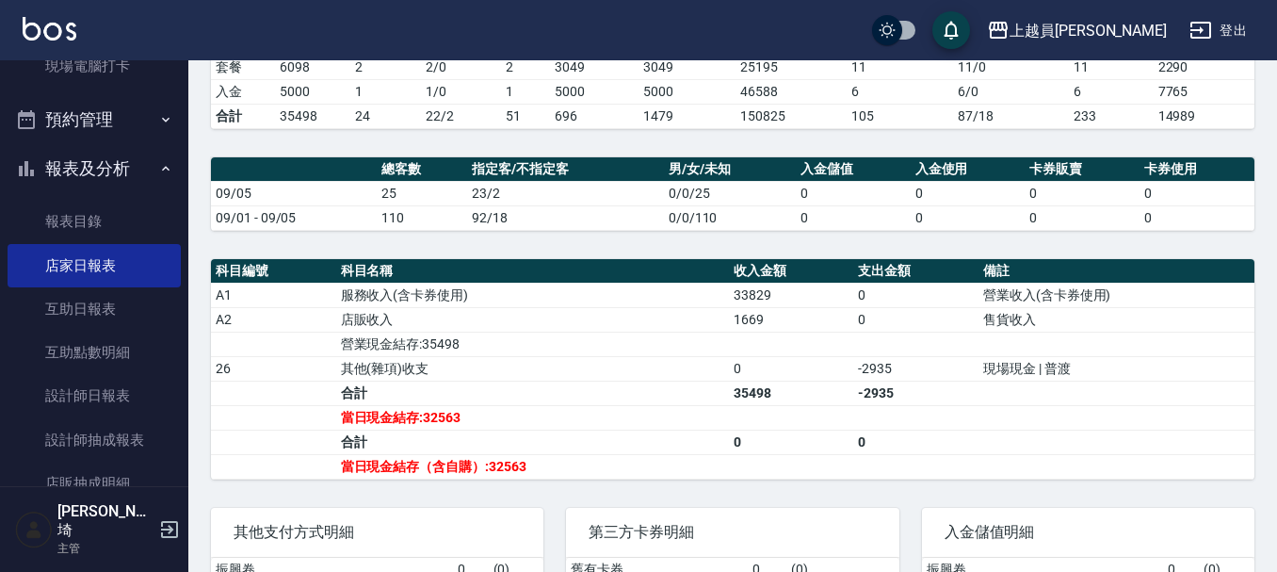
click at [340, 182] on th "a dense table" at bounding box center [294, 169] width 166 height 24
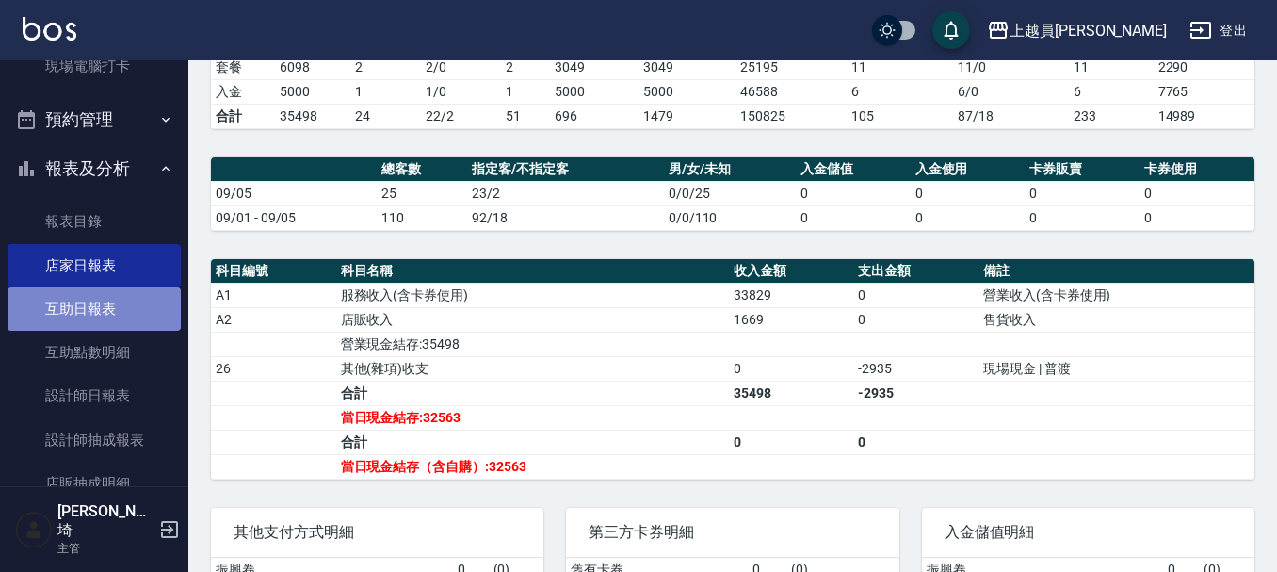
click at [118, 318] on link "互助日報表" at bounding box center [94, 308] width 173 height 43
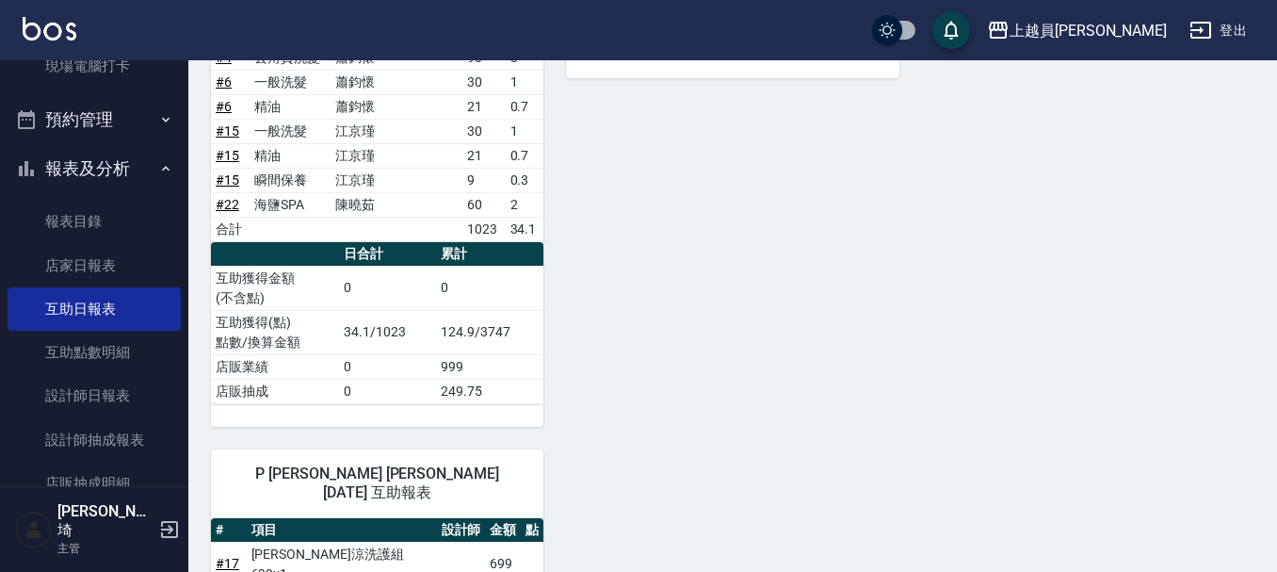
scroll to position [1319, 0]
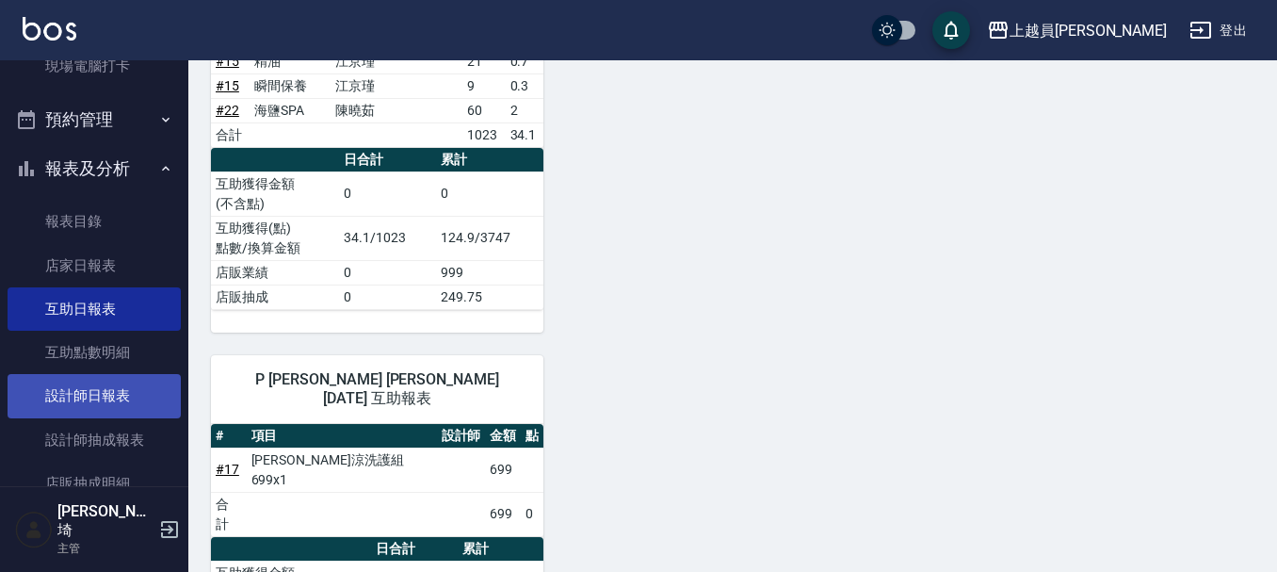
click at [50, 390] on link "設計師日報表" at bounding box center [94, 395] width 173 height 43
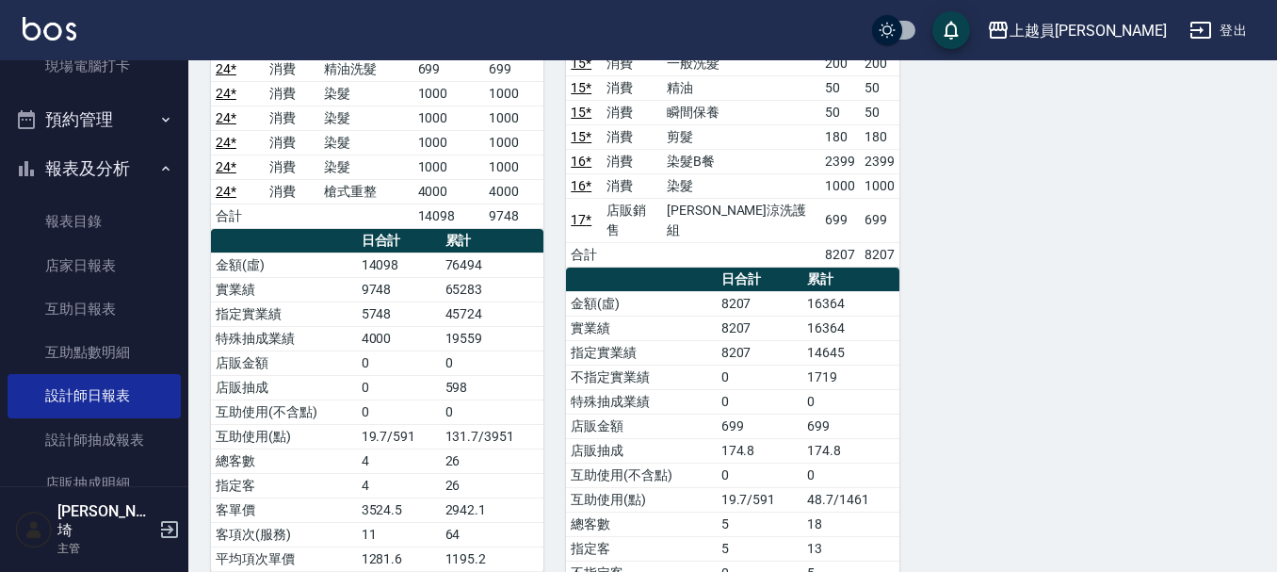
scroll to position [1319, 0]
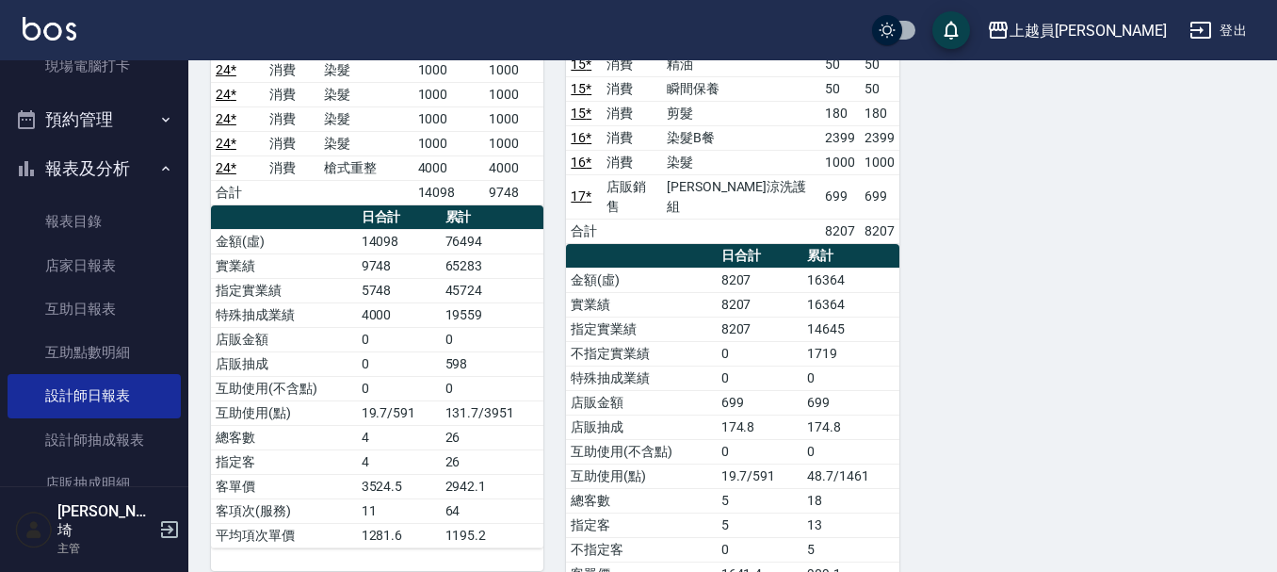
drag, startPoint x: 864, startPoint y: 377, endPoint x: 891, endPoint y: 315, distance: 67.9
click at [864, 414] on td "174.8" at bounding box center [850, 426] width 96 height 24
click at [140, 257] on link "店家日報表" at bounding box center [94, 265] width 173 height 43
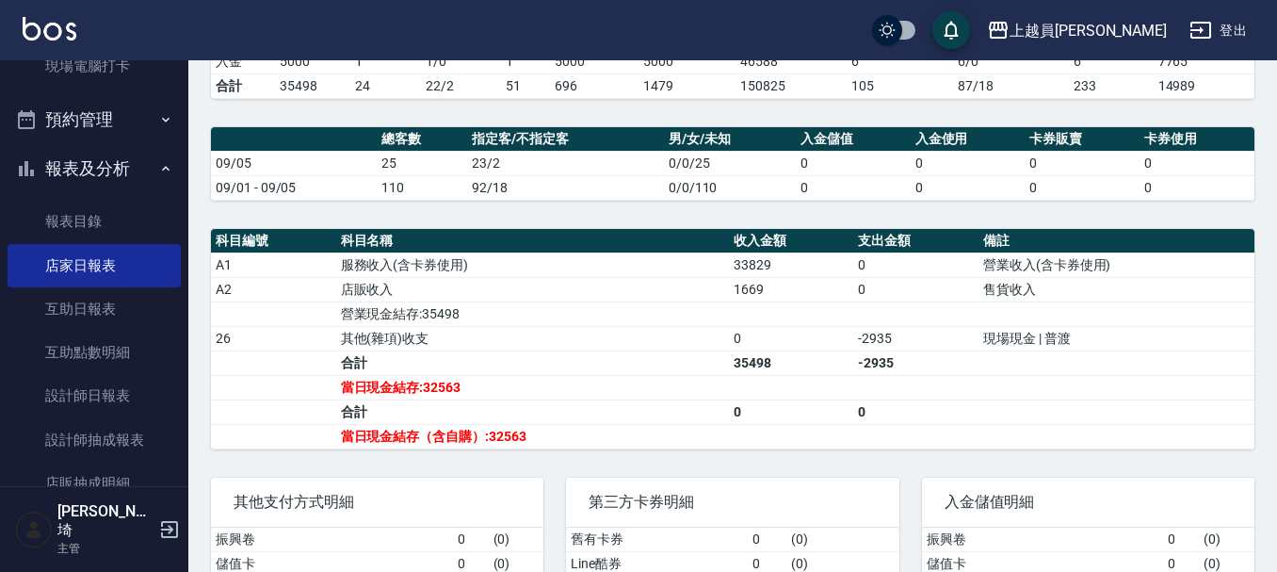
scroll to position [471, 0]
